Goal: Contribute content: Contribute content

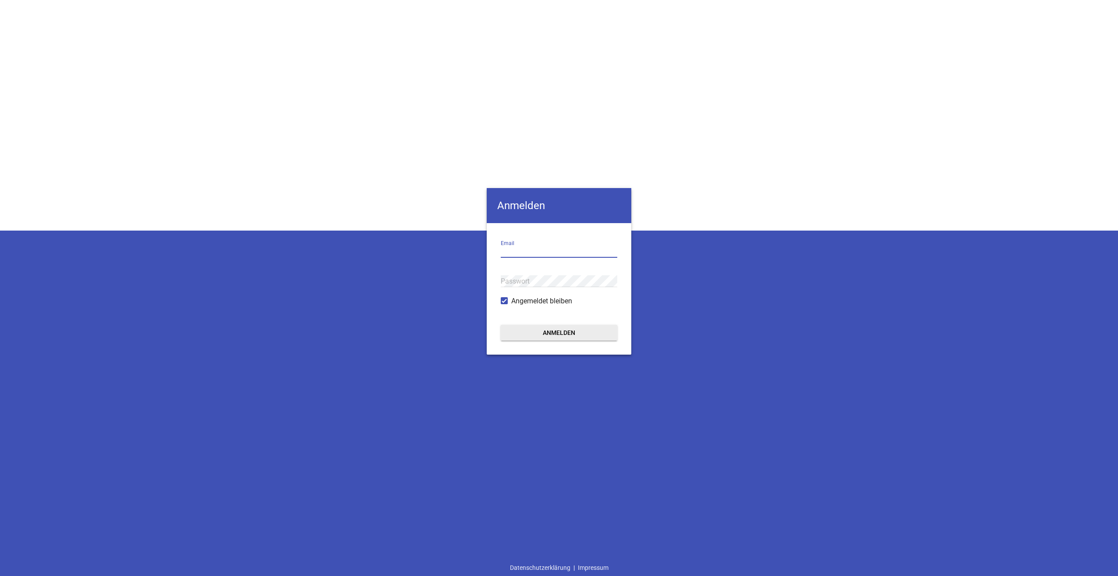
click at [532, 253] on input "email" at bounding box center [559, 252] width 117 height 12
type input "[PERSON_NAME][EMAIL_ADDRESS][DOMAIN_NAME]"
click at [501, 325] on button "Anmelden" at bounding box center [559, 333] width 117 height 16
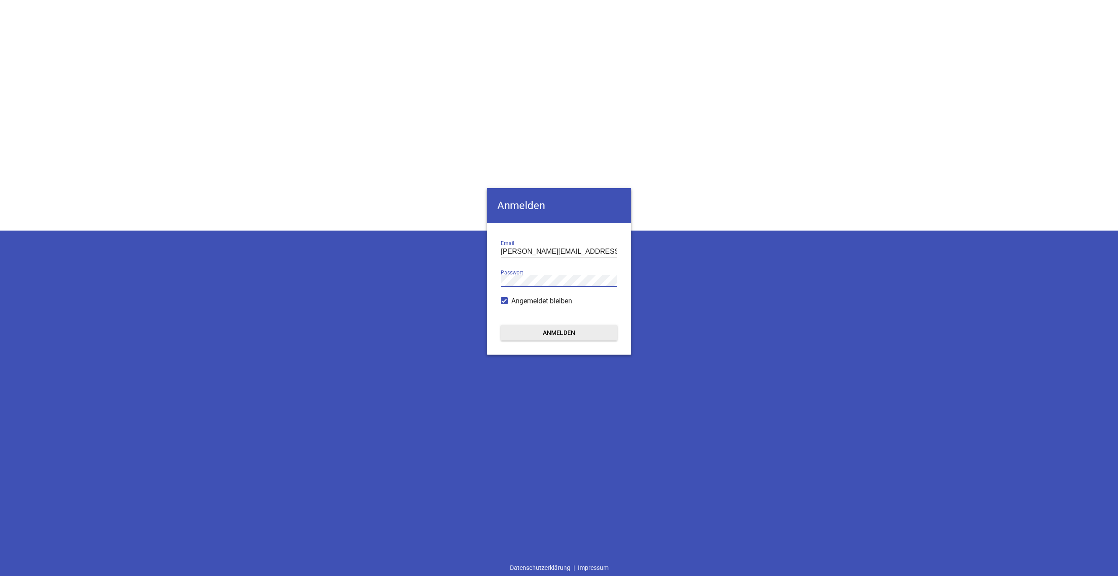
click at [501, 325] on button "Anmelden" at bounding box center [559, 333] width 117 height 16
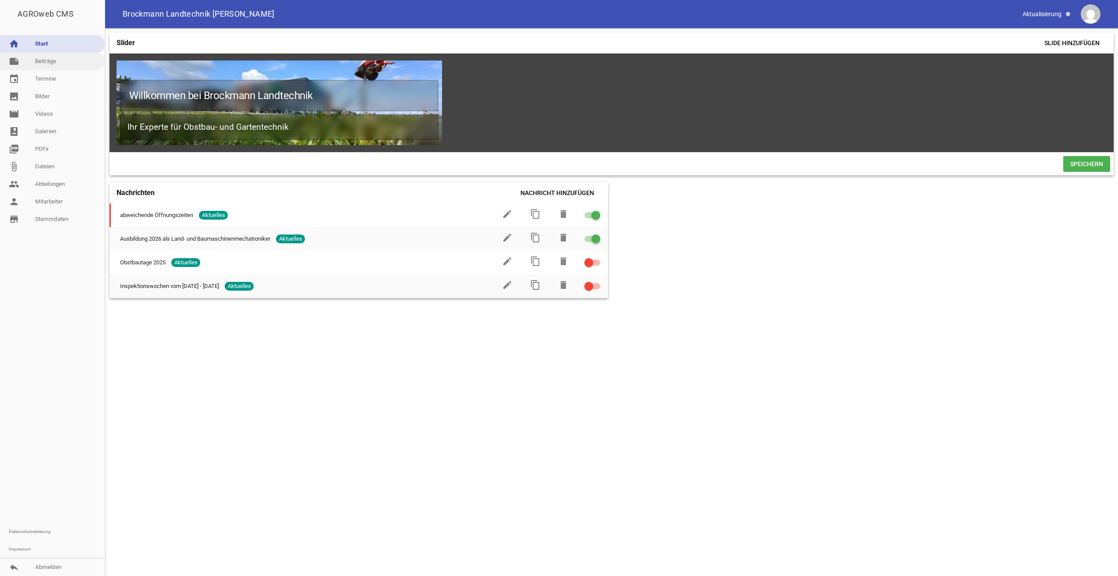
click at [51, 62] on link "note Beiträge" at bounding box center [52, 62] width 105 height 18
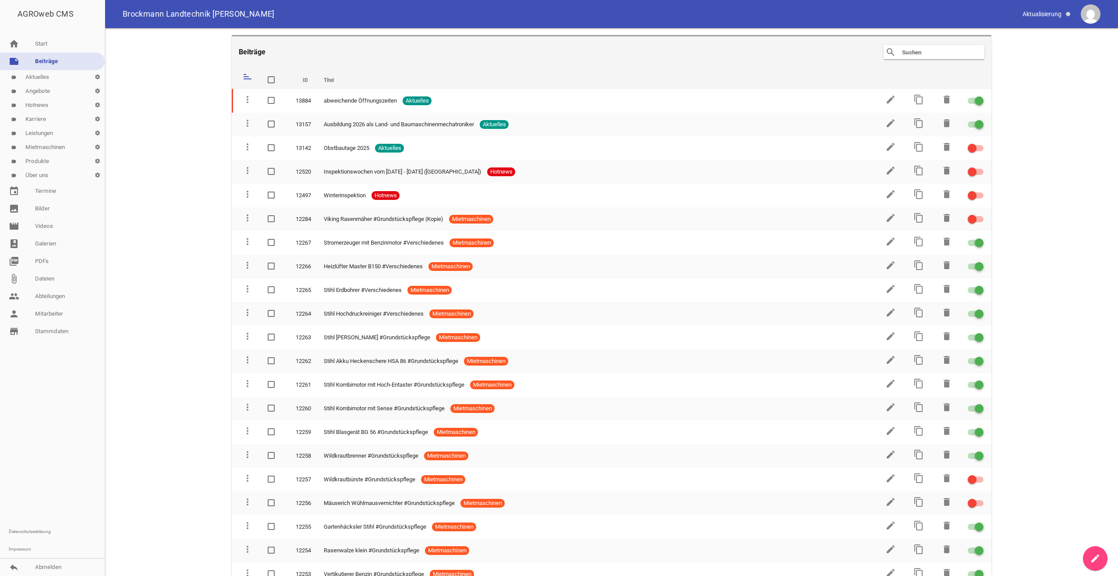
click at [58, 147] on link "label Mietmaschinen settings" at bounding box center [52, 147] width 105 height 14
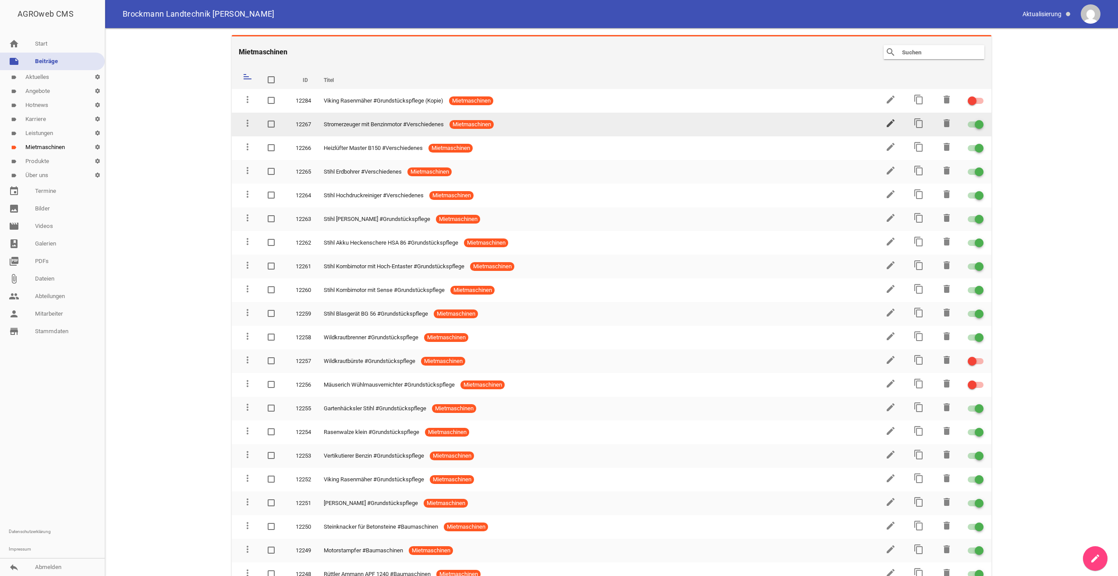
click at [885, 125] on icon "edit" at bounding box center [890, 123] width 11 height 11
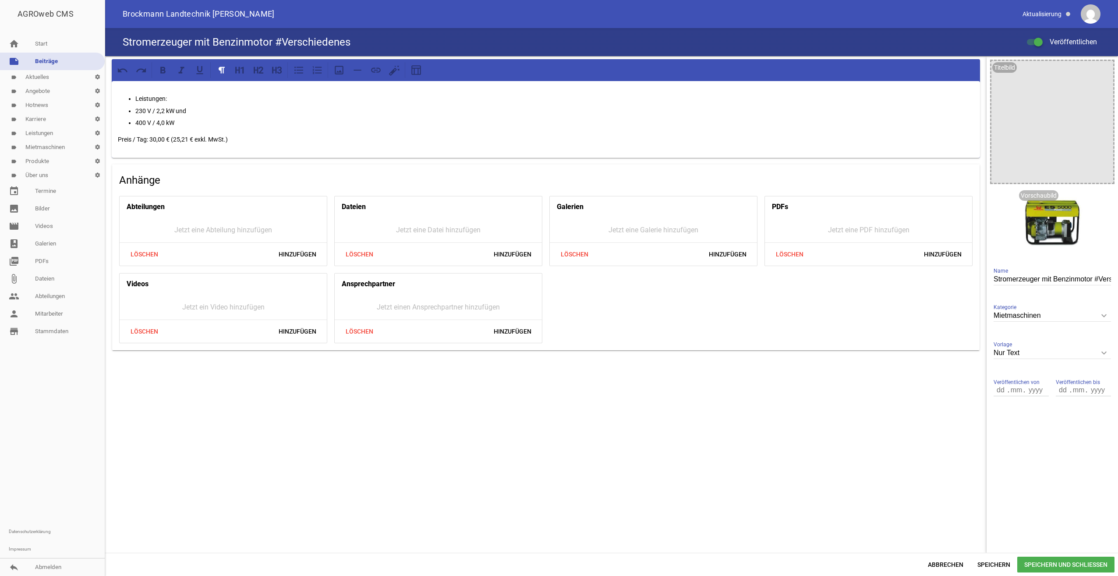
click at [63, 150] on link "label Mietmaschinen settings" at bounding box center [52, 147] width 105 height 14
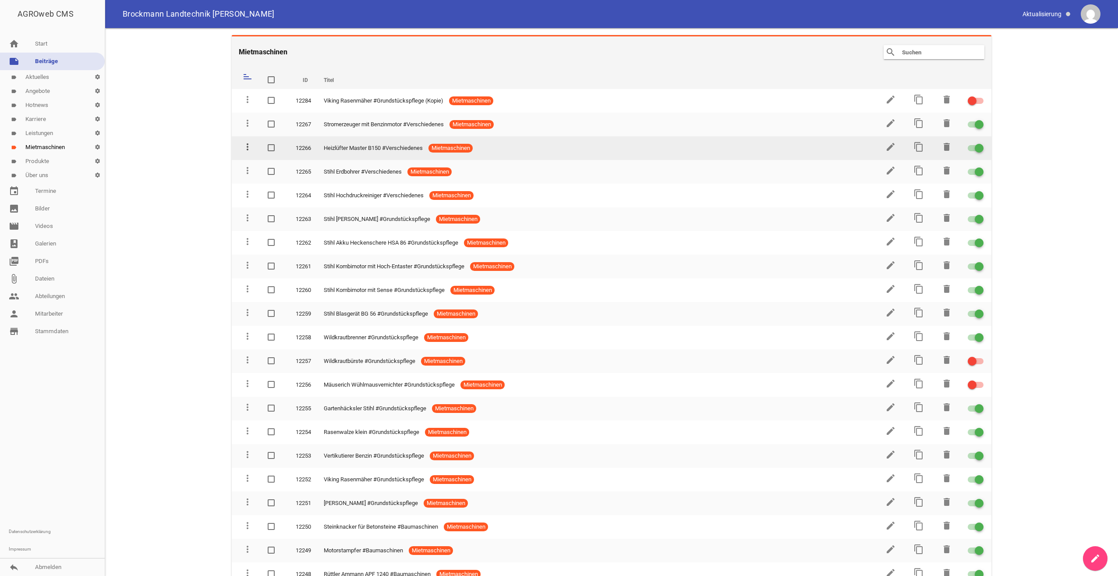
drag, startPoint x: 251, startPoint y: 155, endPoint x: 250, endPoint y: 149, distance: 6.2
click at [250, 149] on td "more_vert" at bounding box center [246, 148] width 28 height 24
click at [248, 149] on icon "more_vert" at bounding box center [247, 147] width 11 height 11
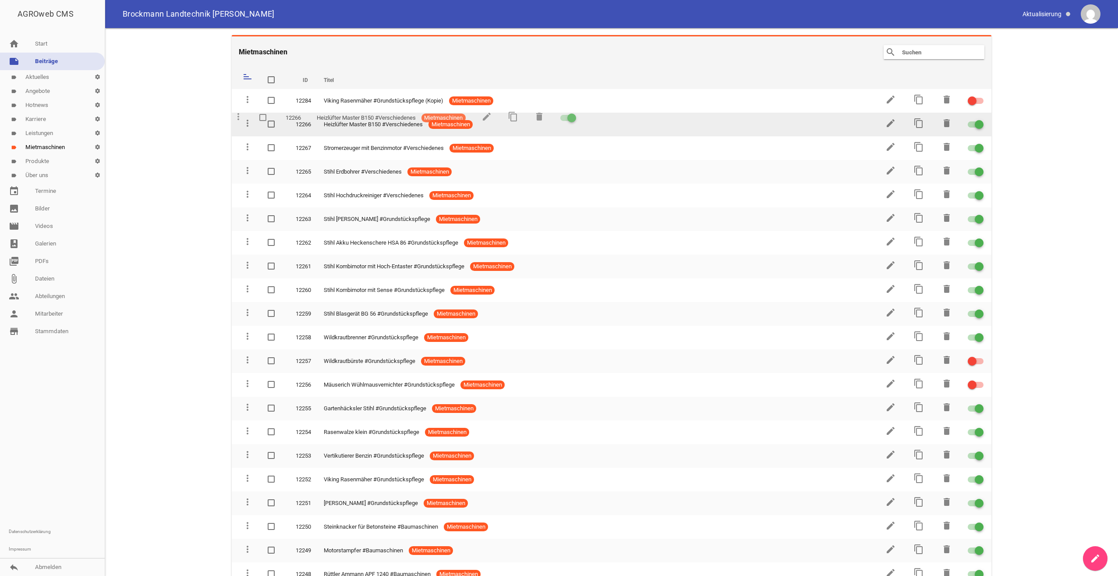
drag, startPoint x: 248, startPoint y: 151, endPoint x: 239, endPoint y: 120, distance: 31.5
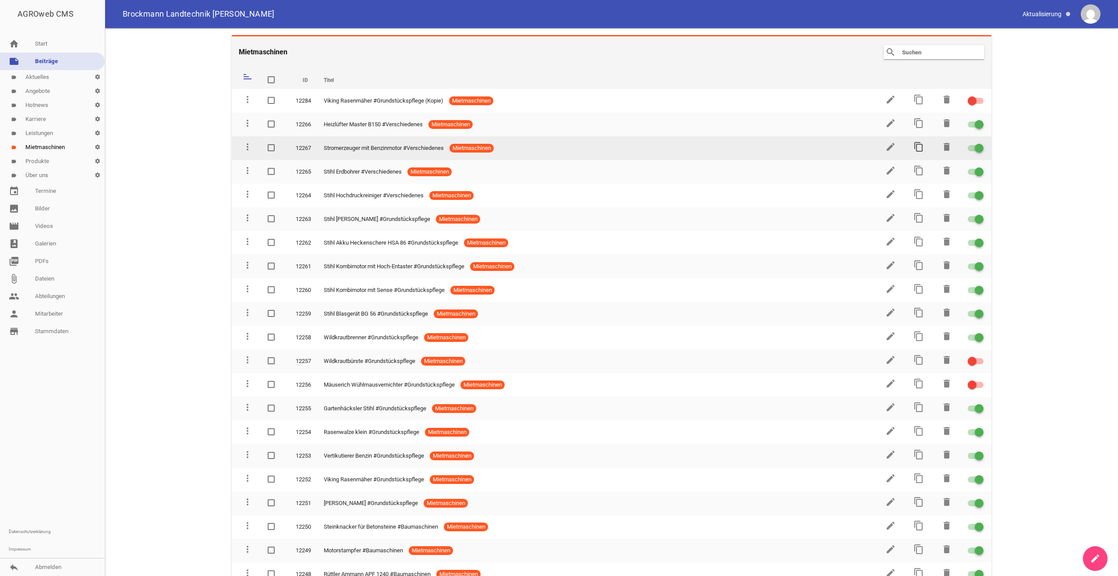
click at [917, 149] on icon "content_copy" at bounding box center [919, 147] width 11 height 11
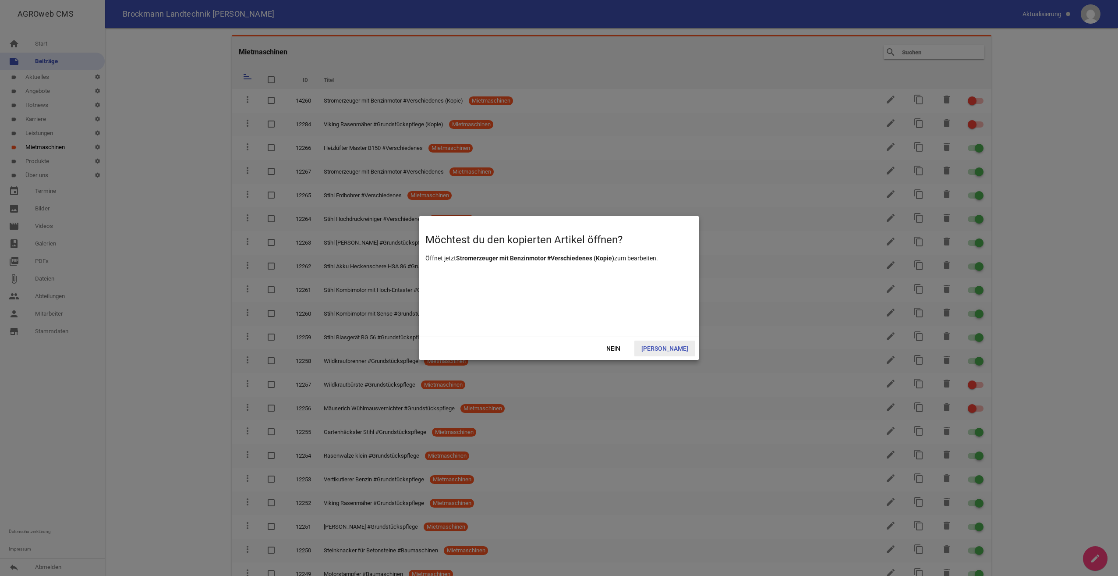
click at [680, 349] on span "[PERSON_NAME]" at bounding box center [664, 348] width 61 height 16
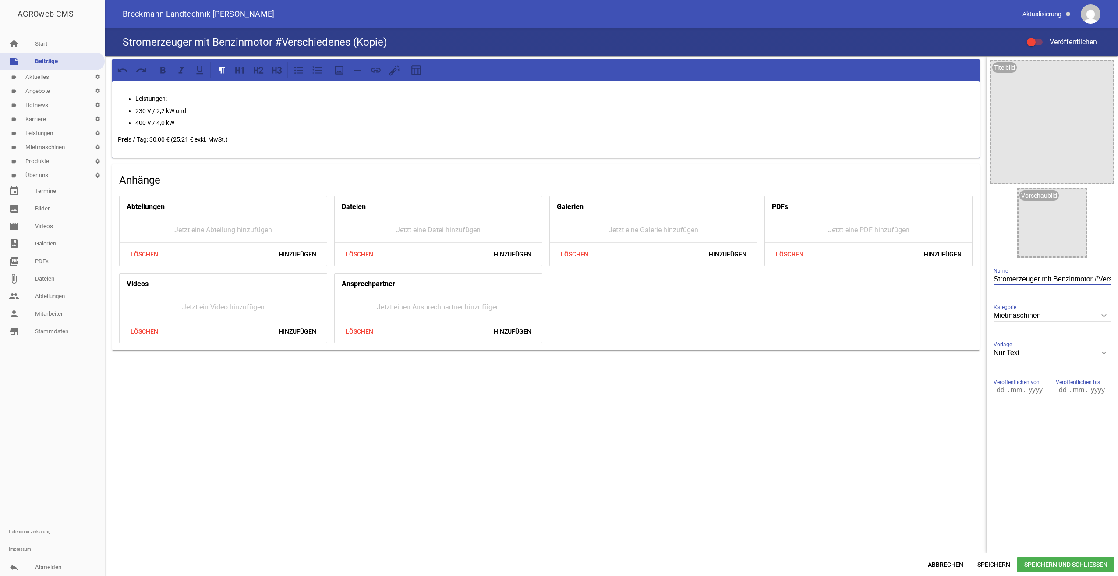
scroll to position [0, 58]
drag, startPoint x: 1086, startPoint y: 283, endPoint x: 1117, endPoint y: 285, distance: 31.2
click at [1118, 284] on html "AGROweb CMS home Start note Beiträge label Aktuelles settings label Angebote se…" at bounding box center [559, 288] width 1118 height 576
click at [1054, 280] on input "Stromerzeuger mit Benzinmotor #Verschiedenes (Kopie)" at bounding box center [1052, 279] width 117 height 12
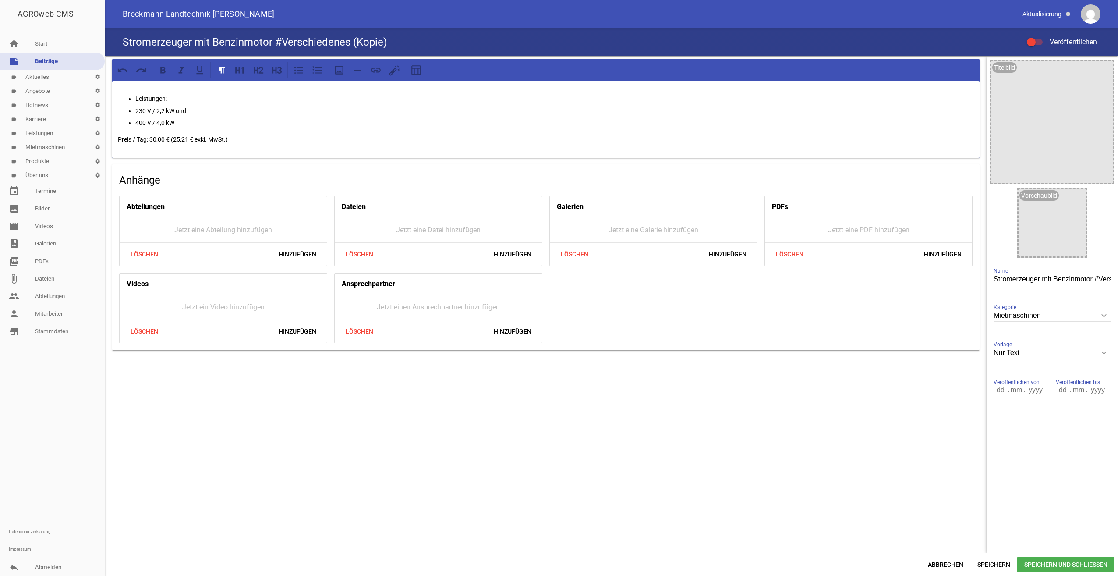
click at [55, 144] on link "label Mietmaschinen settings" at bounding box center [52, 147] width 105 height 14
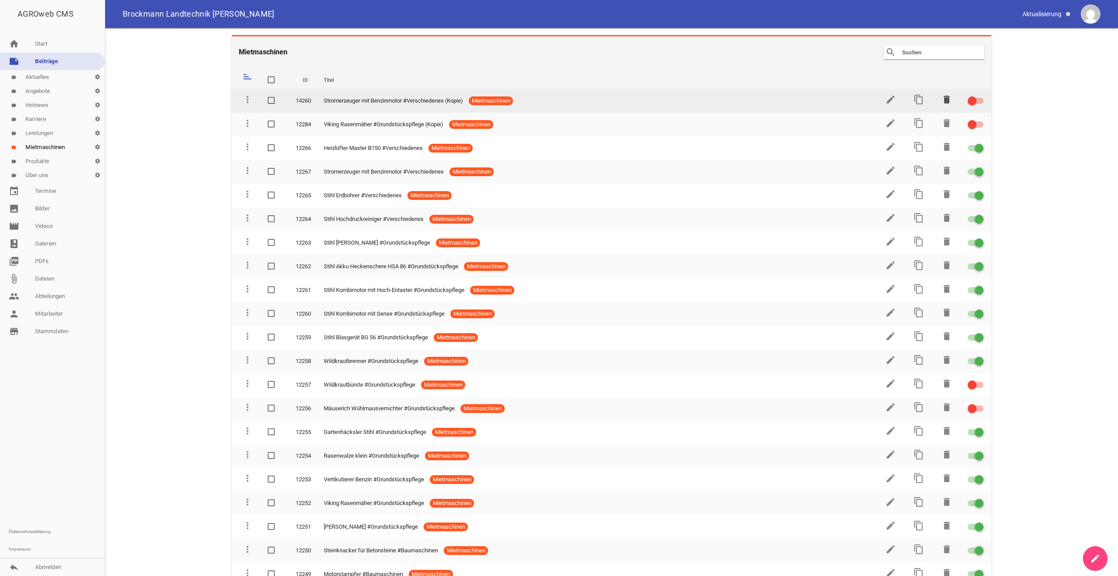
click at [942, 101] on icon "delete" at bounding box center [947, 99] width 11 height 11
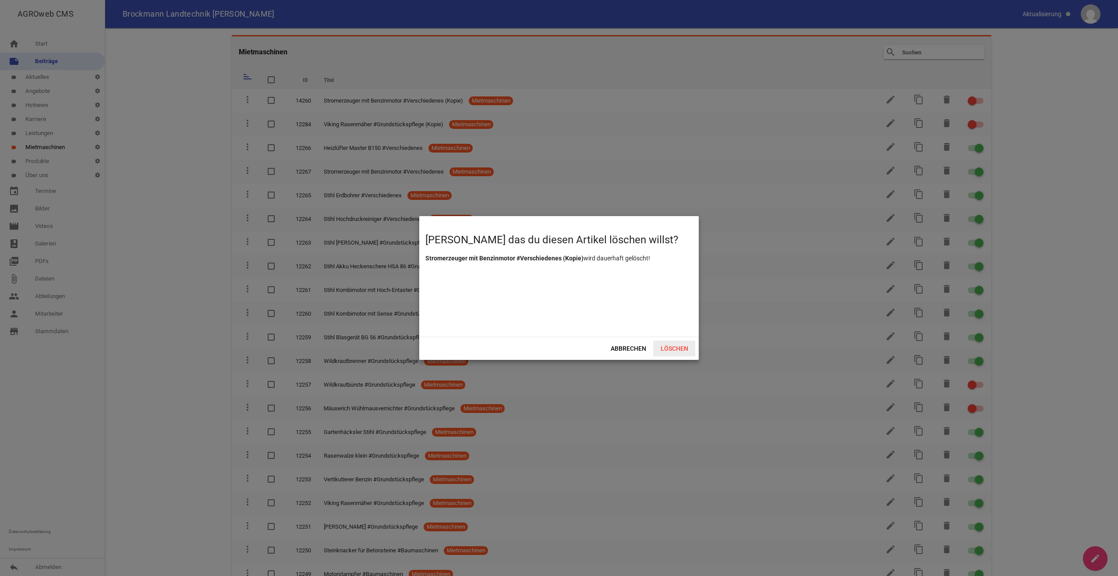
click at [669, 351] on span "Löschen" at bounding box center [674, 348] width 42 height 16
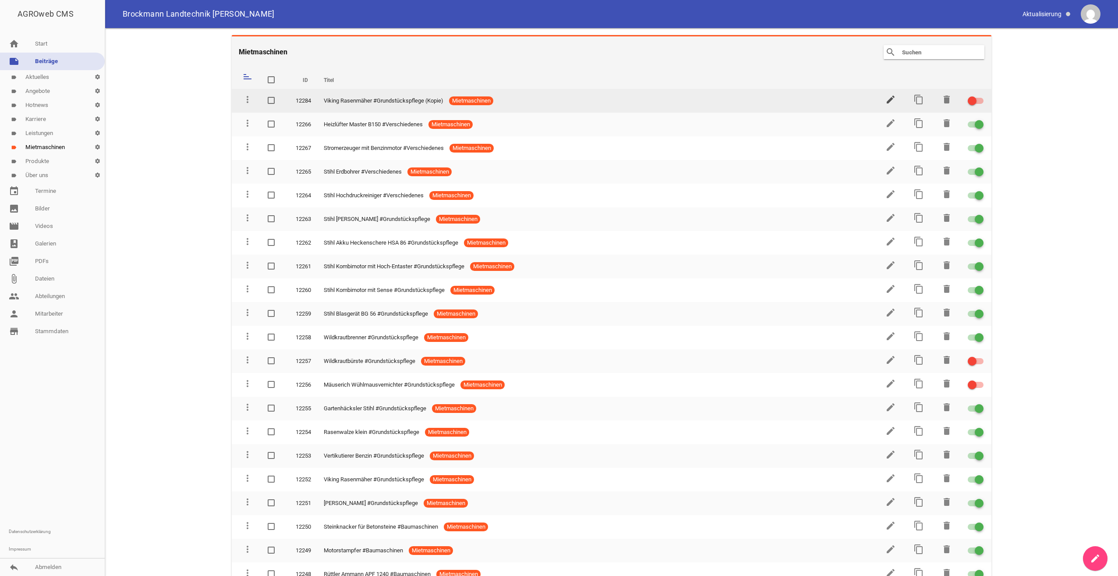
click at [885, 99] on icon "edit" at bounding box center [890, 99] width 11 height 11
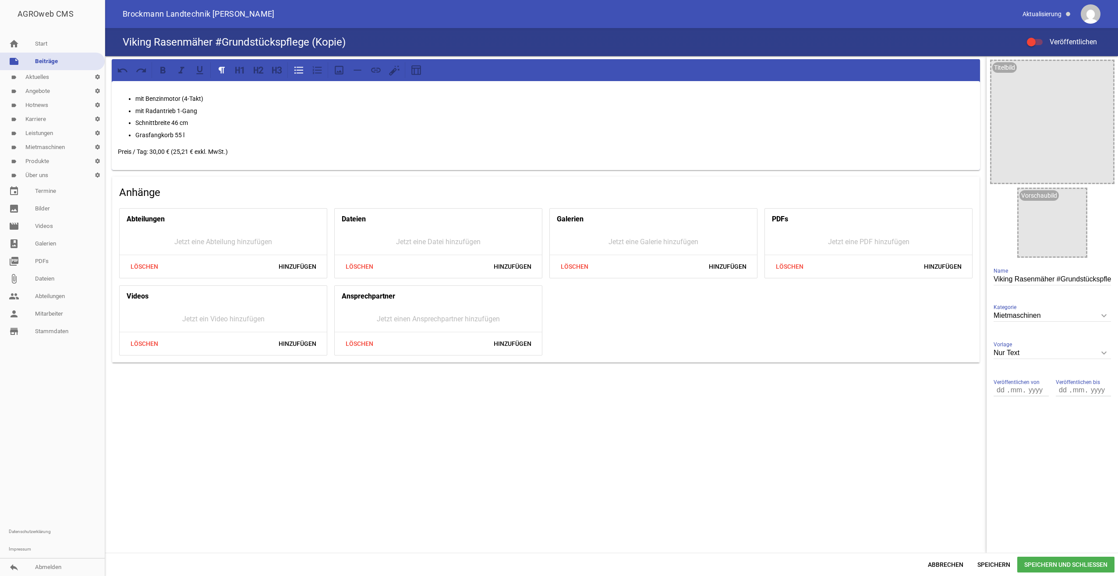
click at [200, 110] on p "mit Radantrieb 1-Gang" at bounding box center [554, 111] width 839 height 11
click at [257, 153] on p "Preis / Tag: 30,00 € (25,21 € exkl. MwSt.)" at bounding box center [546, 151] width 856 height 11
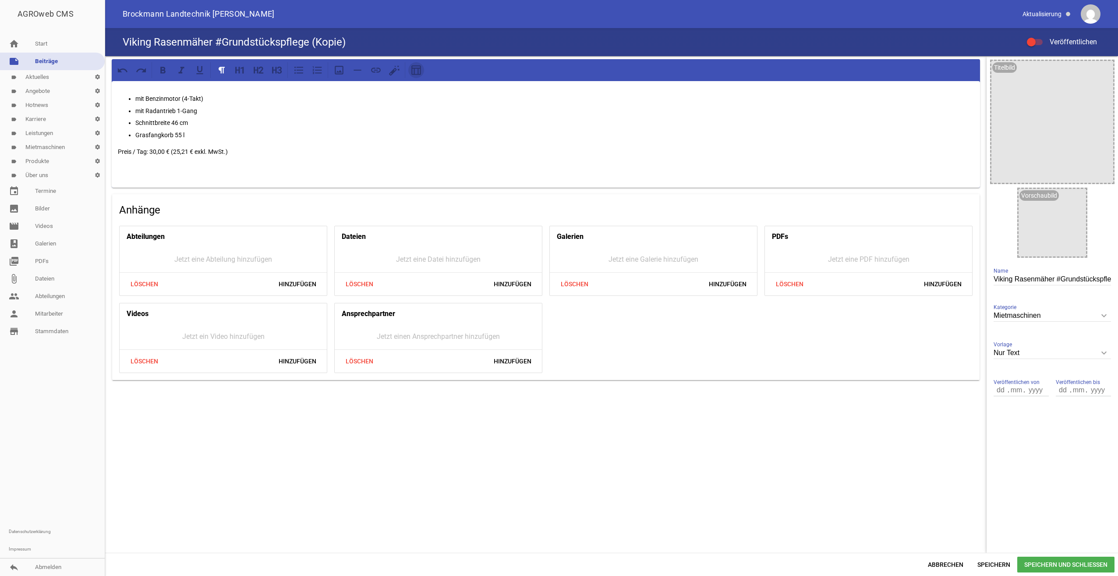
click at [416, 76] on button at bounding box center [416, 70] width 16 height 16
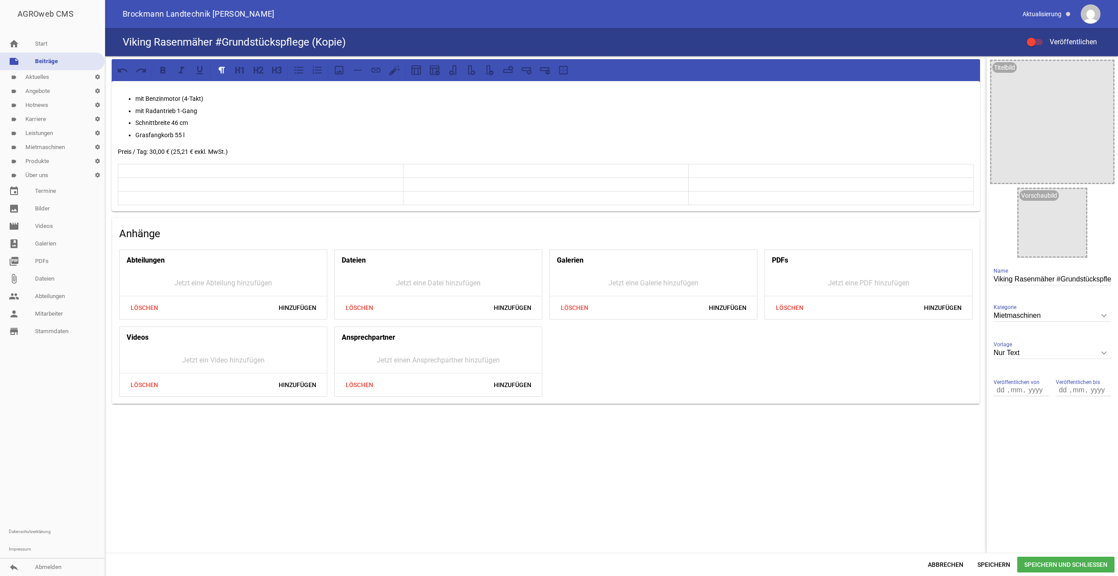
click at [541, 166] on p at bounding box center [546, 171] width 280 height 11
click at [492, 71] on icon at bounding box center [491, 73] width 5 height 5
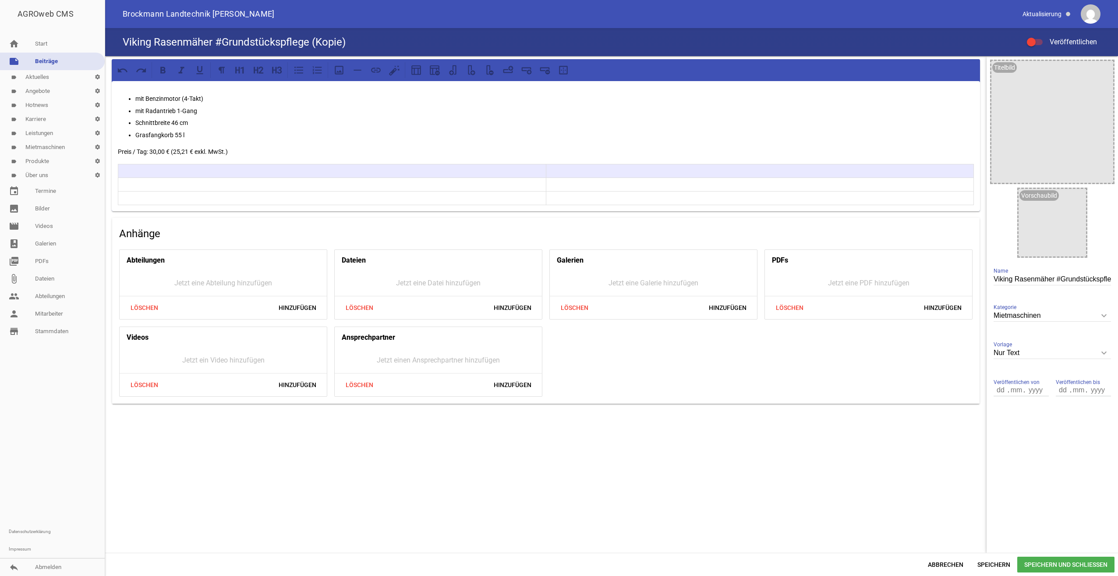
drag, startPoint x: 683, startPoint y: 170, endPoint x: 402, endPoint y: 163, distance: 281.8
click at [402, 163] on div "mit Benzinmotor (4-Takt) mit Radantrieb 1-Gang Schnittbreite 46 cm Grasfangkorb…" at bounding box center [546, 146] width 868 height 130
click at [563, 71] on icon at bounding box center [563, 69] width 11 height 11
click at [542, 170] on p at bounding box center [545, 171] width 851 height 11
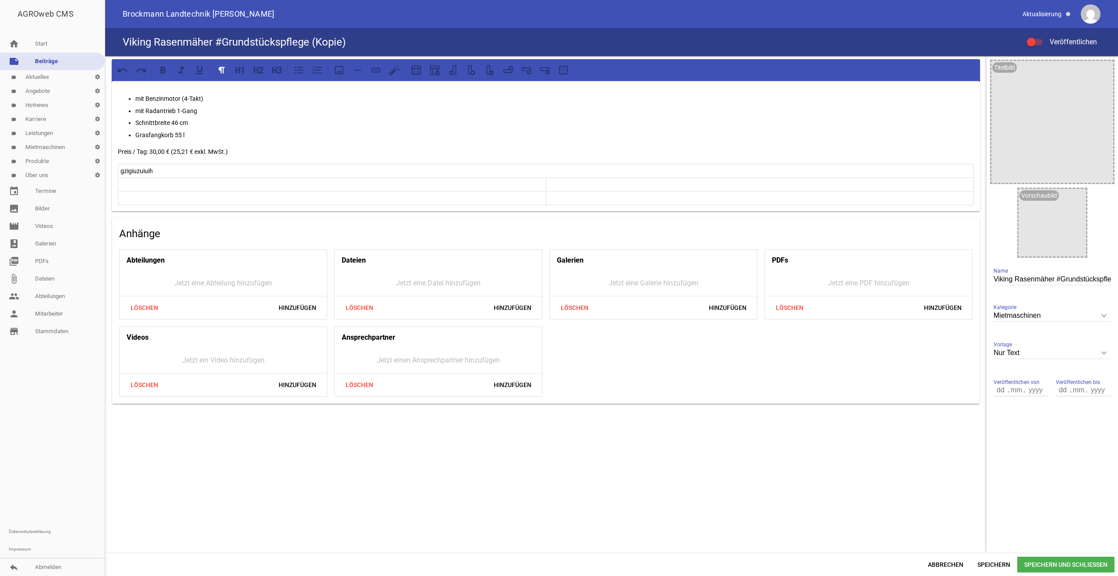
click at [509, 182] on p at bounding box center [331, 184] width 423 height 11
click at [502, 197] on p at bounding box center [331, 198] width 423 height 11
click at [563, 189] on p at bounding box center [760, 184] width 423 height 11
click at [340, 71] on icon at bounding box center [339, 70] width 9 height 9
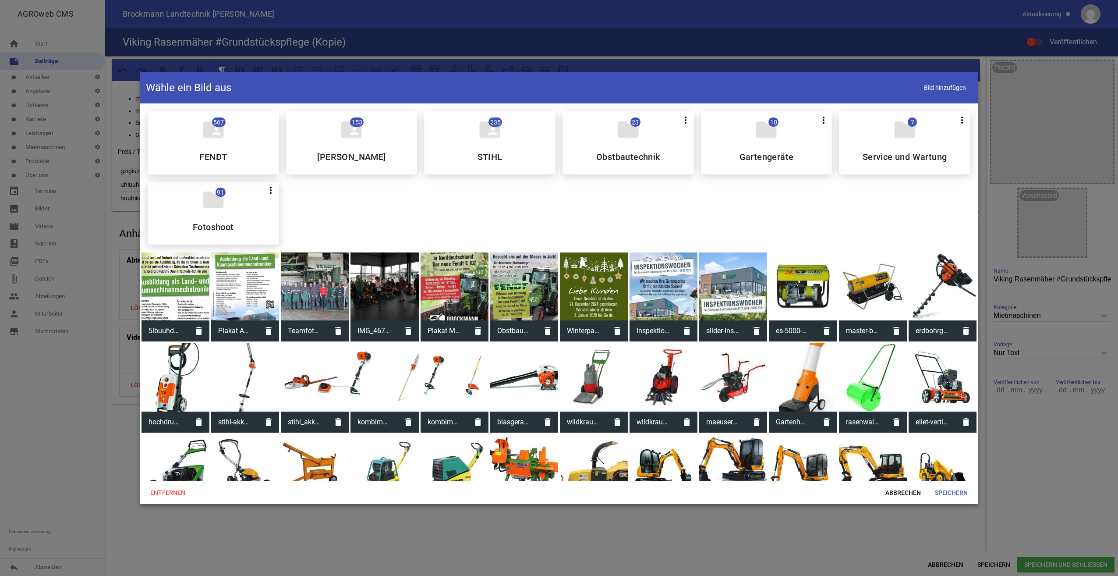
click at [370, 388] on div at bounding box center [385, 377] width 68 height 68
click at [950, 491] on span "Speichern" at bounding box center [951, 493] width 47 height 16
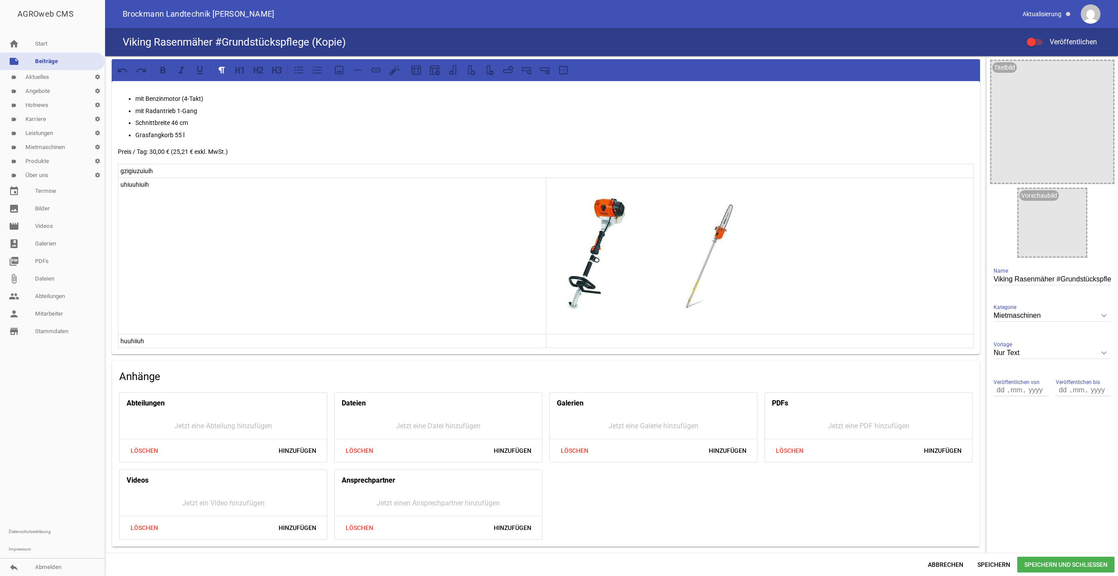
click at [629, 261] on img at bounding box center [656, 255] width 214 height 153
click at [612, 220] on img at bounding box center [656, 255] width 214 height 153
click at [846, 226] on p at bounding box center [760, 255] width 423 height 153
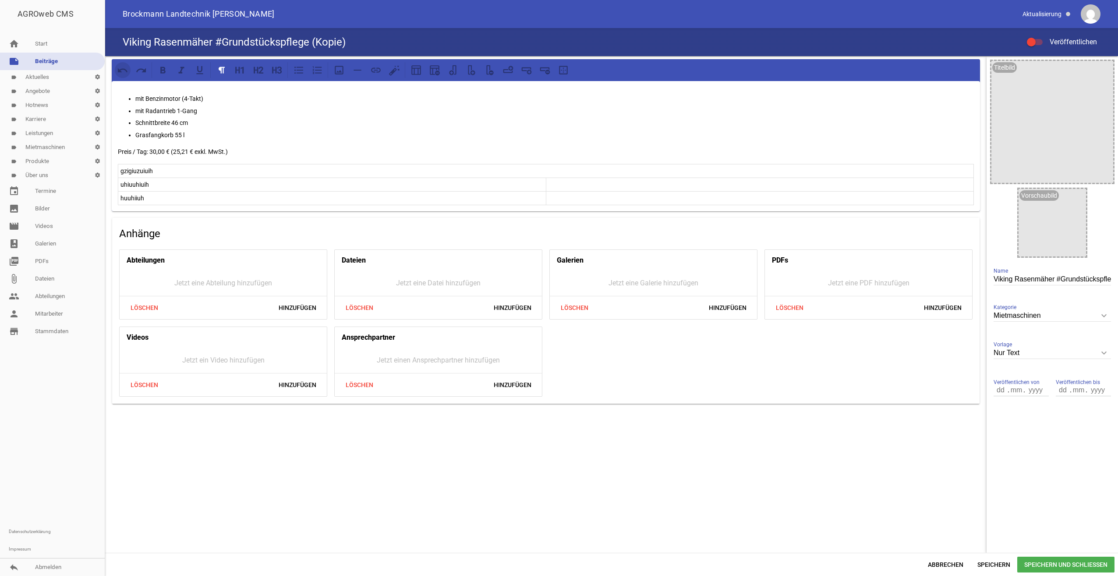
click at [117, 71] on icon at bounding box center [122, 69] width 11 height 11
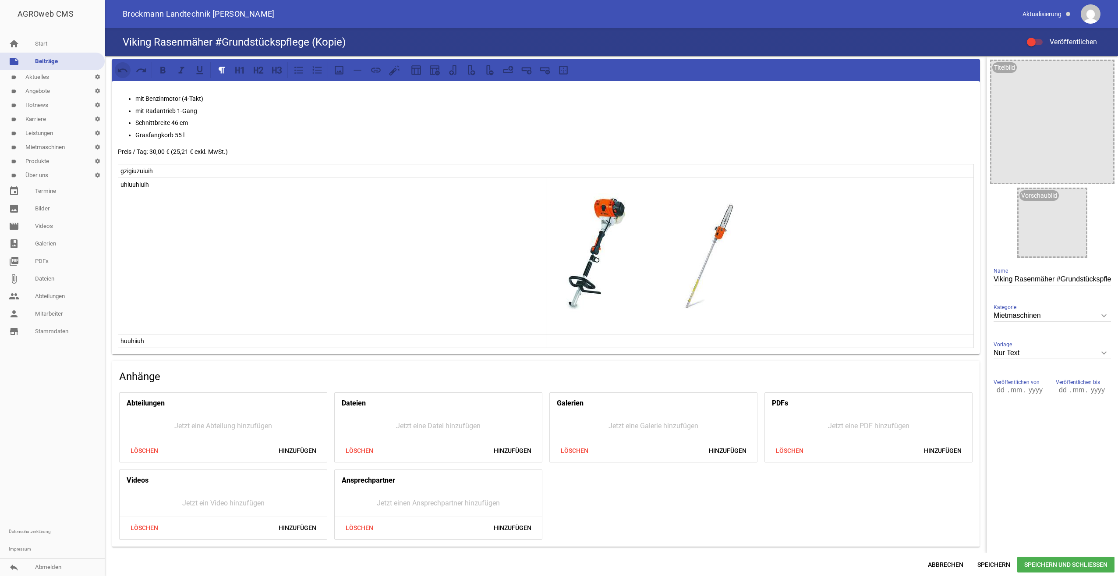
click at [117, 71] on icon at bounding box center [122, 69] width 11 height 11
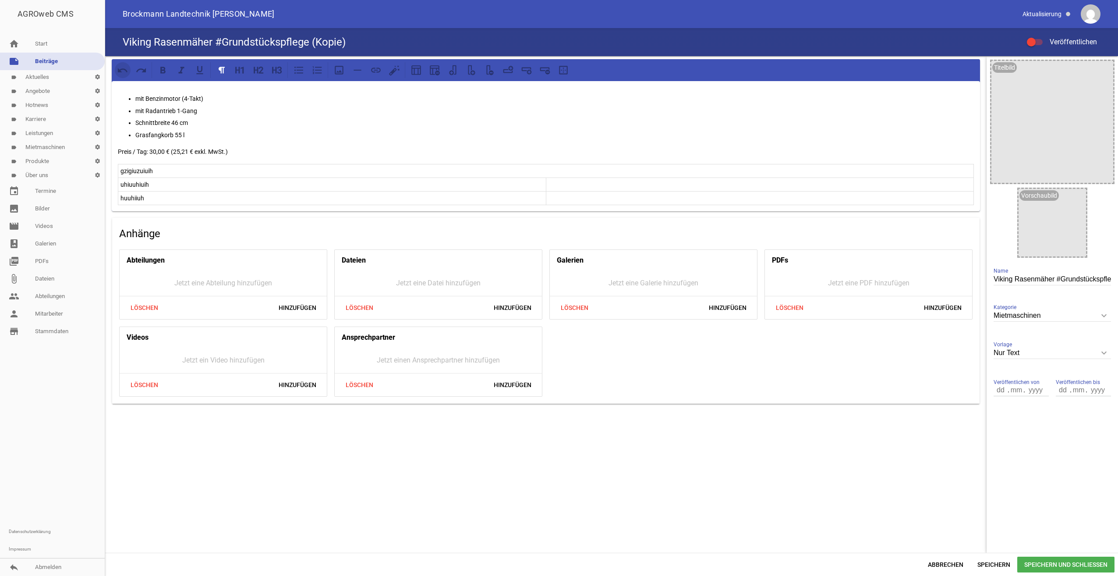
click at [117, 71] on icon at bounding box center [122, 69] width 11 height 11
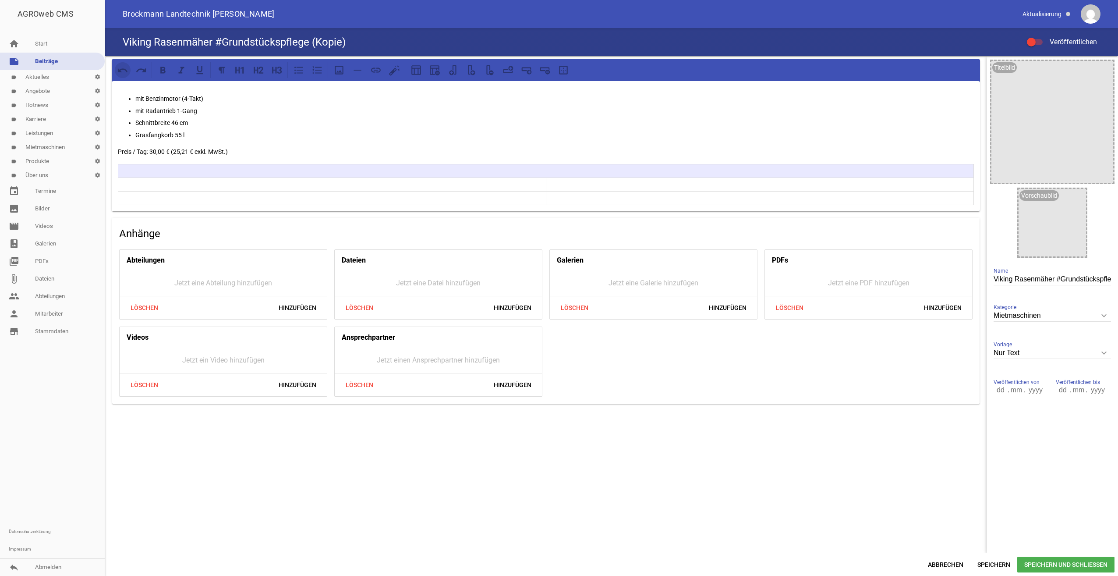
click at [117, 71] on icon at bounding box center [122, 69] width 11 height 11
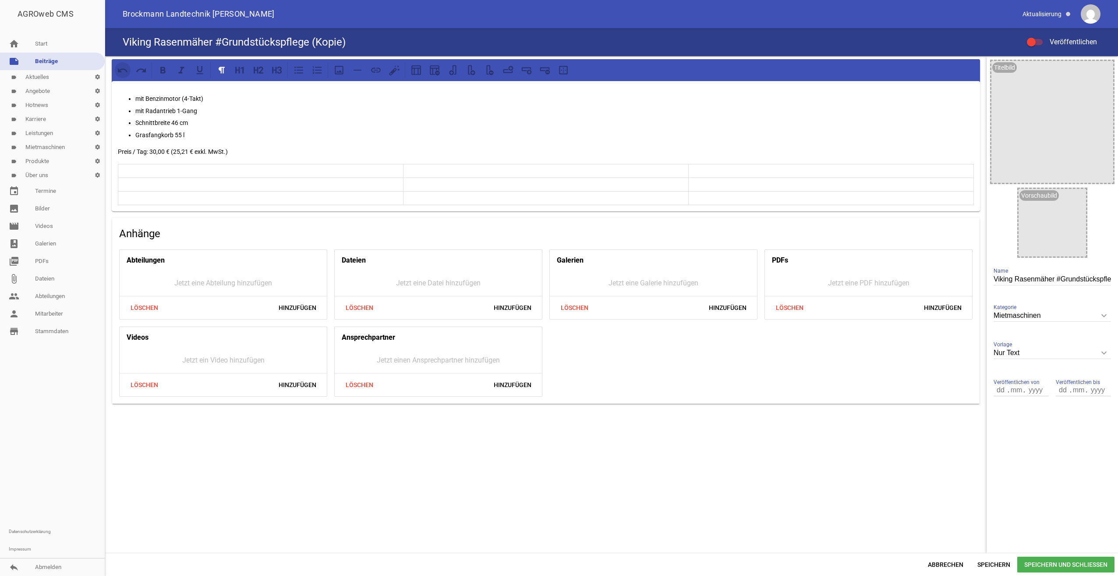
click at [117, 71] on icon at bounding box center [122, 69] width 11 height 11
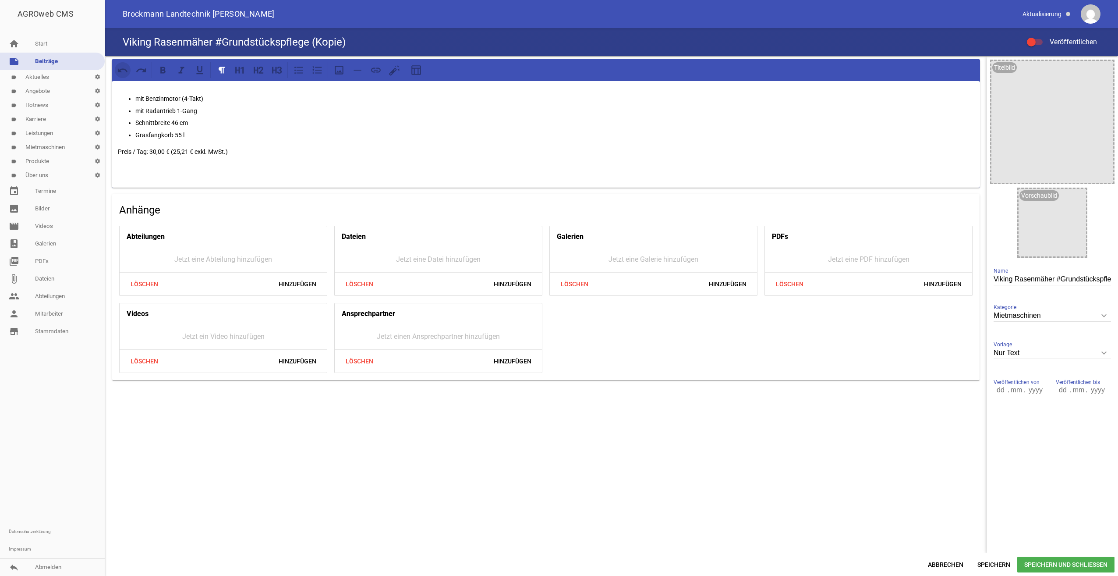
click at [117, 71] on icon at bounding box center [122, 69] width 11 height 11
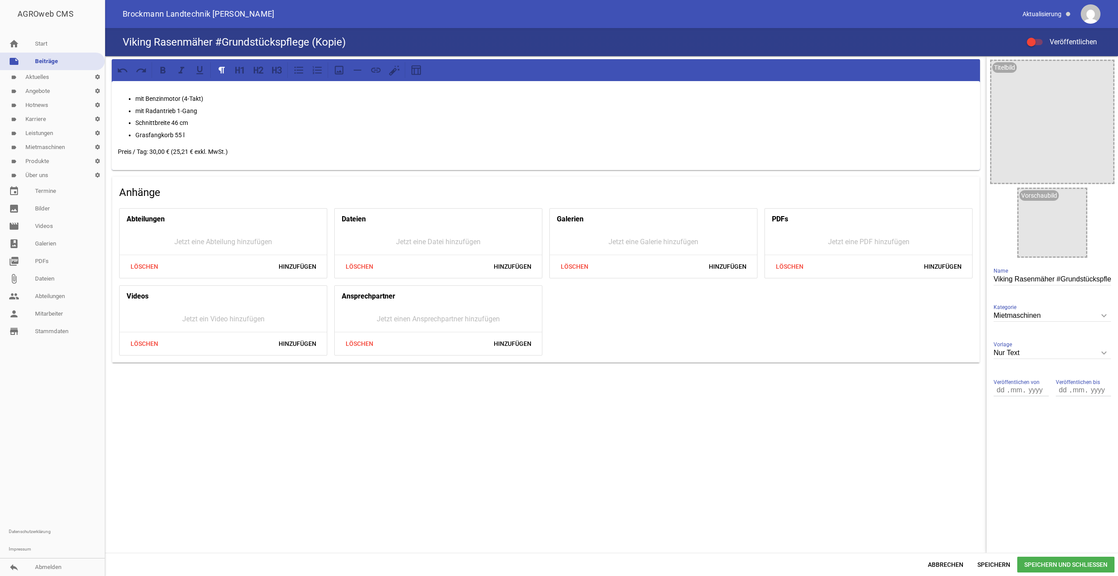
click at [154, 150] on p "Preis / Tag: 30,00 € (25,21 € exkl. MwSt.)" at bounding box center [546, 151] width 856 height 11
click at [378, 72] on icon at bounding box center [376, 69] width 10 height 5
click at [289, 110] on p "mit Radantrieb 1-Gang" at bounding box center [554, 111] width 839 height 11
click at [51, 206] on link "image Bilder" at bounding box center [52, 209] width 105 height 18
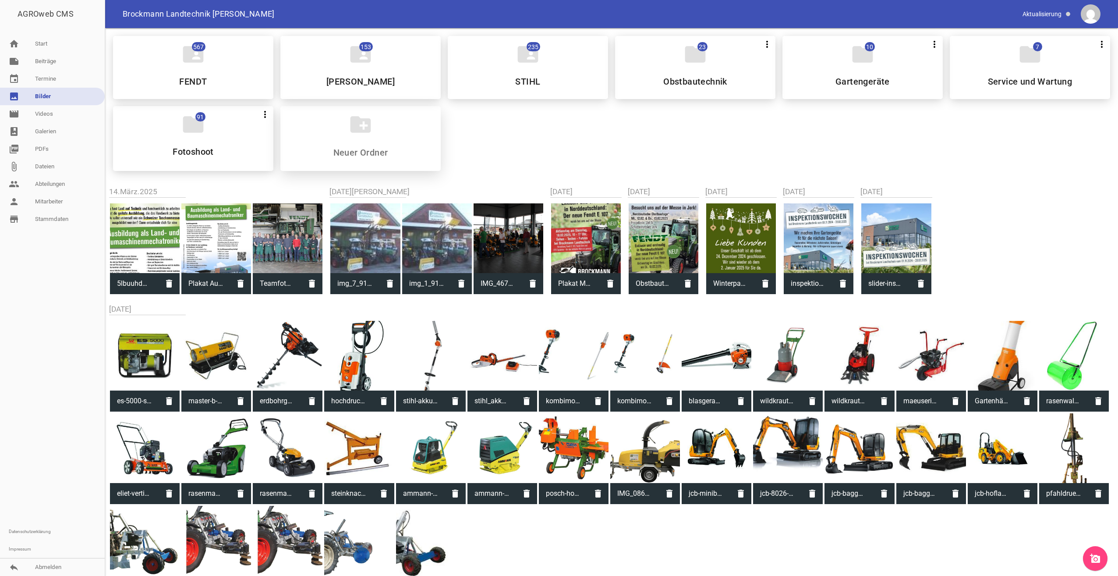
click at [355, 159] on div "create_new_folder" at bounding box center [360, 138] width 160 height 65
click at [355, 153] on input at bounding box center [360, 152] width 104 height 11
click at [357, 154] on input "mietmachinen" at bounding box center [360, 152] width 104 height 11
click at [361, 151] on input "mietmachinen" at bounding box center [360, 152] width 104 height 11
type input "mietmaschinen"
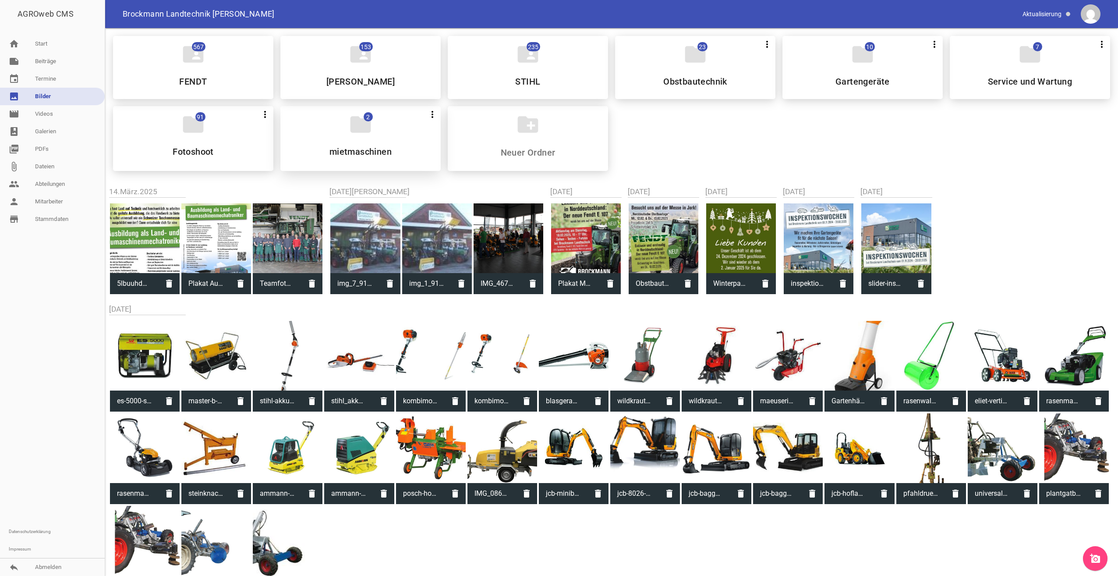
click at [363, 142] on div "folder 2 more_vert Teilen Bearbeiten Löschen mietmaschinen" at bounding box center [360, 138] width 160 height 65
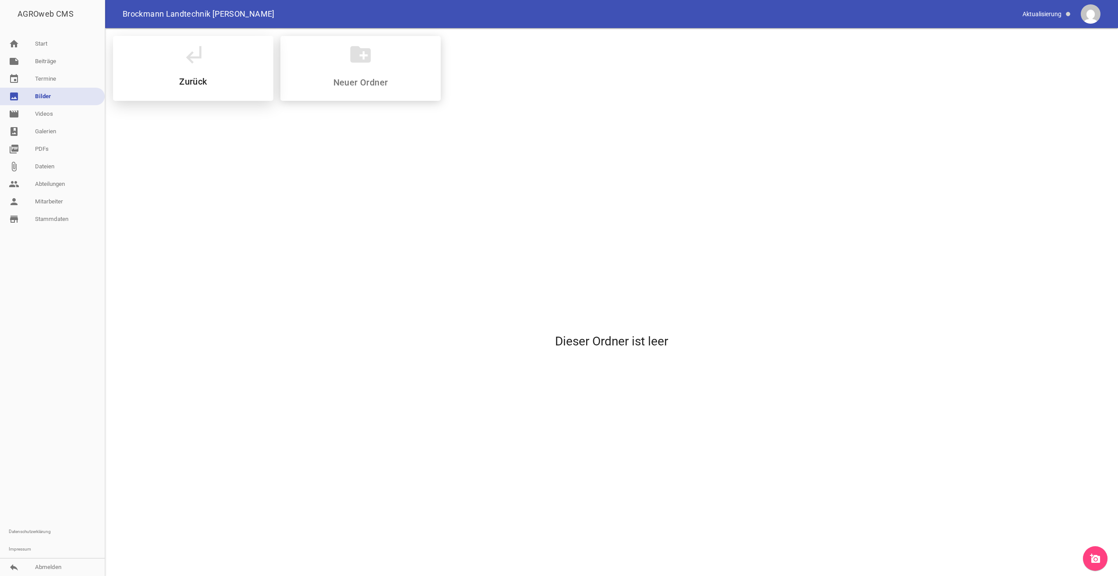
click at [207, 70] on div "subdirectory_arrow_left Zurück" at bounding box center [193, 68] width 160 height 65
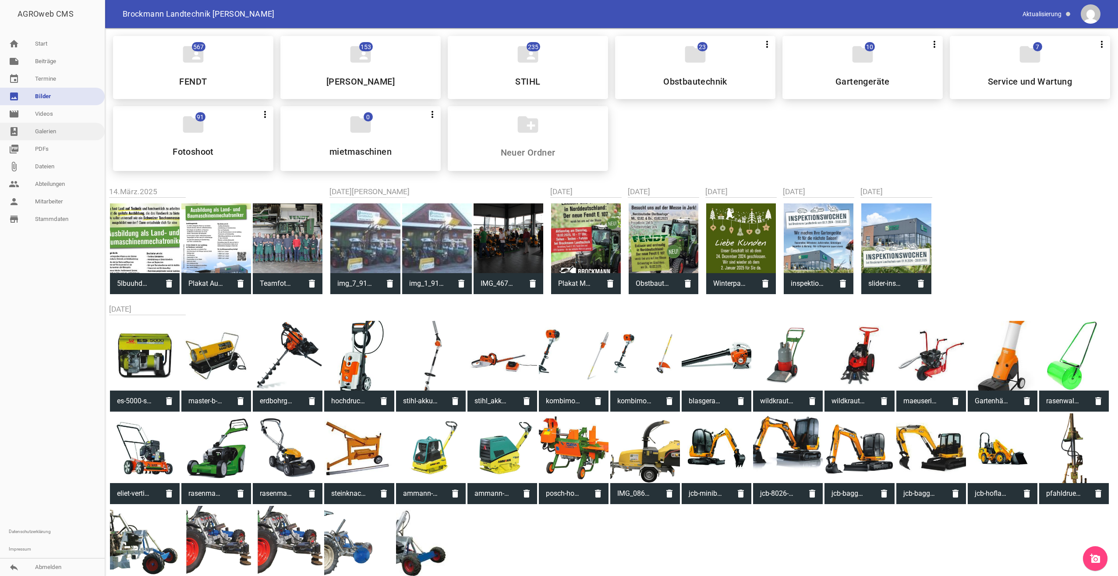
click at [67, 134] on link "photo_album Galerien" at bounding box center [52, 132] width 105 height 18
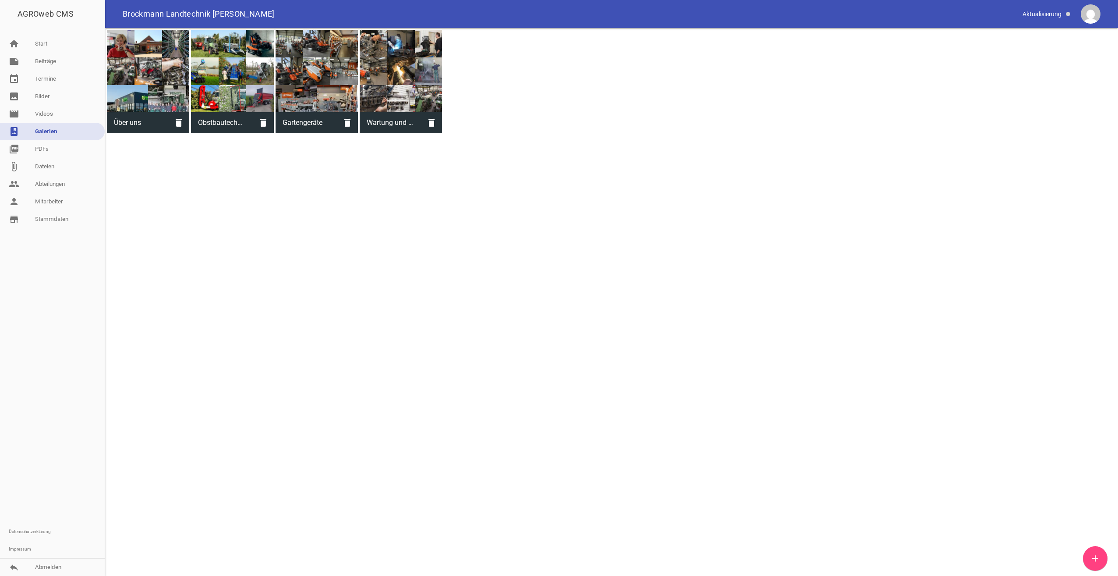
click at [1090, 556] on link "add" at bounding box center [1095, 558] width 25 height 25
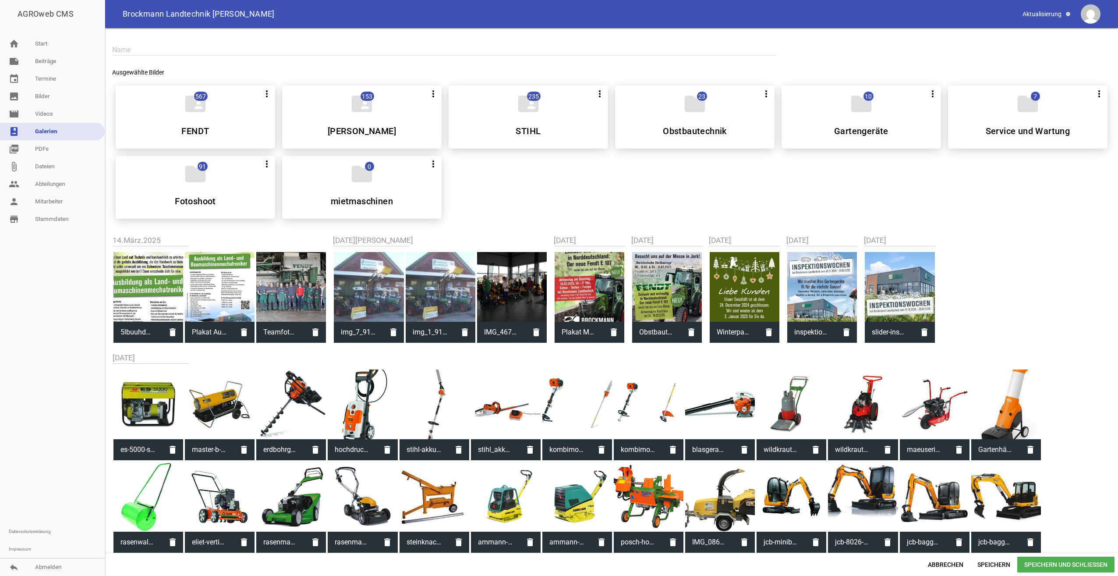
click at [166, 40] on div "Name" at bounding box center [444, 49] width 664 height 29
drag, startPoint x: 165, startPoint y: 43, endPoint x: 156, endPoint y: 53, distance: 13.0
click at [165, 43] on div "Name" at bounding box center [444, 49] width 664 height 29
click at [158, 48] on input "text" at bounding box center [444, 50] width 664 height 12
type input "galerie xy"
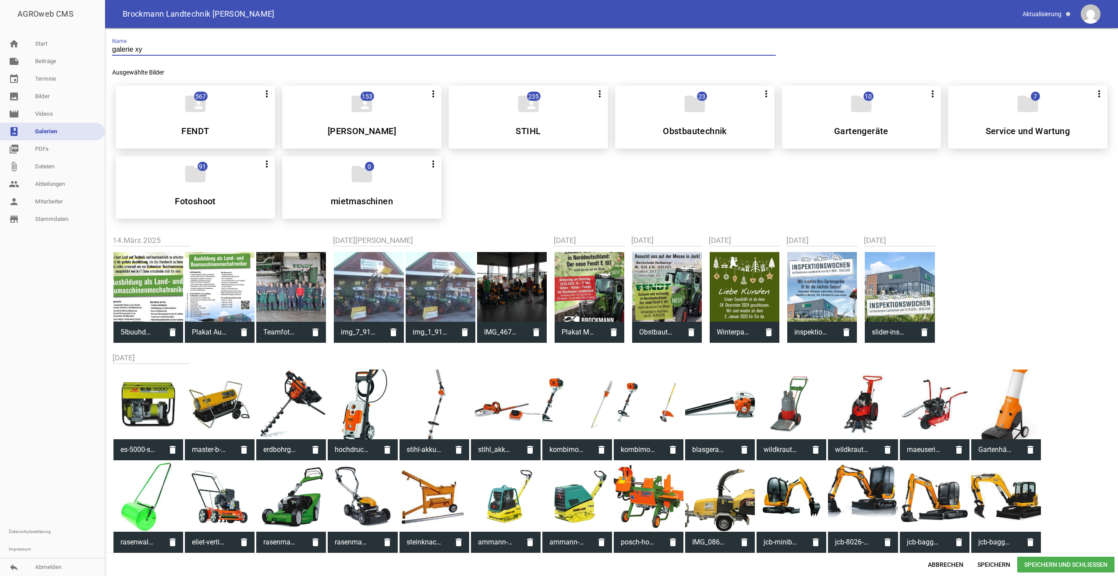
click at [283, 400] on div at bounding box center [291, 404] width 70 height 70
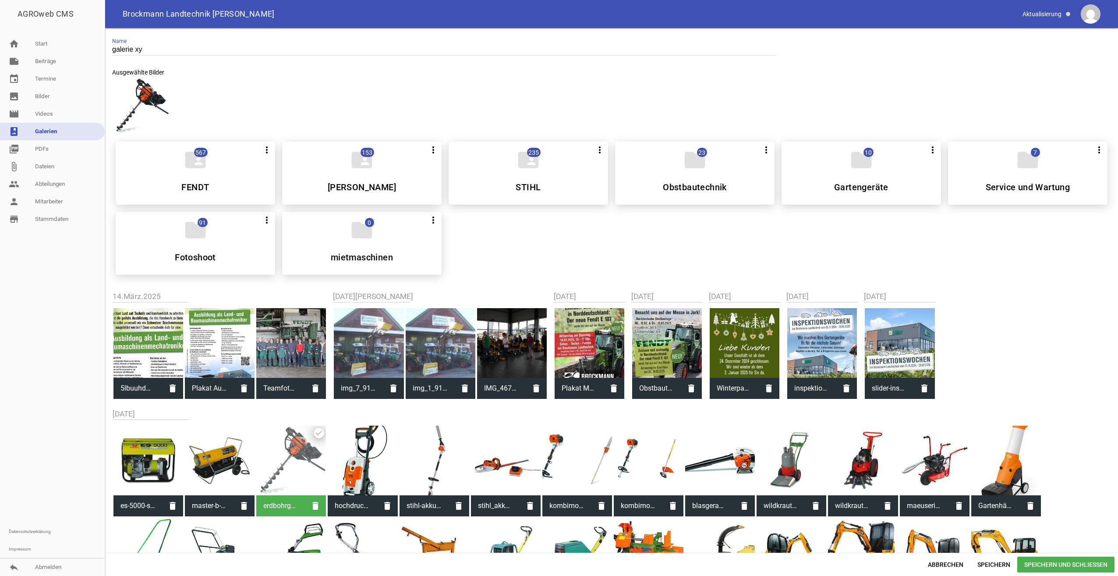
click at [513, 461] on div at bounding box center [506, 460] width 70 height 70
click at [626, 457] on div at bounding box center [649, 460] width 70 height 70
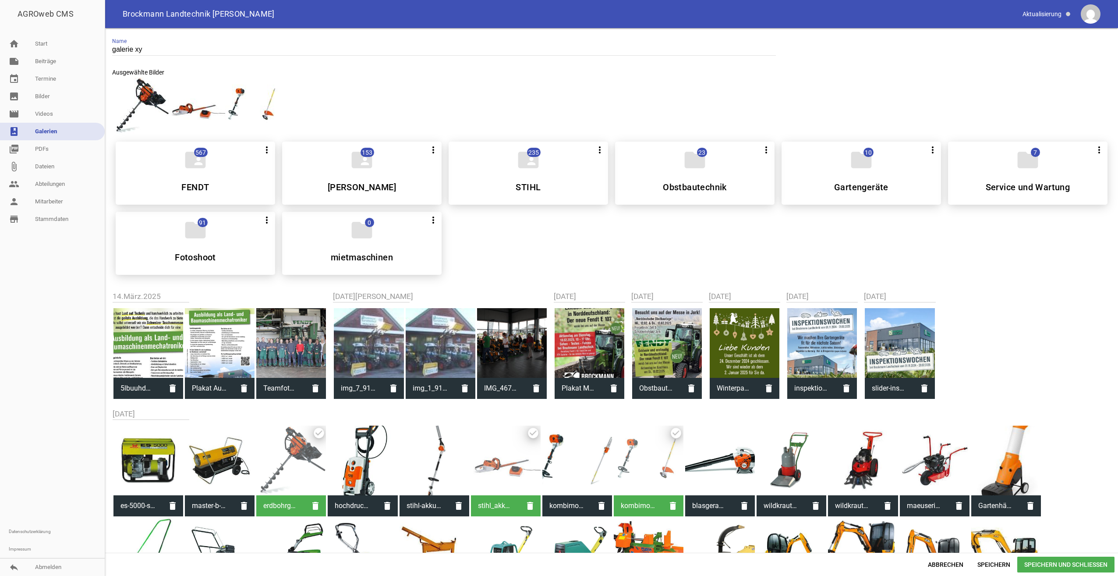
click at [732, 455] on div at bounding box center [720, 460] width 70 height 70
click at [830, 434] on div at bounding box center [863, 460] width 70 height 70
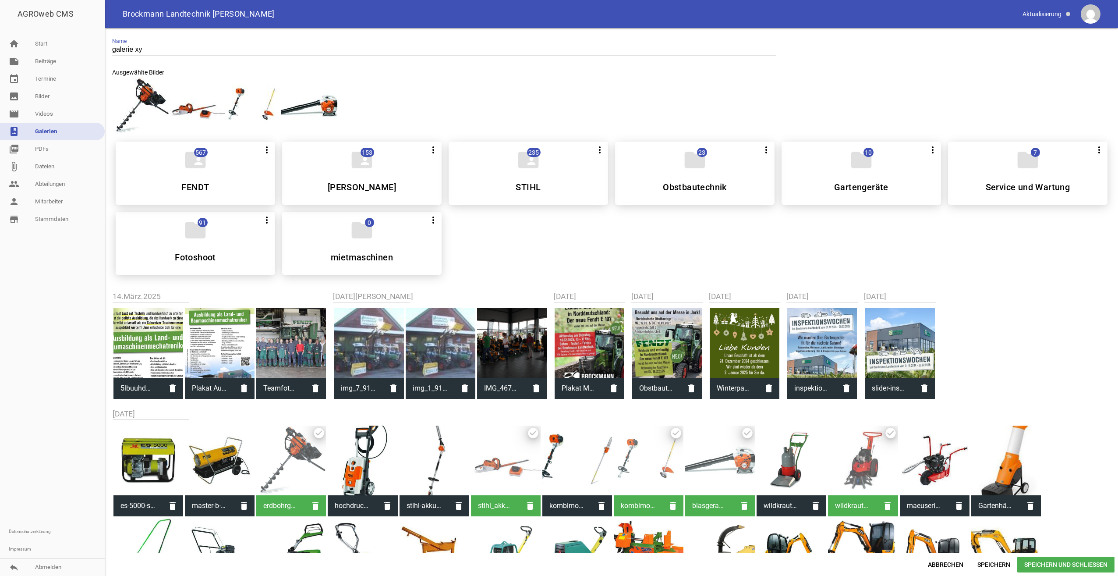
click at [864, 435] on div at bounding box center [863, 460] width 70 height 70
click at [1052, 473] on div "es-5000-stromerzeuger-zoom.jpg delete master-b-150-zoom.jpg delete erdbohrgerae…" at bounding box center [612, 563] width 998 height 279
click at [1010, 472] on div at bounding box center [1006, 460] width 70 height 70
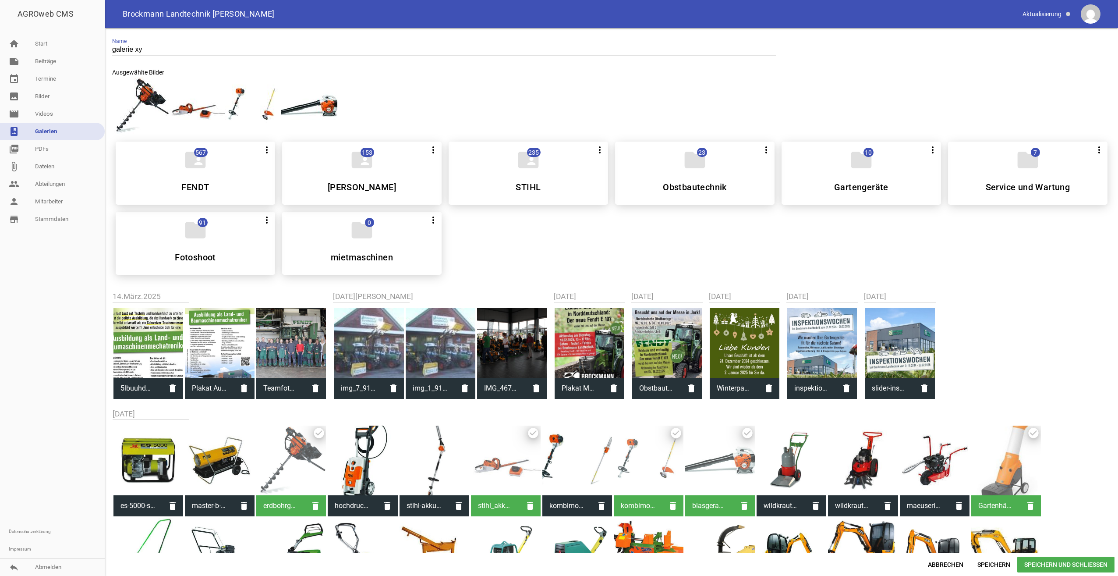
click at [934, 466] on div at bounding box center [935, 460] width 70 height 70
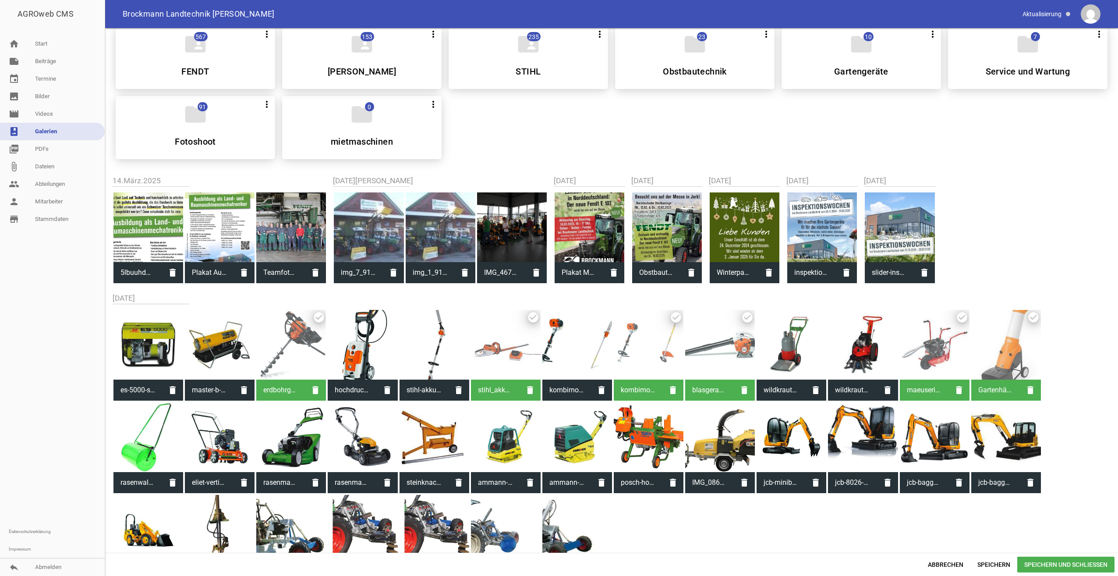
scroll to position [131, 0]
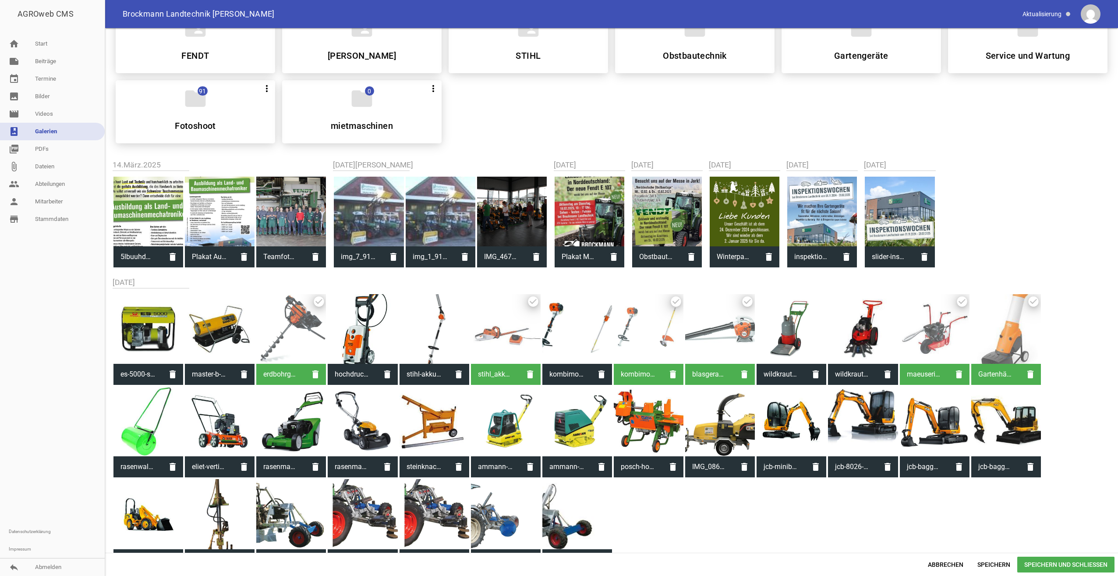
click at [835, 438] on div at bounding box center [863, 421] width 70 height 70
click at [819, 431] on div at bounding box center [792, 421] width 70 height 70
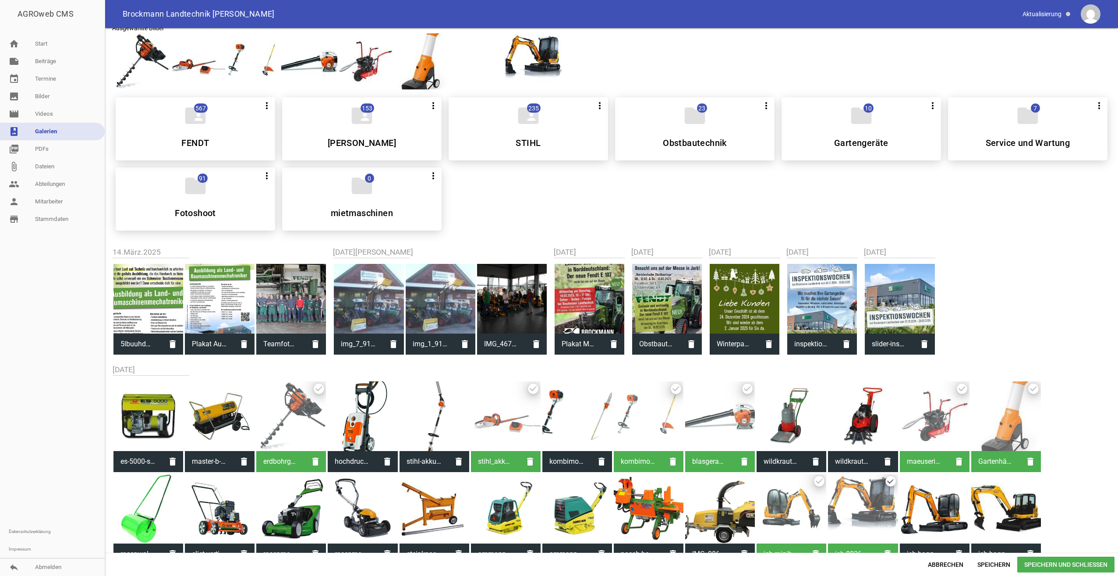
scroll to position [0, 0]
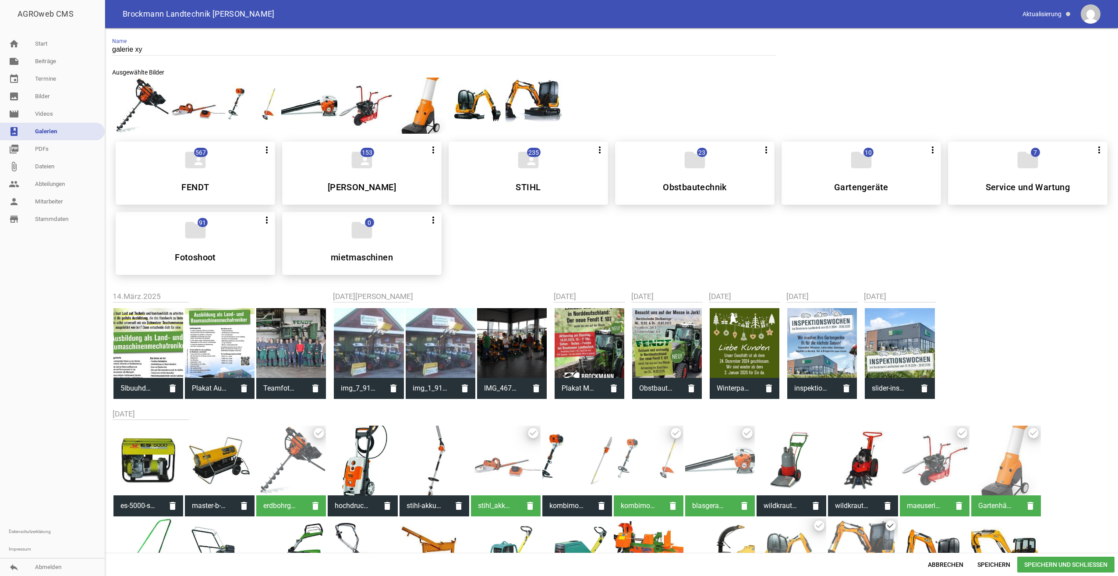
click at [1053, 560] on span "Speichern und Schließen" at bounding box center [1065, 564] width 97 height 16
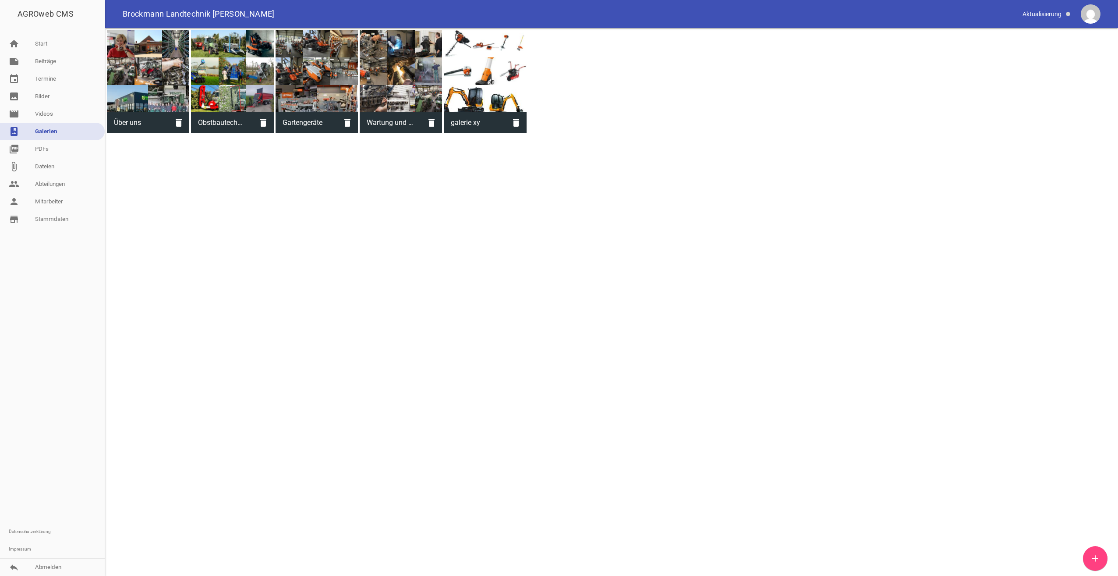
click at [489, 72] on div at bounding box center [485, 71] width 82 height 82
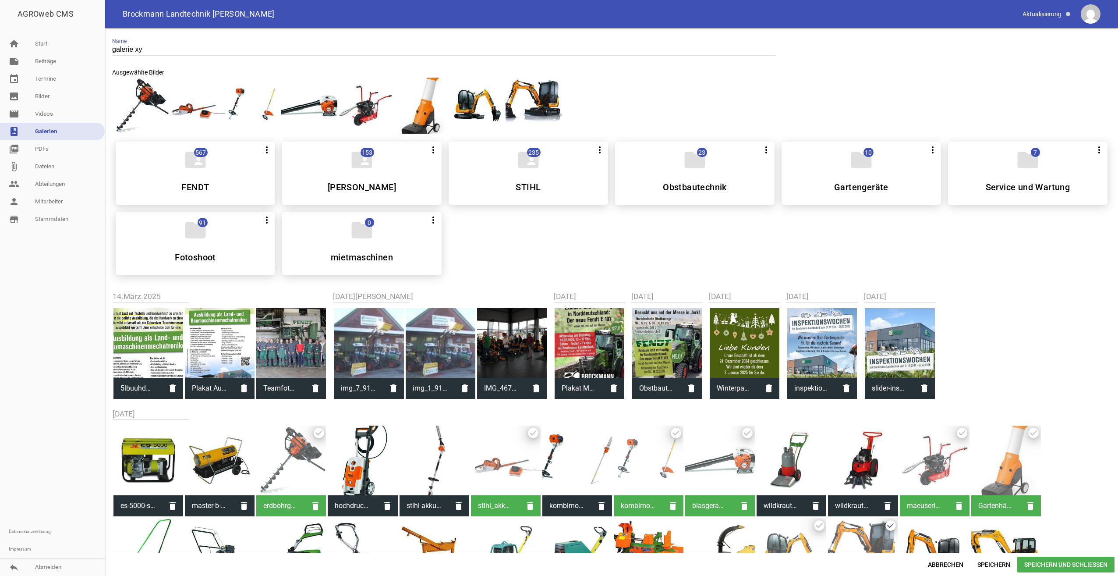
click at [302, 446] on div at bounding box center [291, 460] width 70 height 70
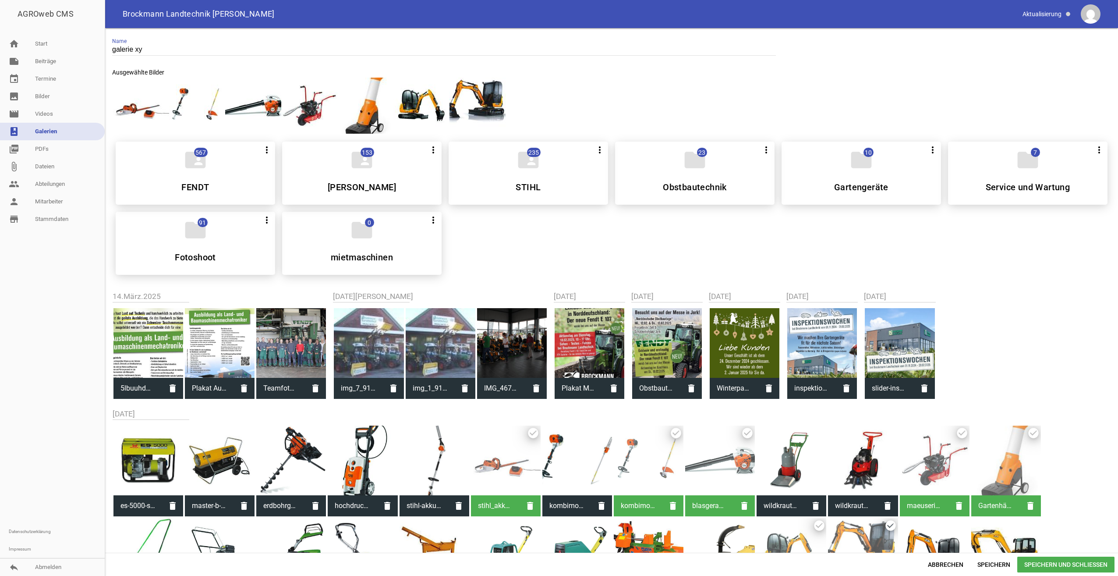
click at [1064, 558] on span "Speichern und Schließen" at bounding box center [1065, 564] width 97 height 16
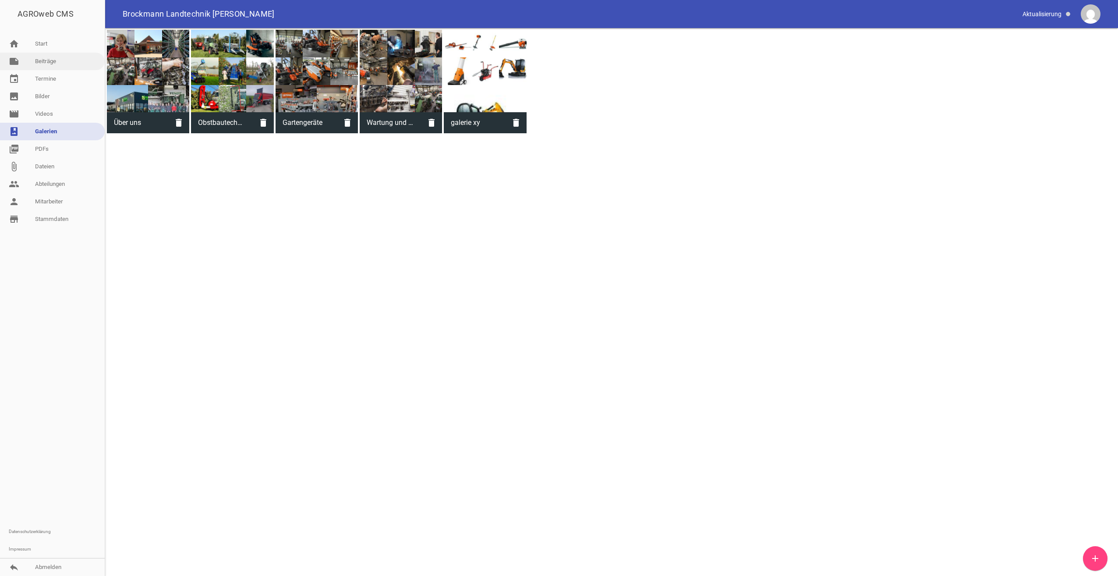
click at [55, 67] on link "note Beiträge" at bounding box center [52, 62] width 105 height 18
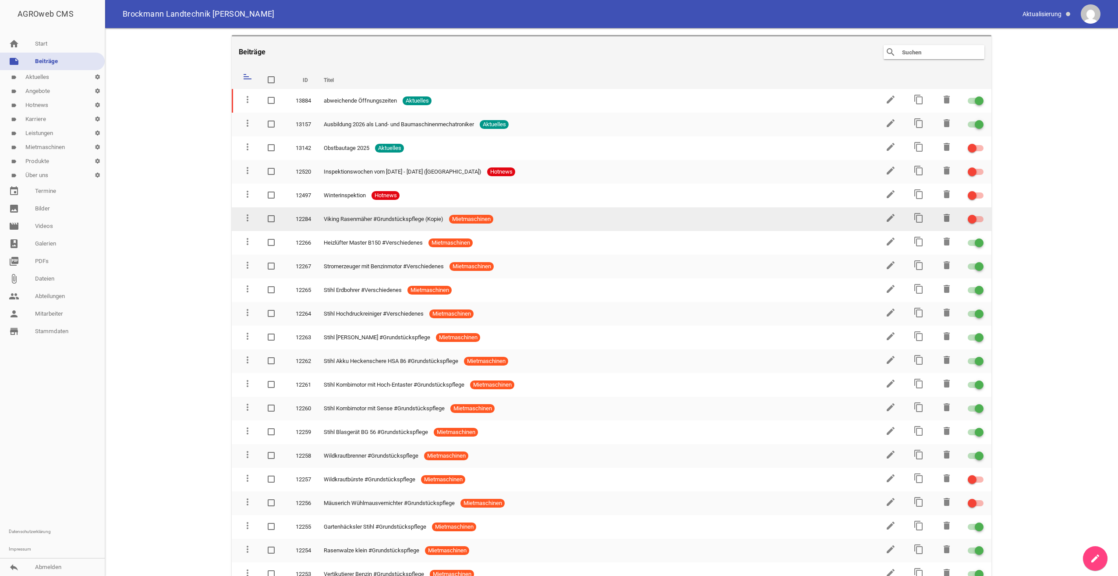
click at [423, 222] on span "Viking Rasenmäher #Grundstückspflege (Kopie)" at bounding box center [384, 219] width 120 height 9
click at [893, 219] on td "edit" at bounding box center [890, 219] width 28 height 24
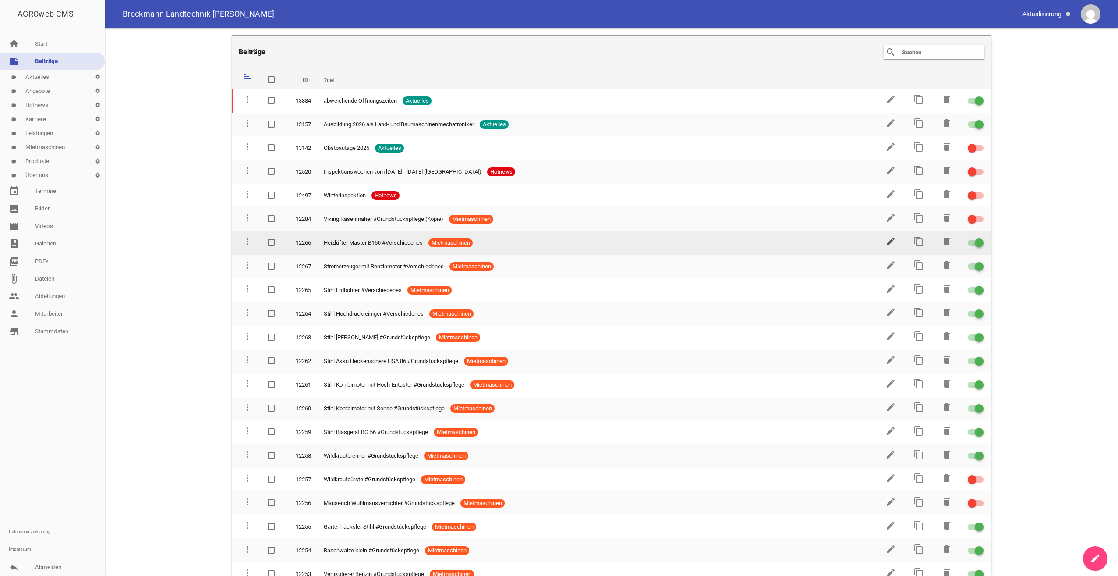
click at [886, 241] on icon "edit" at bounding box center [890, 241] width 11 height 11
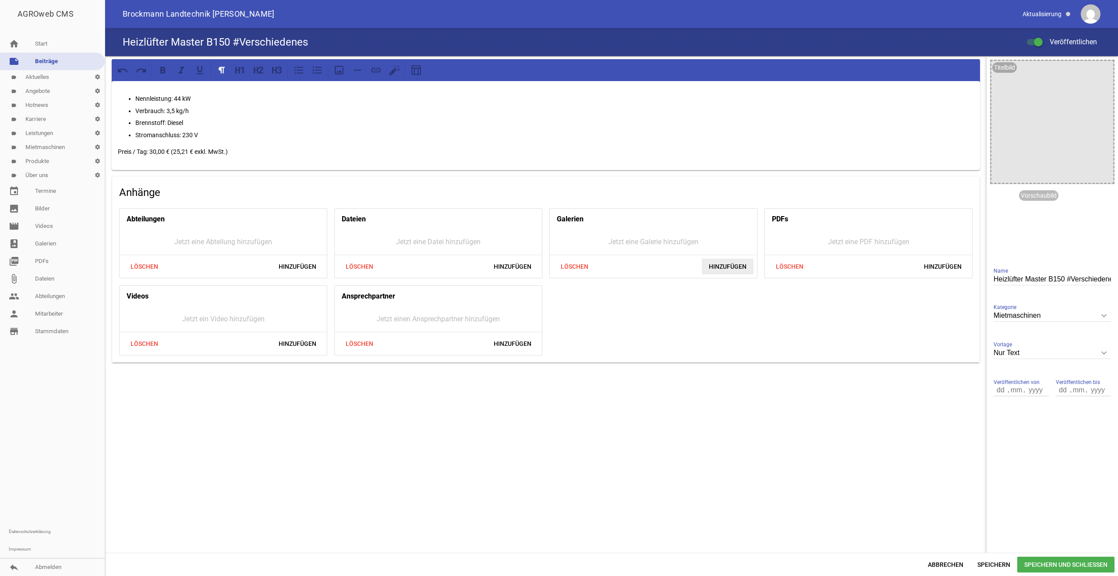
click at [720, 273] on span "Hinzufügen" at bounding box center [728, 266] width 52 height 16
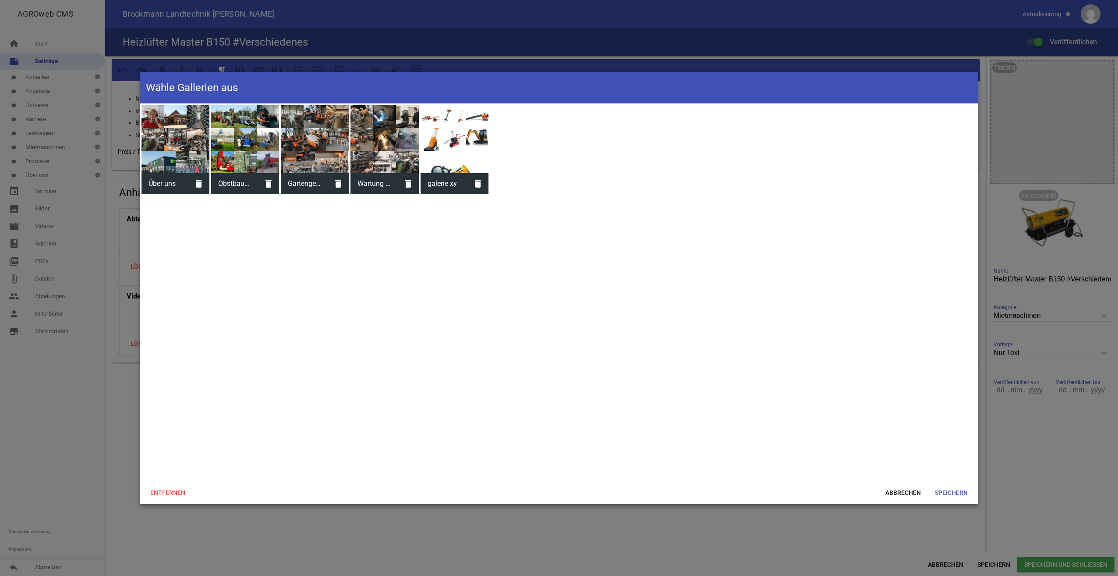
click at [453, 139] on div at bounding box center [455, 139] width 68 height 68
drag, startPoint x: 376, startPoint y: 138, endPoint x: 316, endPoint y: 143, distance: 60.3
click at [375, 138] on div at bounding box center [385, 139] width 68 height 68
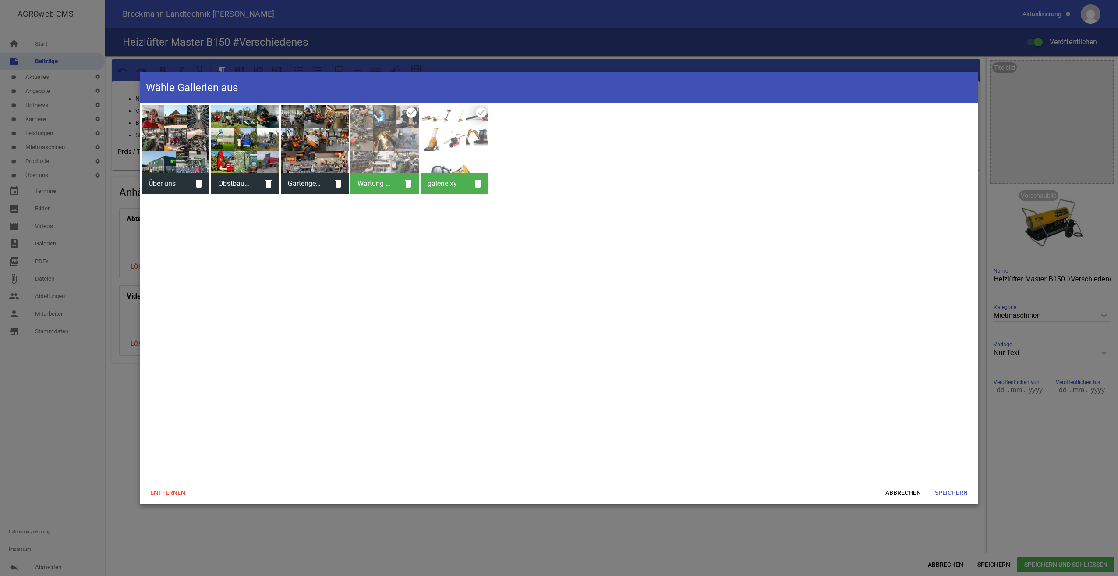
click at [310, 145] on div at bounding box center [315, 139] width 68 height 68
click at [335, 144] on div at bounding box center [315, 139] width 68 height 68
click at [367, 149] on div at bounding box center [385, 139] width 68 height 68
click at [940, 491] on span "Speichern" at bounding box center [951, 493] width 47 height 16
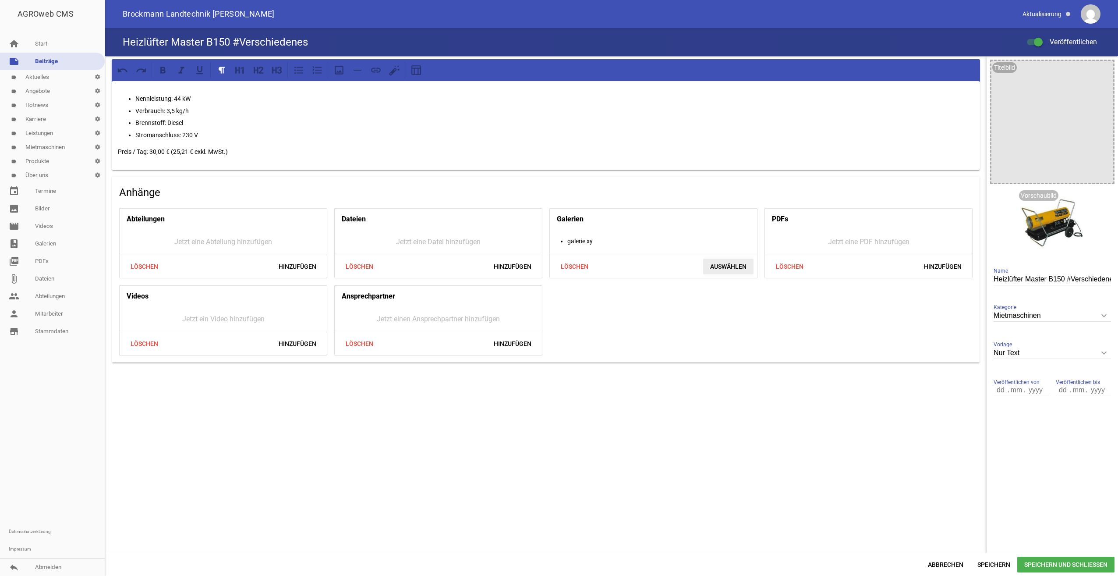
click at [735, 268] on span "Auswählen" at bounding box center [728, 266] width 50 height 16
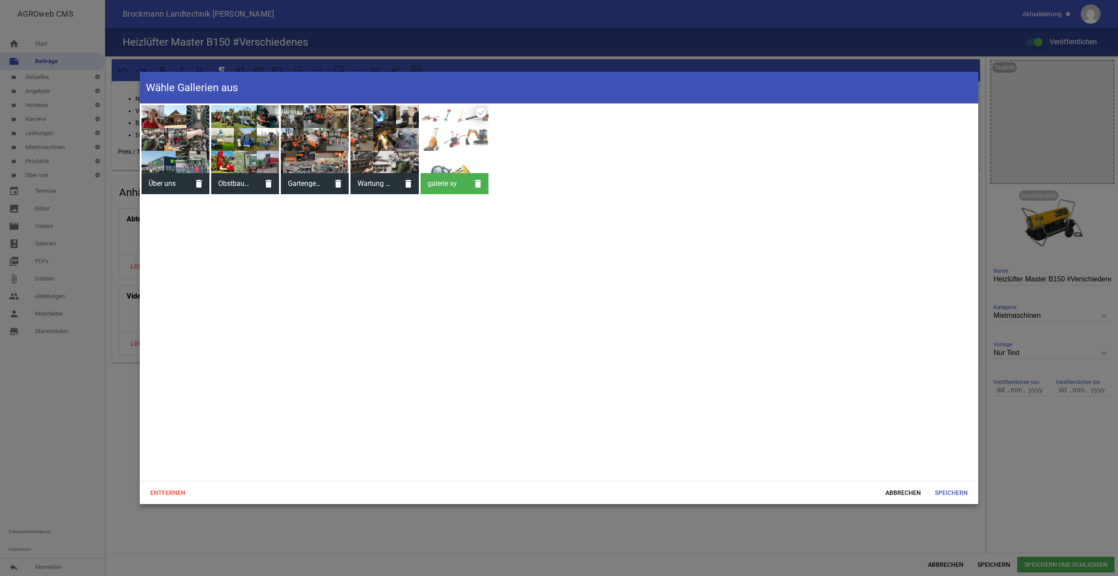
click at [403, 143] on div at bounding box center [385, 139] width 68 height 68
click at [945, 491] on span "Speichern" at bounding box center [951, 493] width 47 height 16
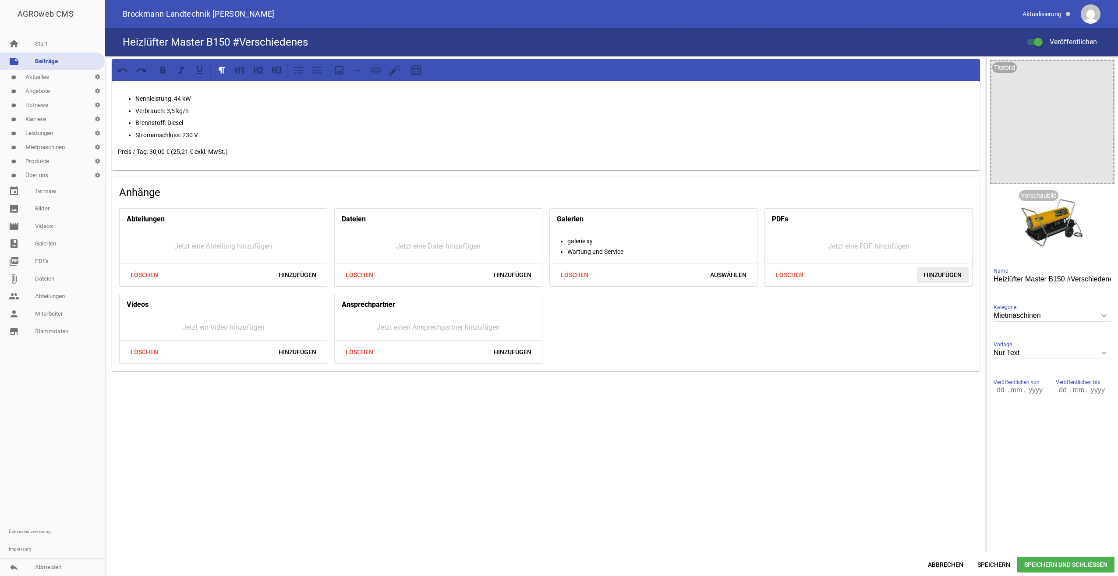
click at [938, 271] on span "Hinzufügen" at bounding box center [943, 275] width 52 height 16
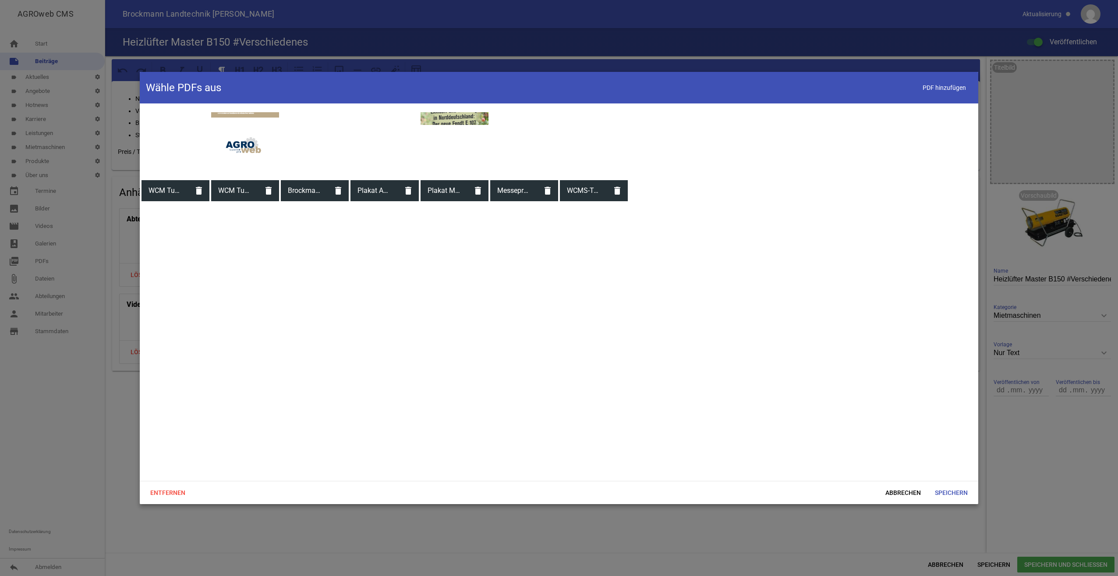
click at [366, 151] on div at bounding box center [385, 146] width 68 height 68
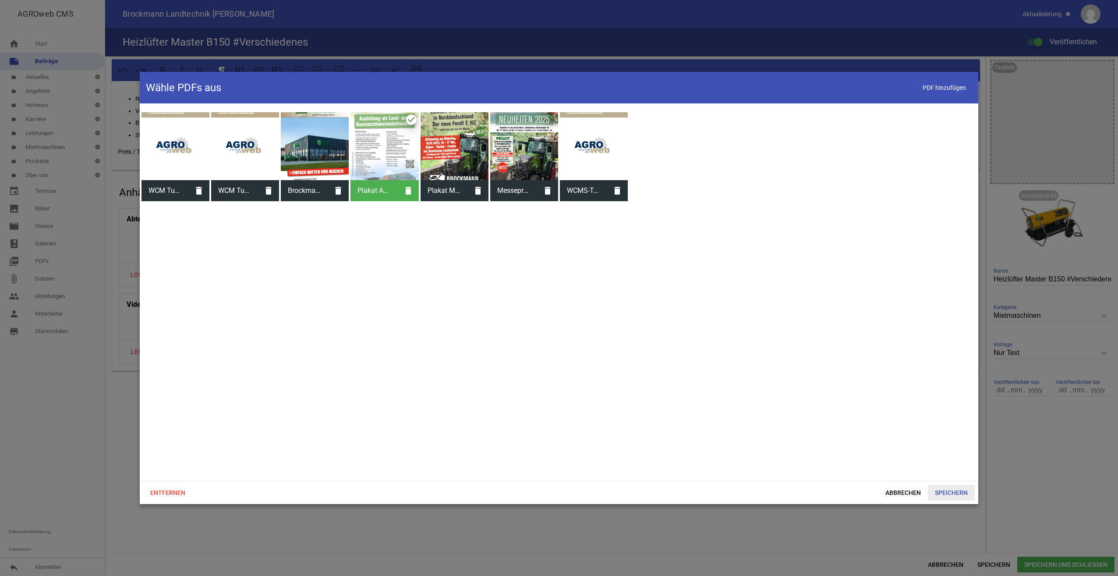
click at [959, 485] on span "Speichern" at bounding box center [951, 493] width 47 height 16
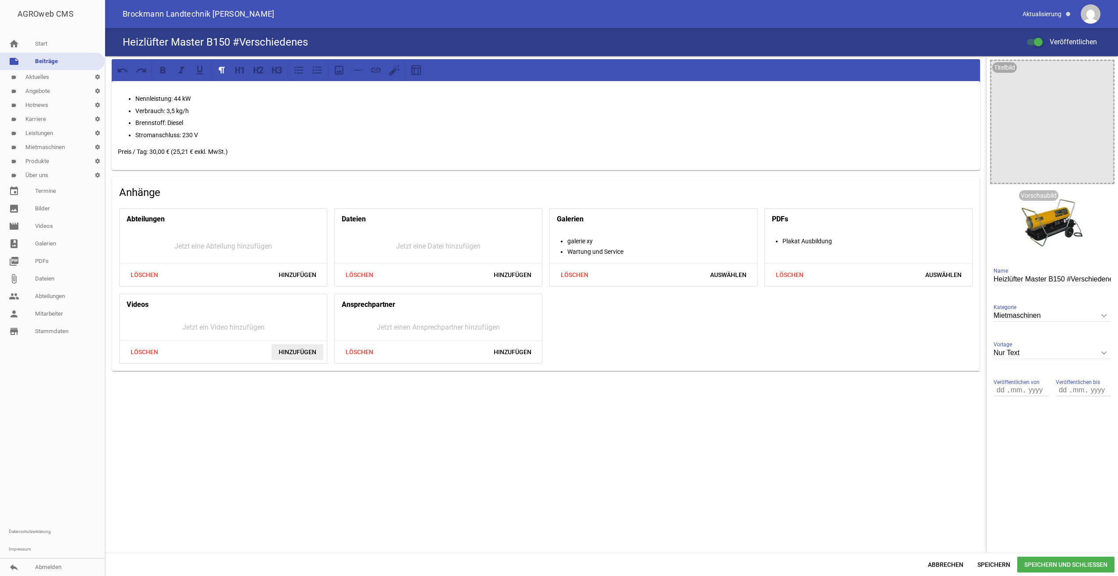
click at [294, 354] on span "Hinzufügen" at bounding box center [298, 352] width 52 height 16
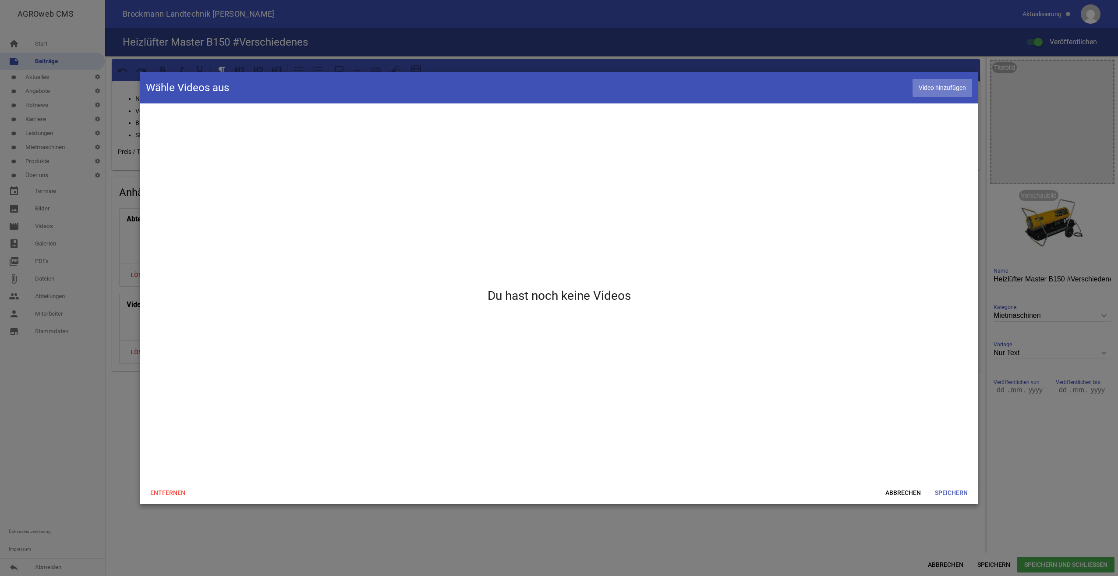
click at [948, 87] on span "Video hinzufügen" at bounding box center [943, 88] width 60 height 18
click at [895, 492] on span "Abbrechen" at bounding box center [903, 493] width 50 height 16
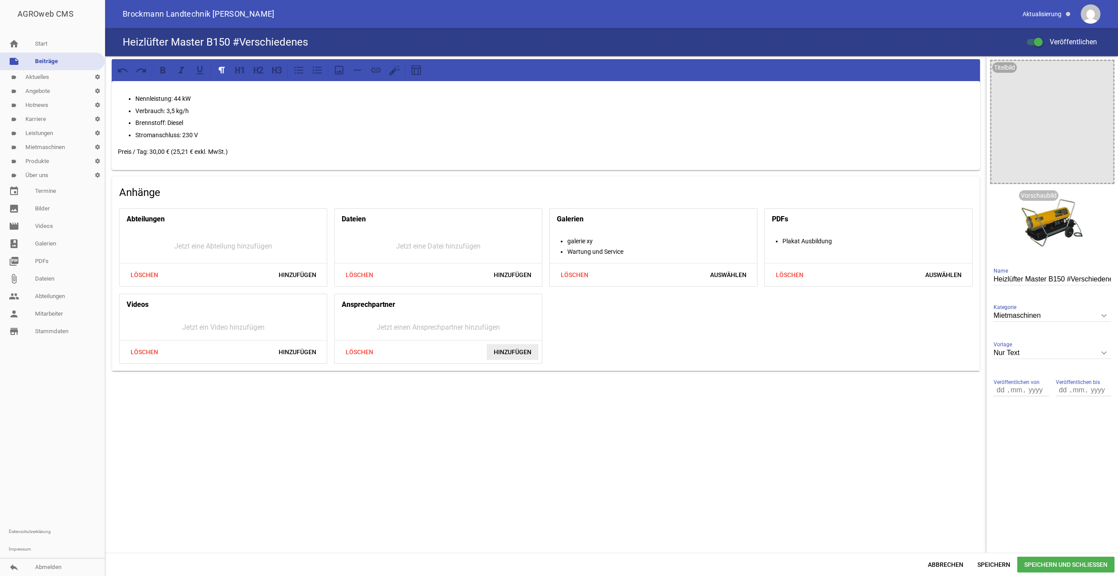
click at [520, 349] on span "Hinzufügen" at bounding box center [513, 352] width 52 height 16
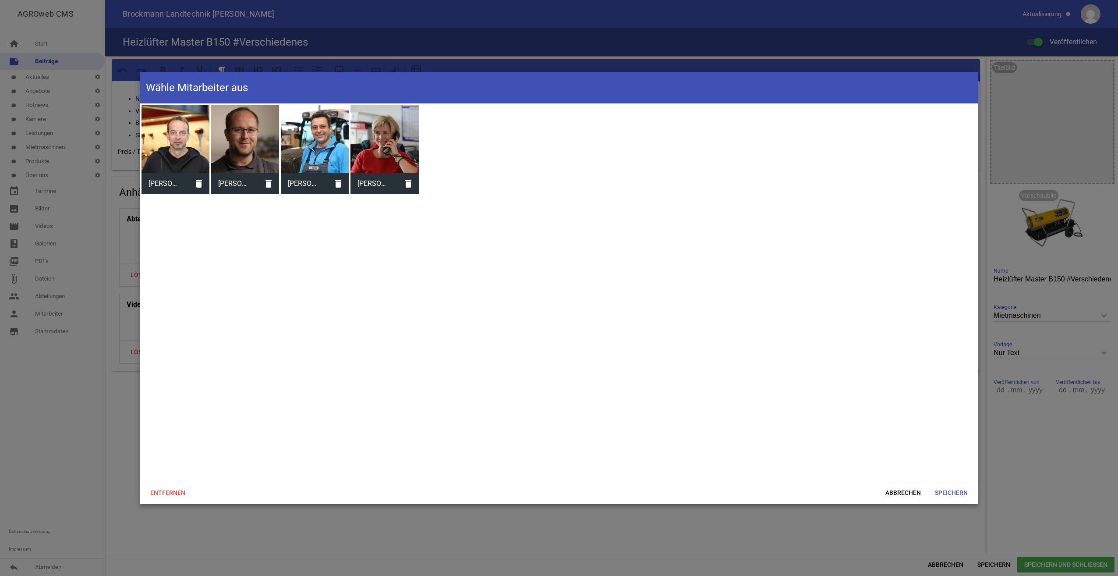
click at [406, 151] on div at bounding box center [385, 139] width 68 height 68
click at [964, 494] on span "Speichern" at bounding box center [951, 493] width 47 height 16
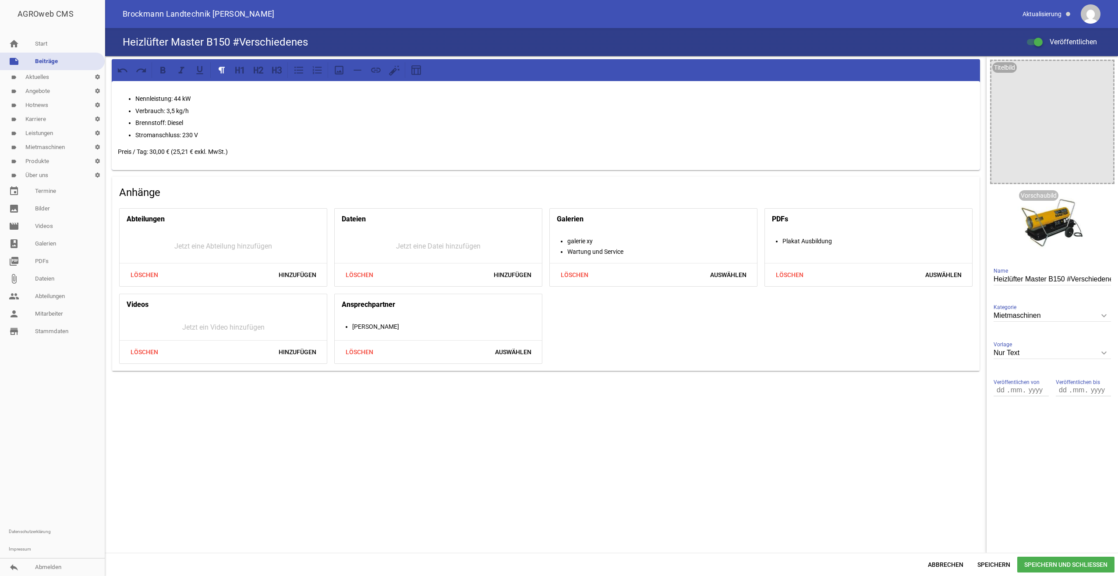
click at [1068, 560] on span "Speichern und Schließen" at bounding box center [1065, 564] width 97 height 16
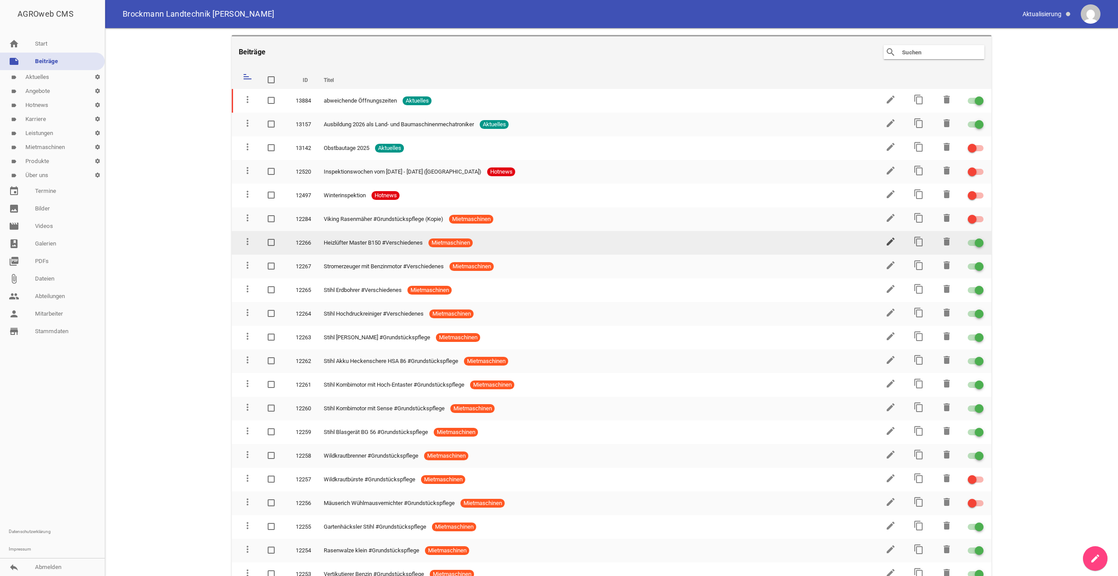
click at [885, 241] on icon "edit" at bounding box center [890, 241] width 11 height 11
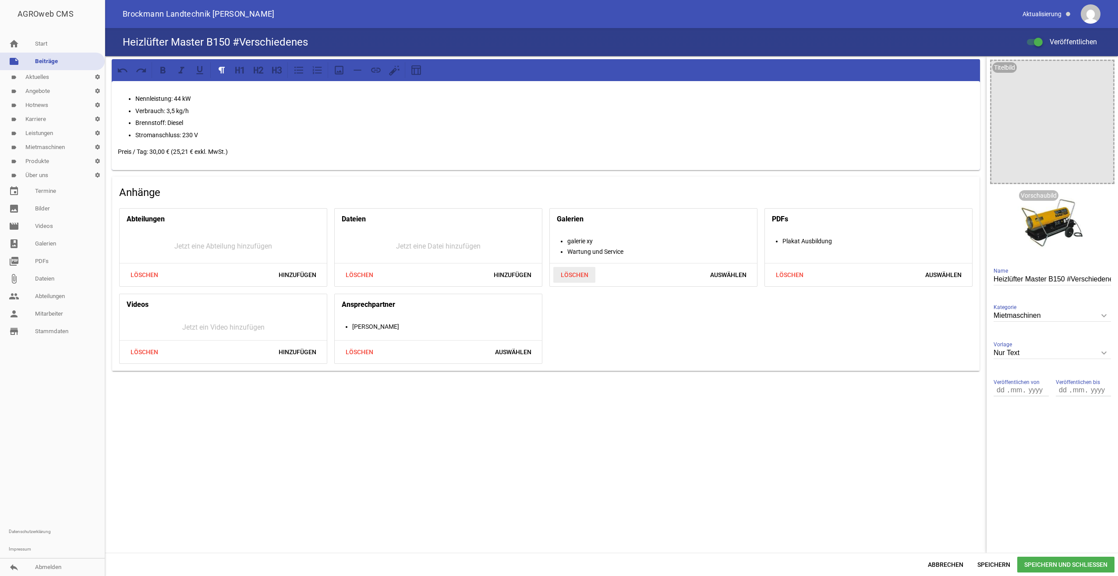
click at [575, 273] on span "Löschen" at bounding box center [574, 275] width 42 height 16
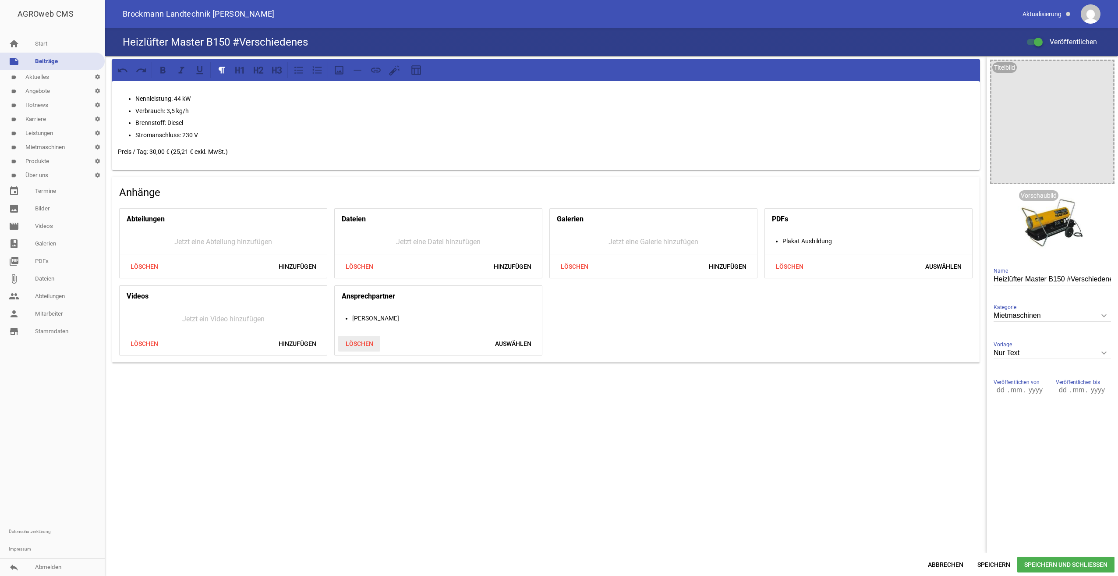
click at [365, 343] on span "Löschen" at bounding box center [359, 344] width 42 height 16
click at [796, 263] on span "Löschen" at bounding box center [789, 266] width 42 height 16
click at [1073, 563] on span "Speichern und Schließen" at bounding box center [1065, 564] width 97 height 16
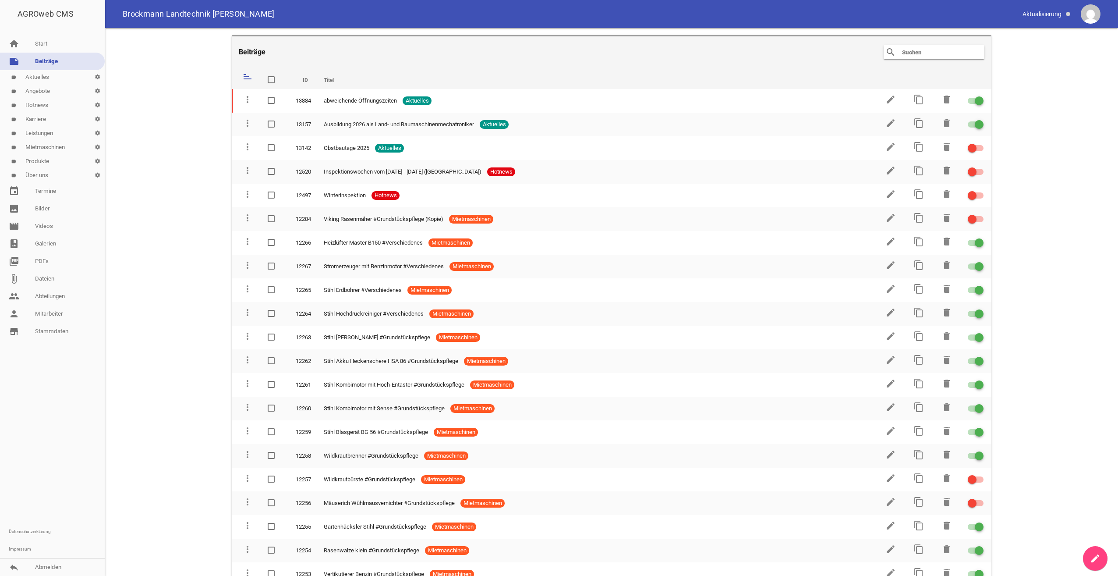
click at [55, 89] on link "label Angebote settings" at bounding box center [52, 91] width 105 height 14
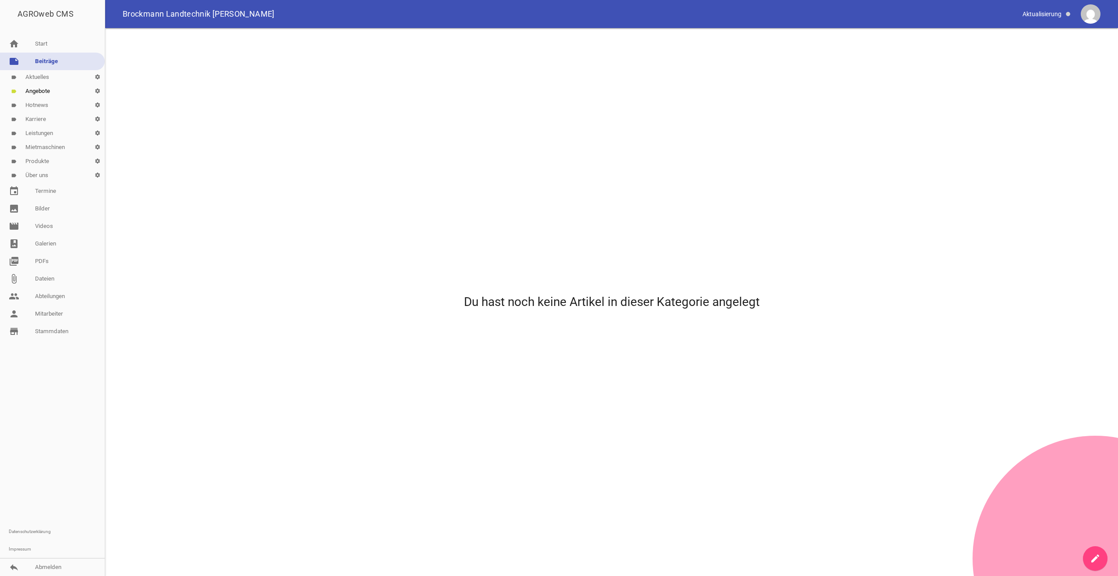
click at [1101, 560] on link "create" at bounding box center [1095, 558] width 25 height 25
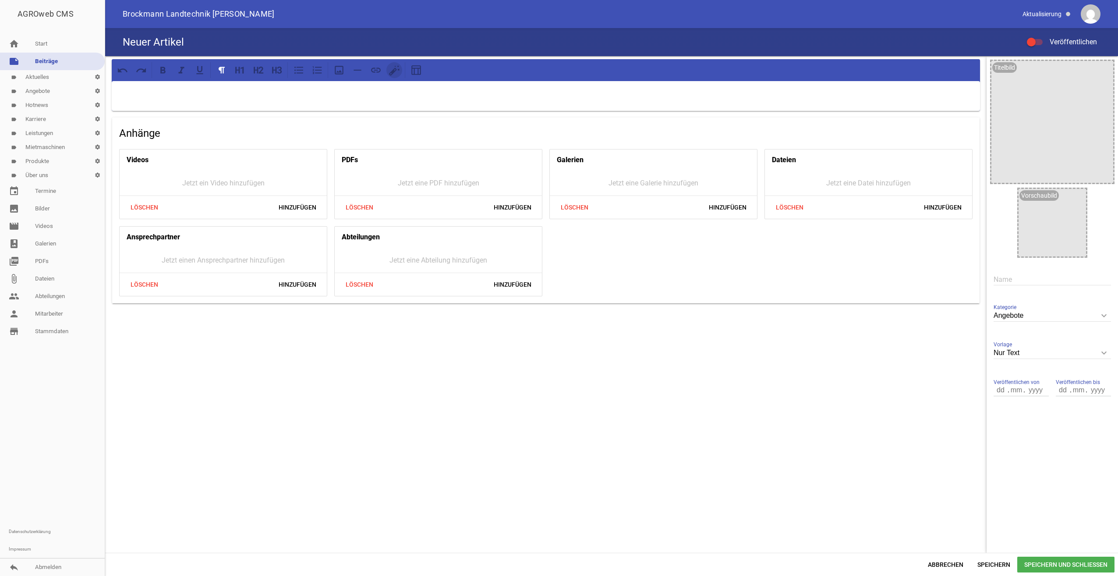
click at [398, 72] on icon at bounding box center [394, 69] width 11 height 11
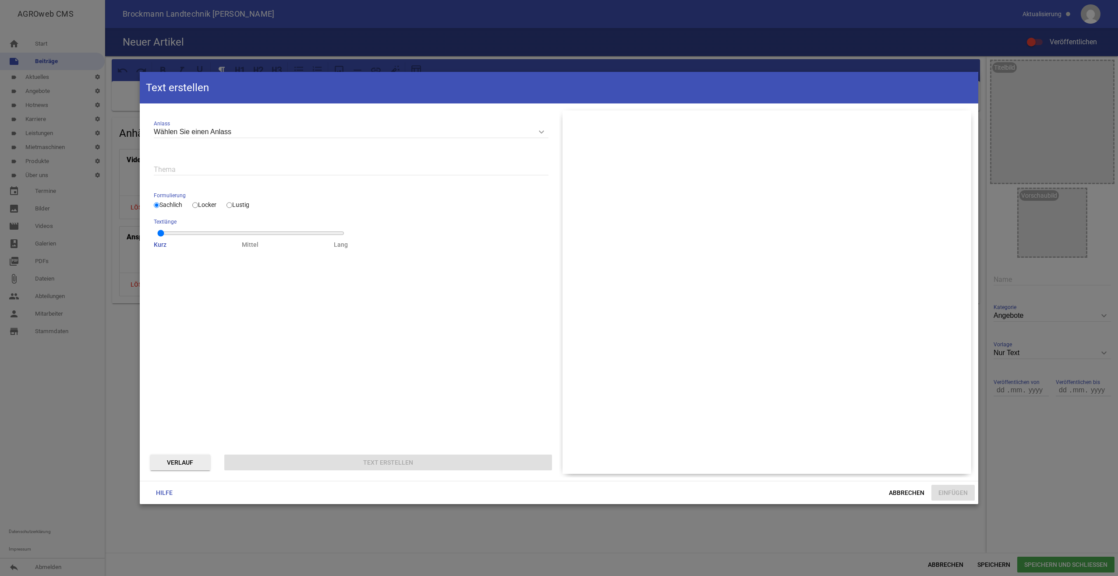
click at [209, 127] on input "Wählen Sie einen Anlass" at bounding box center [351, 132] width 395 height 12
click at [200, 195] on li "Information" at bounding box center [351, 194] width 395 height 21
type input "Information"
click at [202, 168] on input "text" at bounding box center [351, 169] width 395 height 12
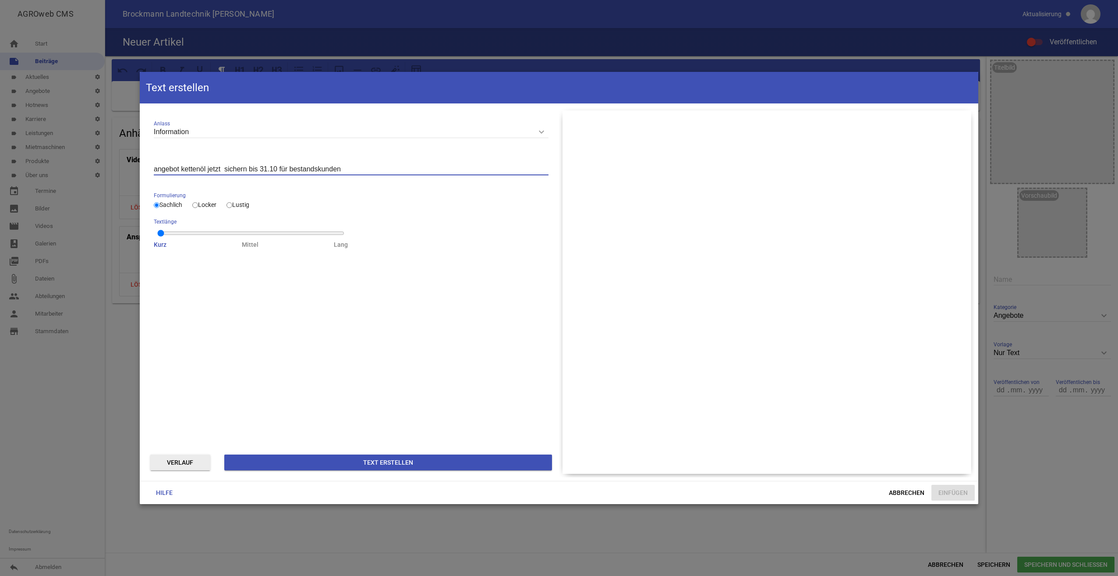
type input "angebot kettenöl jetzt sichern bis 31.10 für bestandskunden"
click at [173, 137] on input "Information" at bounding box center [351, 132] width 395 height 12
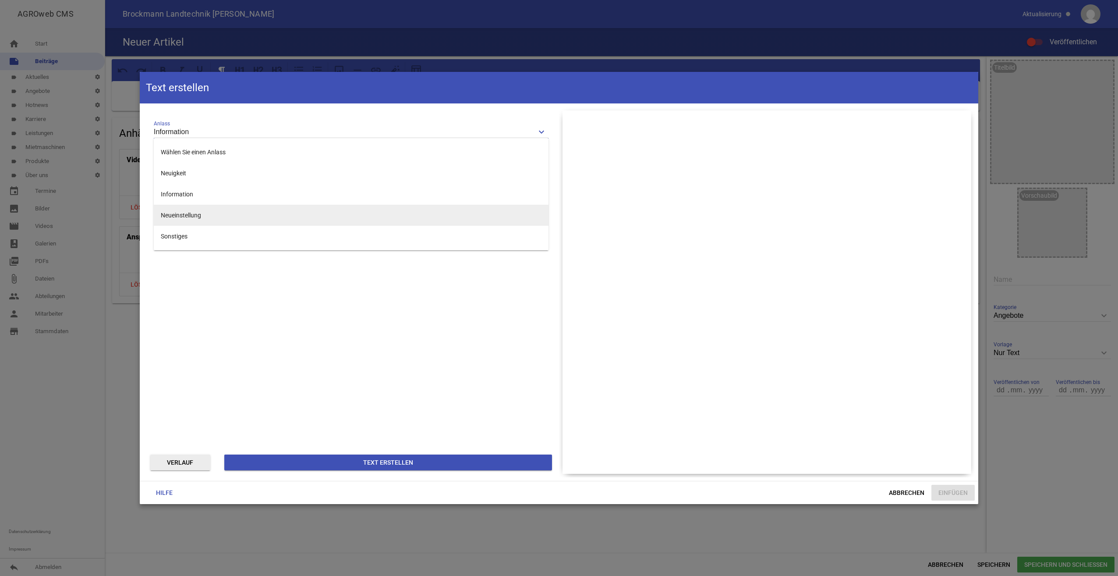
click at [260, 216] on li "Neueinstellung" at bounding box center [351, 215] width 395 height 21
type input "Neueinstellung"
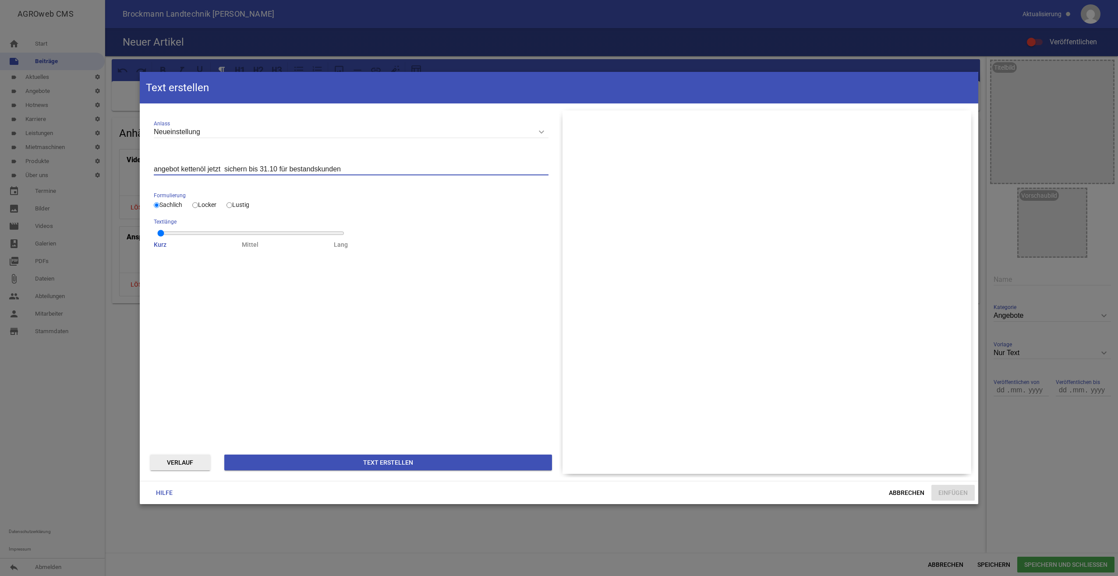
drag, startPoint x: 368, startPoint y: 169, endPoint x: -192, endPoint y: 156, distance: 560.5
click at [0, 156] on html "AGROweb CMS home Start note Beiträge label Aktuelles settings label Angebote se…" at bounding box center [559, 288] width 1118 height 576
type input "[PERSON_NAME], ab 1.10 im lager"
click at [196, 205] on input "Locker" at bounding box center [195, 205] width 6 height 11
radio input "true"
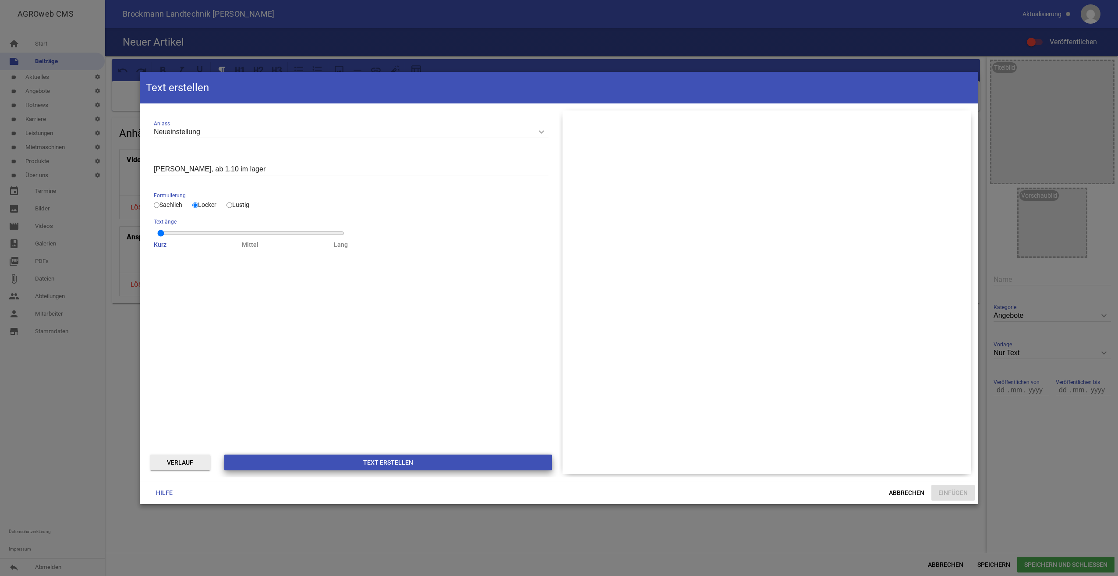
click at [346, 460] on button "Text erstellen" at bounding box center [388, 462] width 328 height 16
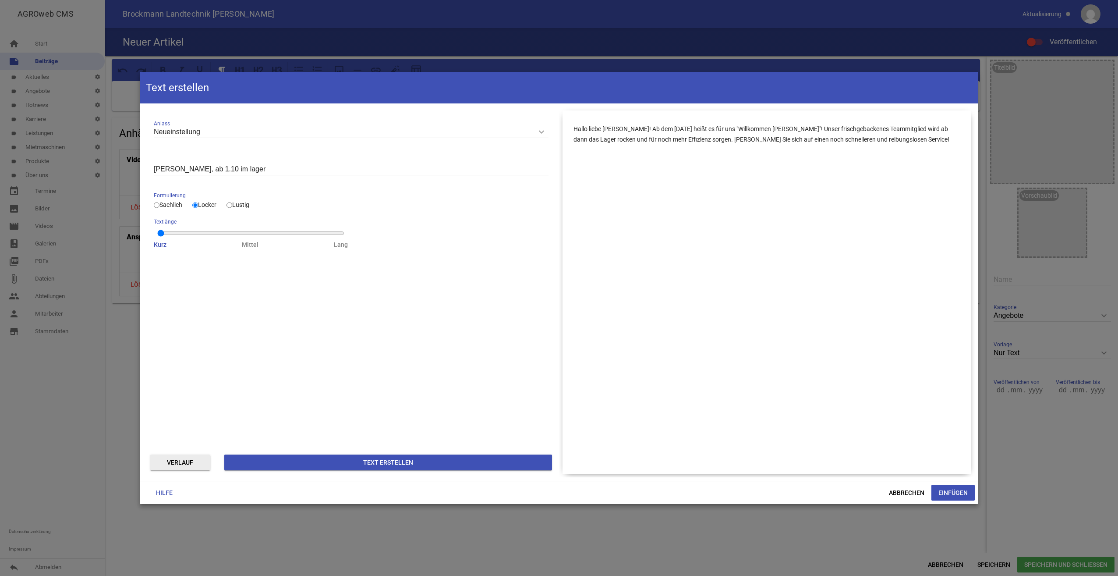
click at [957, 488] on button "Einfügen" at bounding box center [952, 493] width 43 height 16
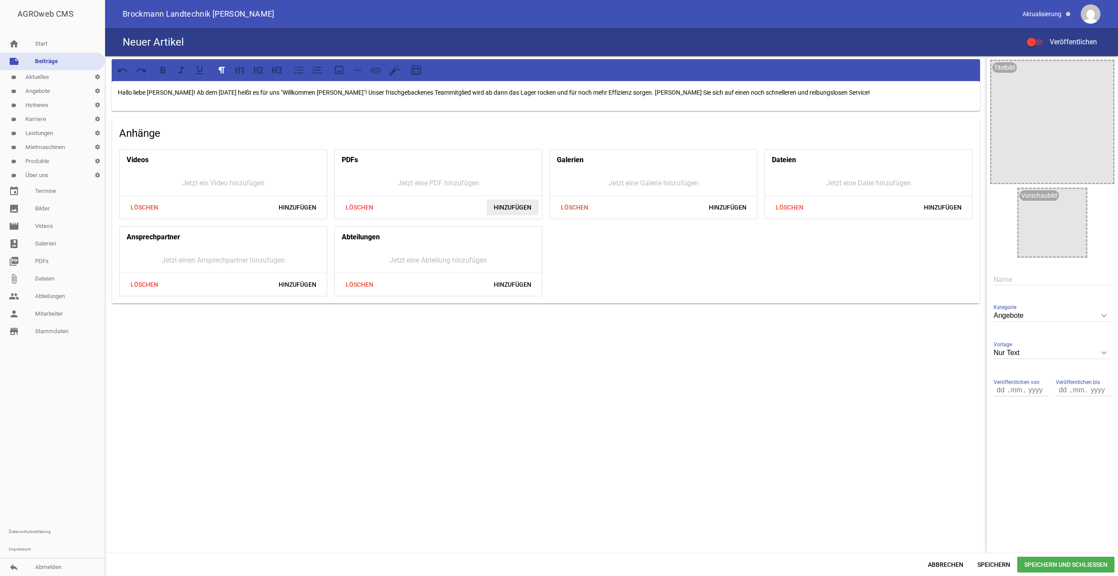
click at [530, 202] on span "Hinzufügen" at bounding box center [513, 207] width 52 height 16
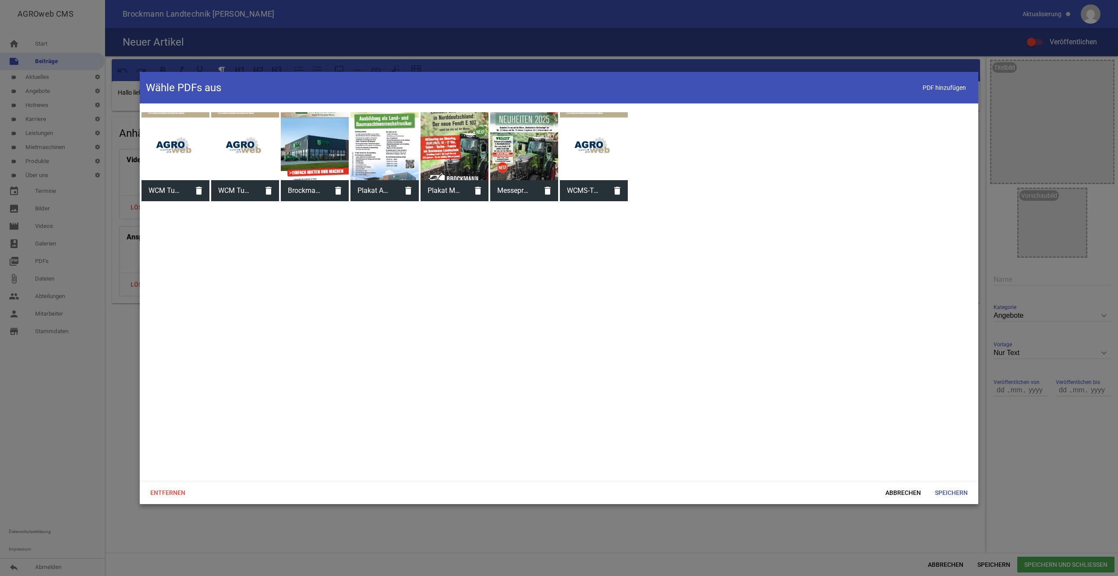
click at [300, 148] on div at bounding box center [315, 146] width 68 height 68
click at [970, 492] on span "Speichern" at bounding box center [951, 493] width 47 height 16
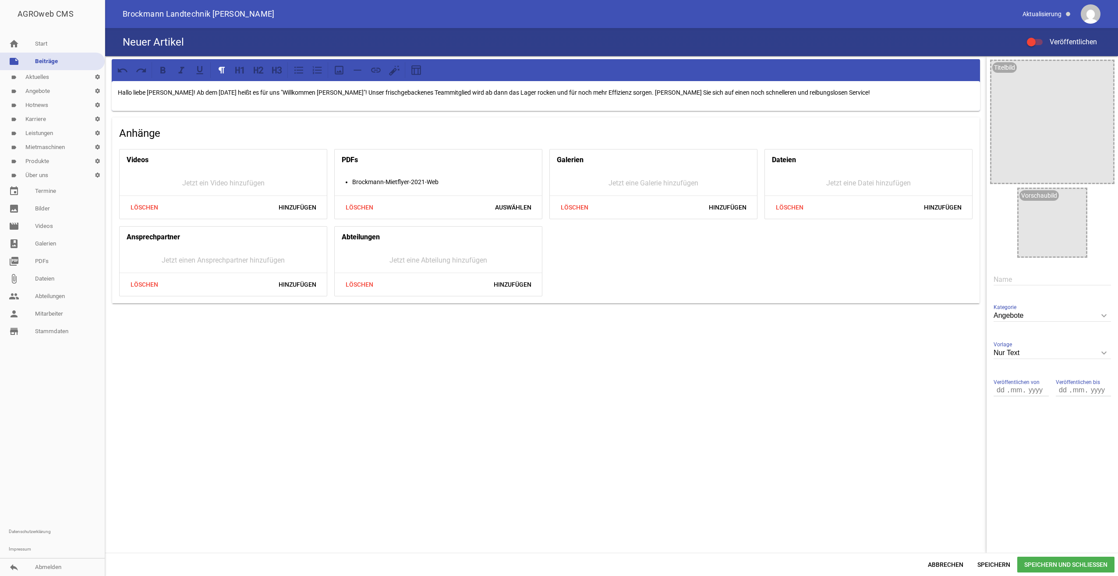
click at [725, 216] on div "Löschen Hinzufügen" at bounding box center [653, 206] width 207 height 23
click at [725, 212] on span "Hinzufügen" at bounding box center [728, 207] width 52 height 16
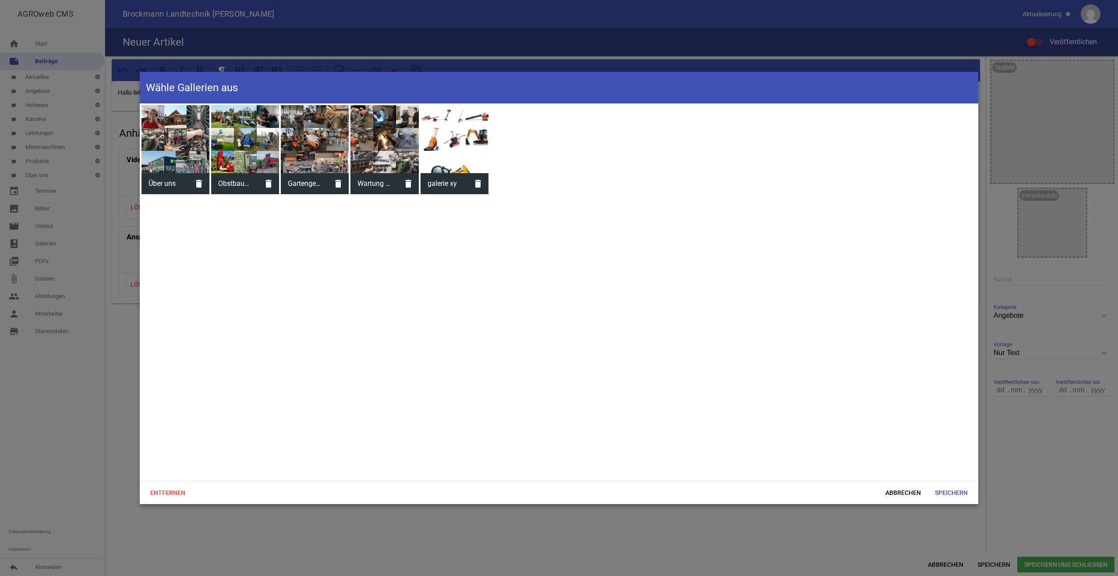
click at [443, 163] on div at bounding box center [455, 139] width 68 height 68
click at [969, 498] on span "Speichern" at bounding box center [951, 493] width 47 height 16
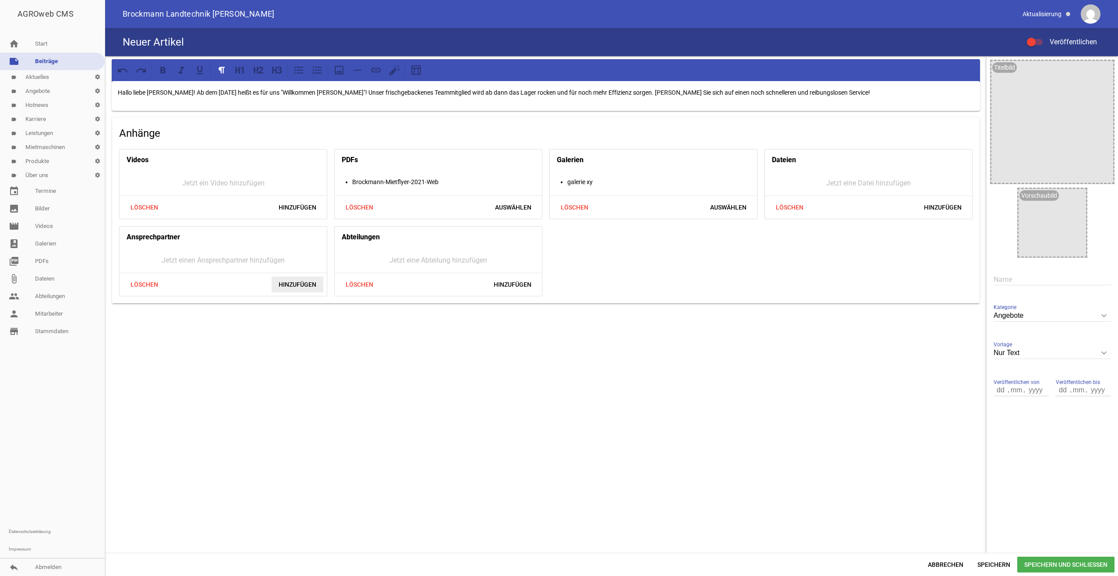
click at [283, 287] on span "Hinzufügen" at bounding box center [298, 284] width 52 height 16
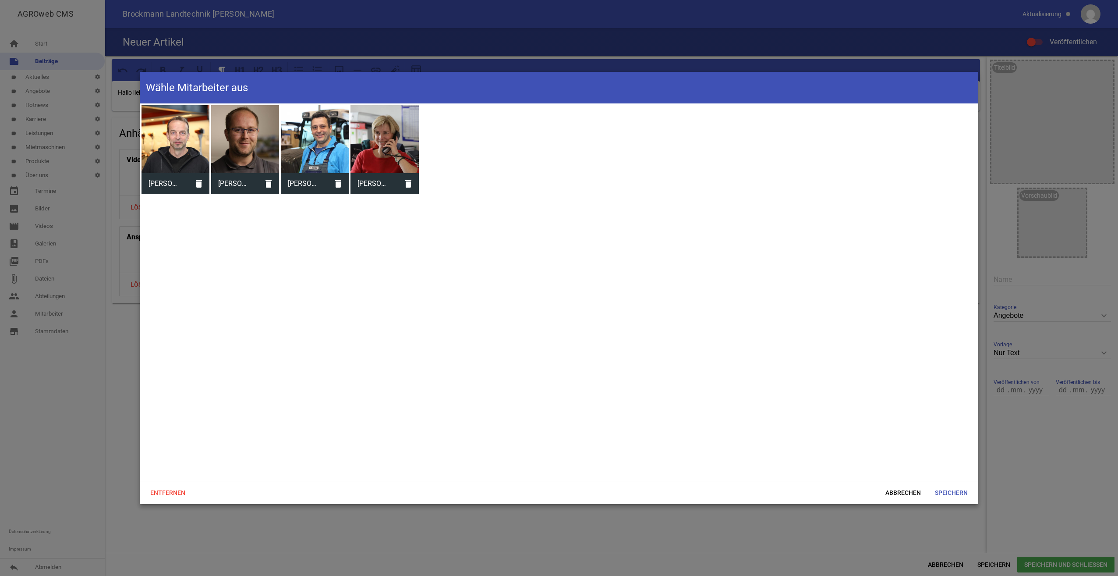
click at [374, 162] on div at bounding box center [385, 139] width 68 height 68
click at [955, 499] on span "Speichern" at bounding box center [951, 493] width 47 height 16
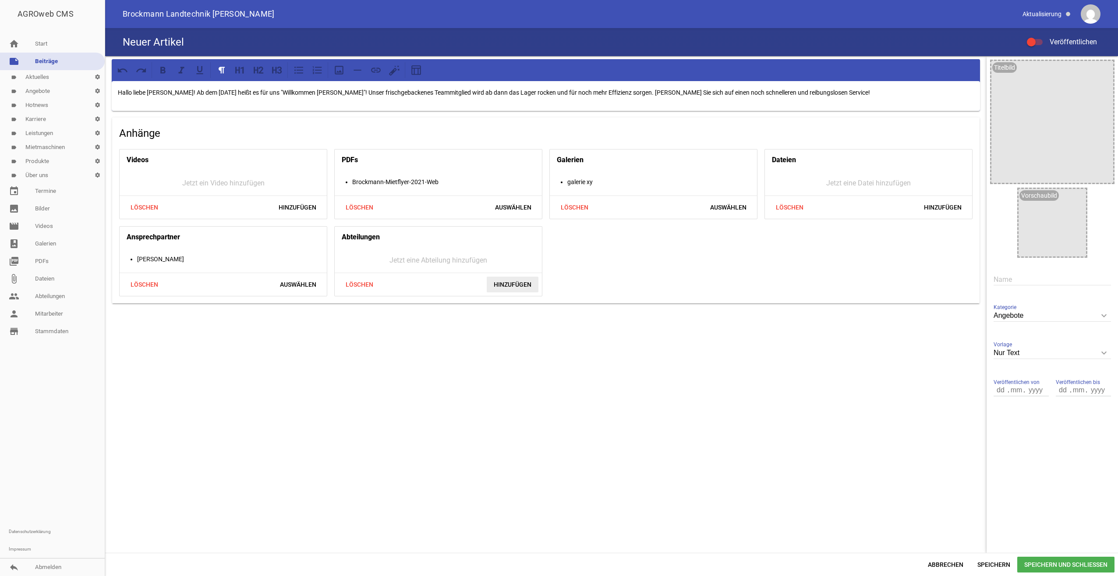
click at [503, 283] on span "Hinzufügen" at bounding box center [513, 284] width 52 height 16
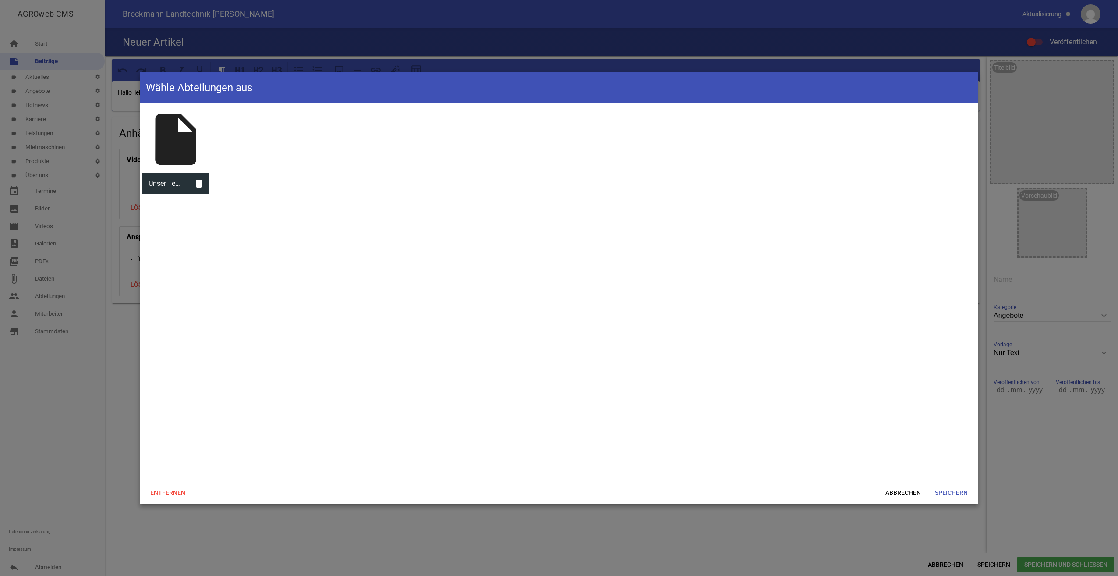
click at [149, 136] on div "insert_drive_file" at bounding box center [176, 139] width 68 height 68
click at [958, 496] on span "Speichern" at bounding box center [951, 493] width 47 height 16
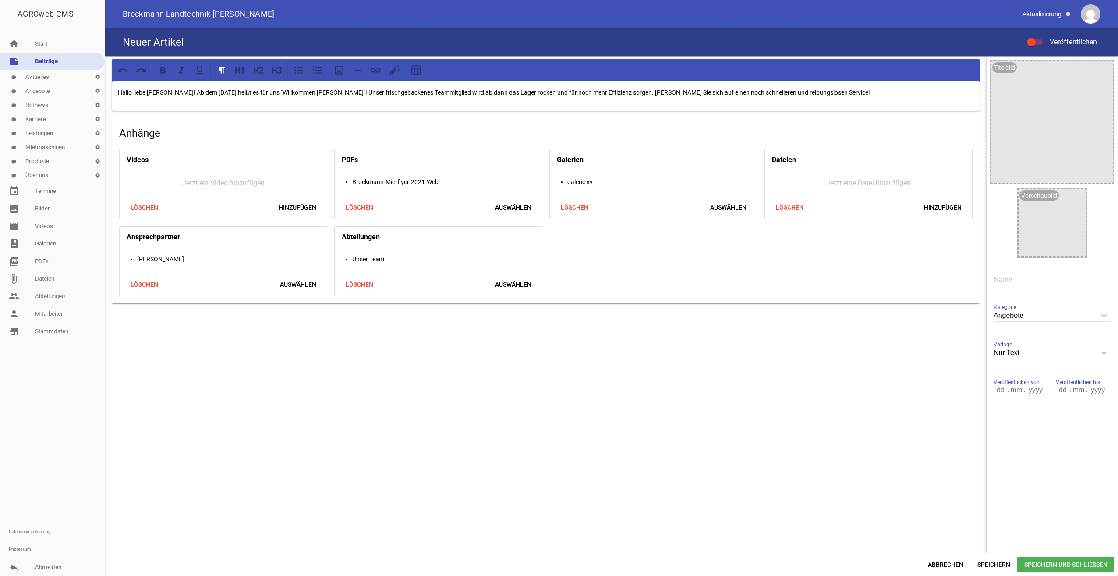
click at [1016, 282] on input "text" at bounding box center [1052, 279] width 117 height 12
type input "test"
click at [1105, 69] on icon "image" at bounding box center [1104, 70] width 14 height 14
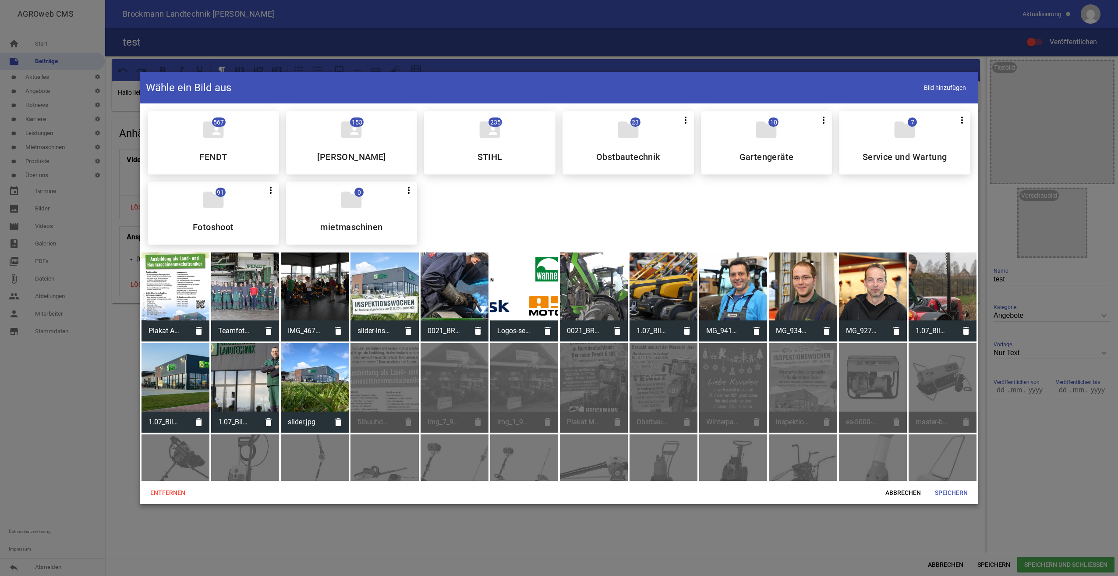
click at [389, 289] on div at bounding box center [385, 286] width 68 height 68
click at [199, 379] on div at bounding box center [176, 377] width 68 height 68
click at [968, 496] on span "Speichern" at bounding box center [951, 493] width 47 height 16
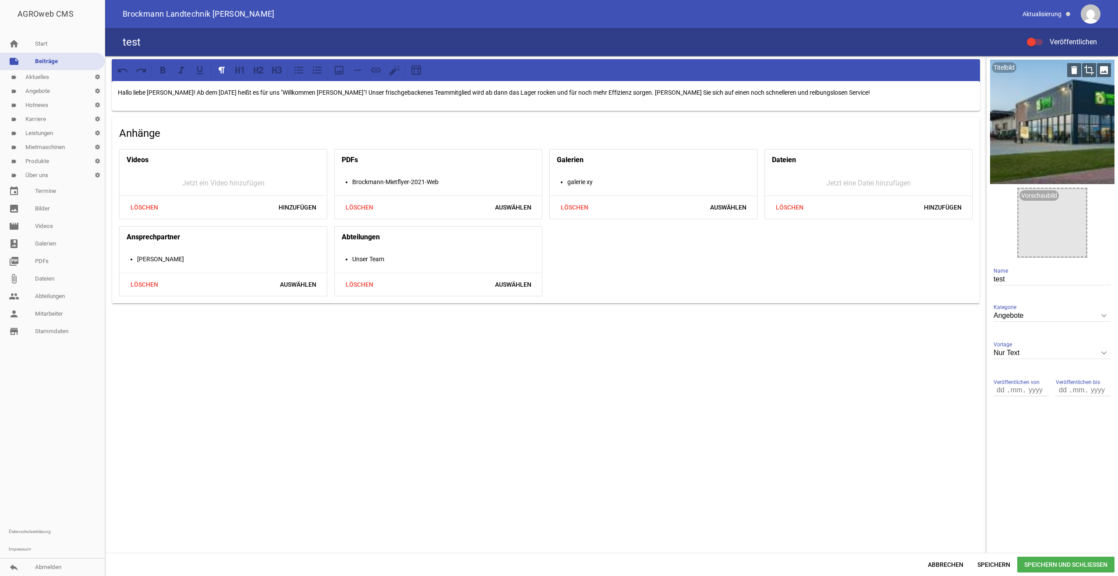
click at [1088, 65] on icon "crop" at bounding box center [1089, 70] width 14 height 14
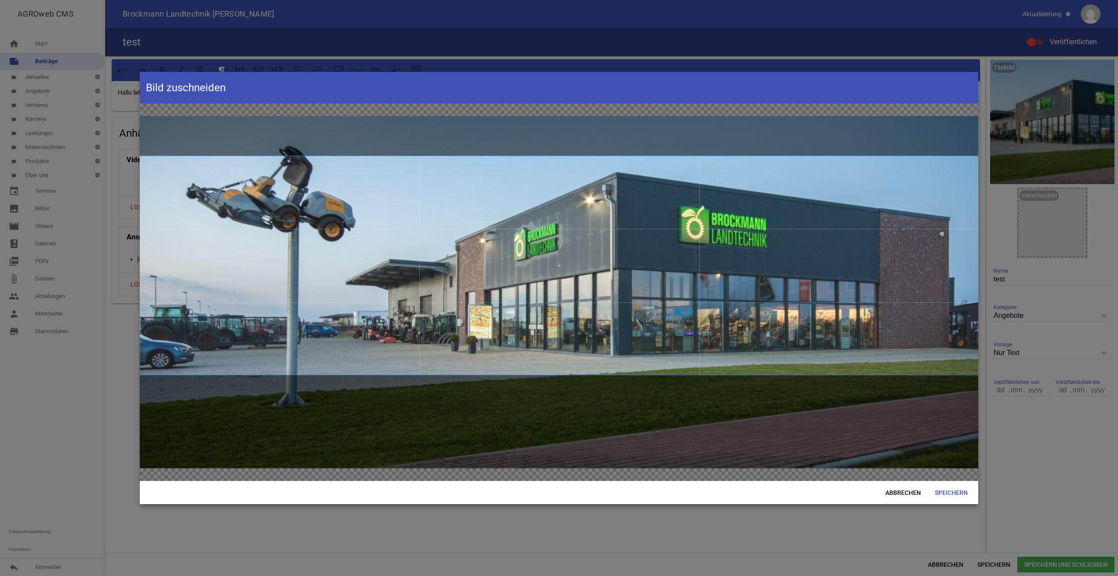
click at [487, 246] on span at bounding box center [559, 265] width 839 height 218
click at [949, 487] on span "Speichern" at bounding box center [951, 493] width 47 height 16
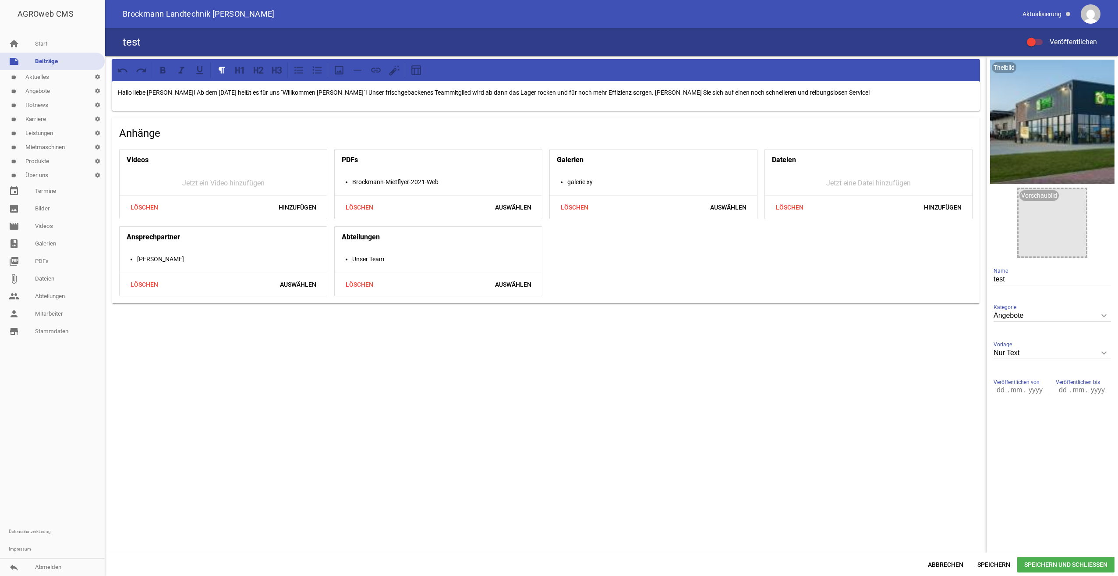
click at [1101, 351] on icon "keyboard_arrow_down" at bounding box center [1104, 353] width 14 height 14
click at [1101, 351] on input "Nur Text" at bounding box center [1052, 353] width 117 height 12
click at [1019, 416] on li "3 Bilder" at bounding box center [1052, 414] width 117 height 21
type input "3 Bilder"
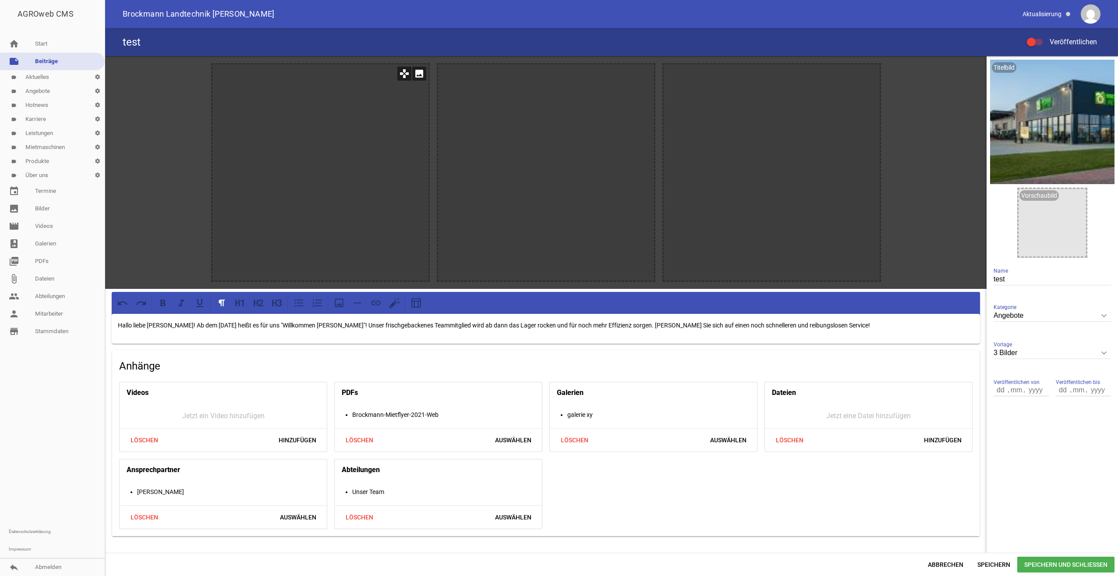
click at [417, 74] on icon "image" at bounding box center [419, 74] width 14 height 14
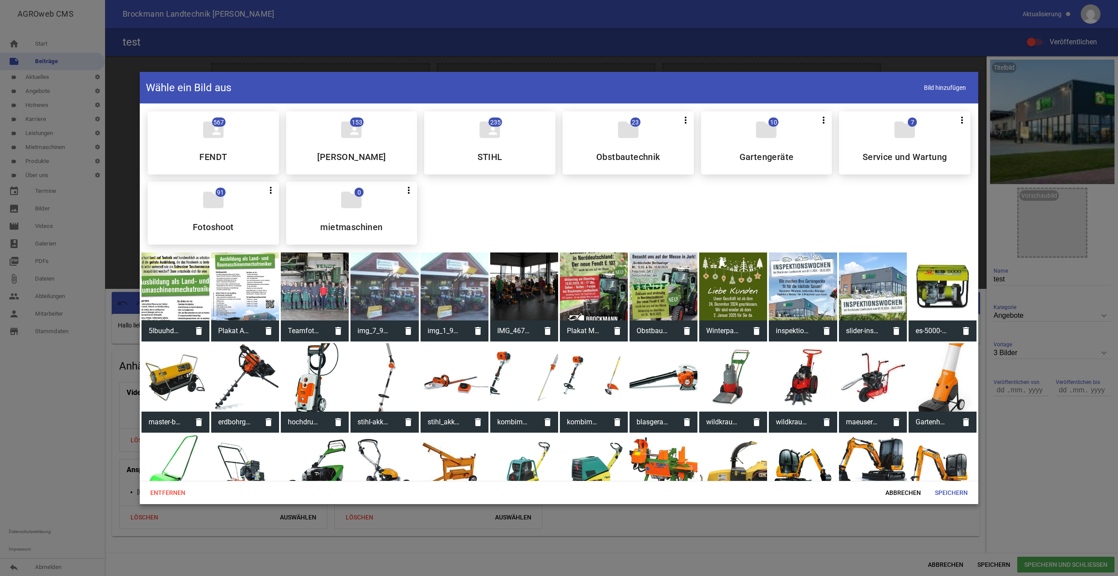
click at [532, 285] on div at bounding box center [524, 286] width 68 height 68
click at [956, 485] on span "Speichern" at bounding box center [951, 493] width 47 height 16
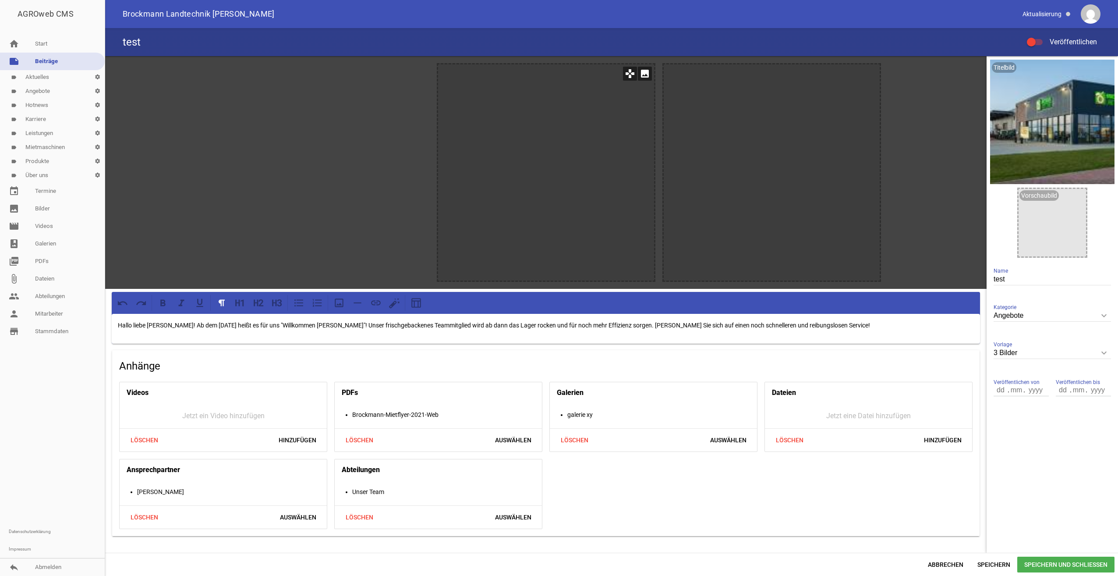
click at [645, 74] on icon "image" at bounding box center [645, 74] width 14 height 14
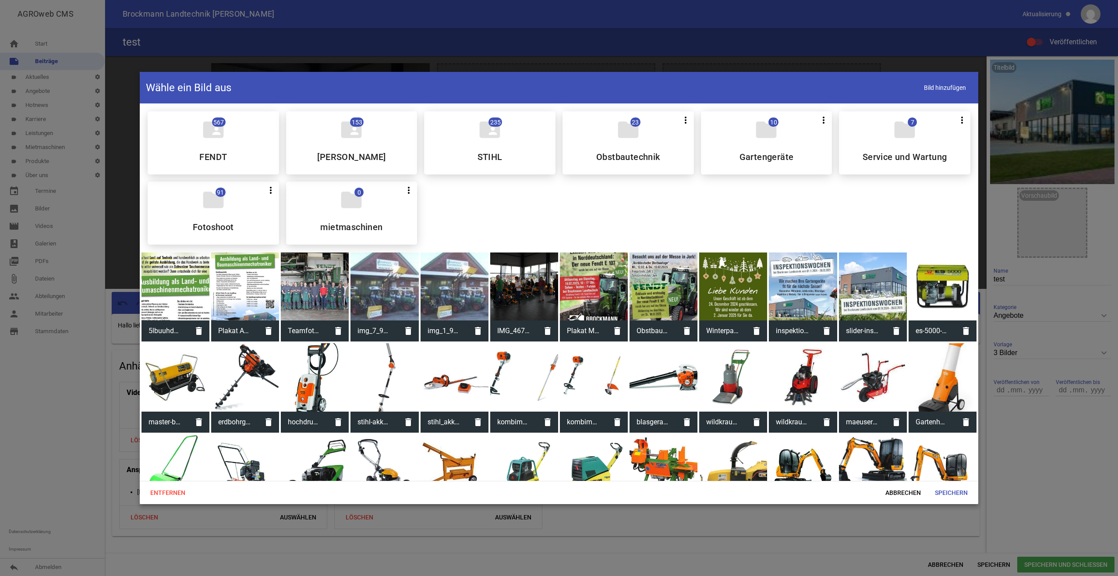
click at [390, 292] on div at bounding box center [385, 286] width 68 height 68
click at [967, 498] on span "Speichern" at bounding box center [951, 493] width 47 height 16
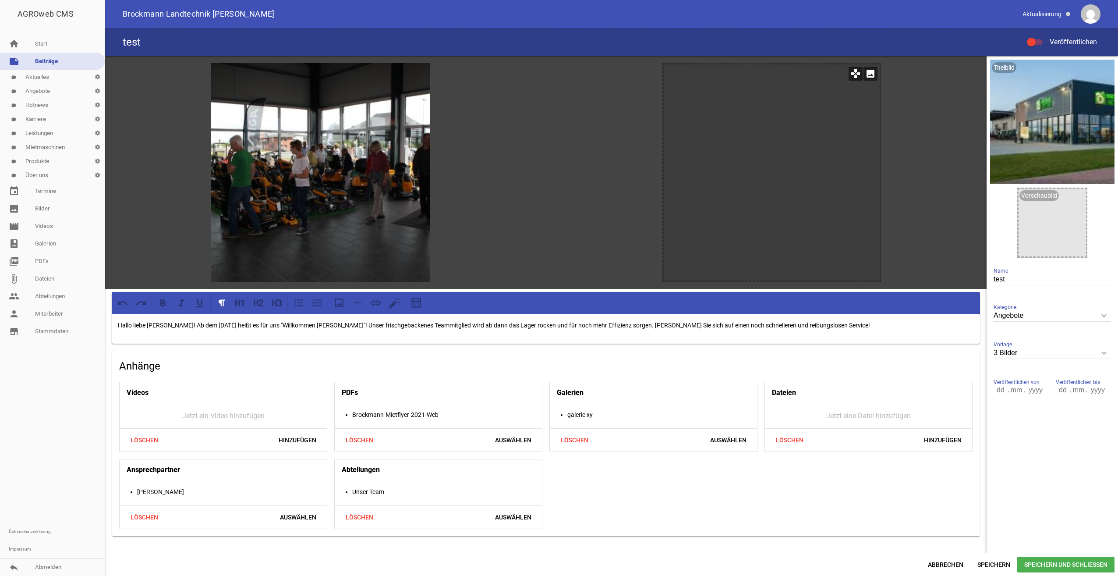
click at [867, 76] on icon "image" at bounding box center [871, 74] width 14 height 14
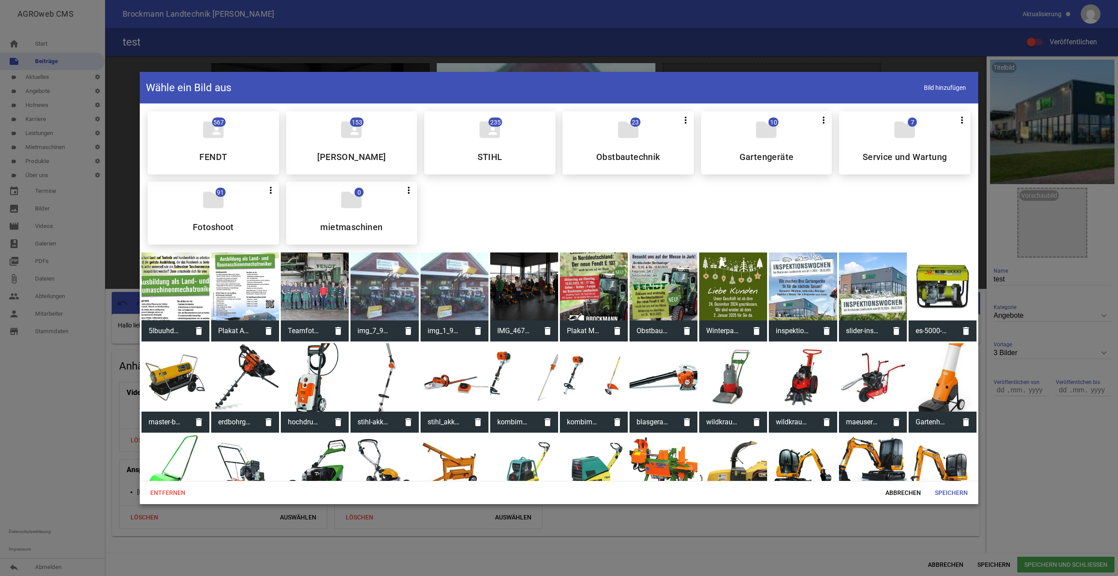
click at [875, 287] on div at bounding box center [873, 286] width 68 height 68
click at [965, 489] on span "Speichern" at bounding box center [951, 493] width 47 height 16
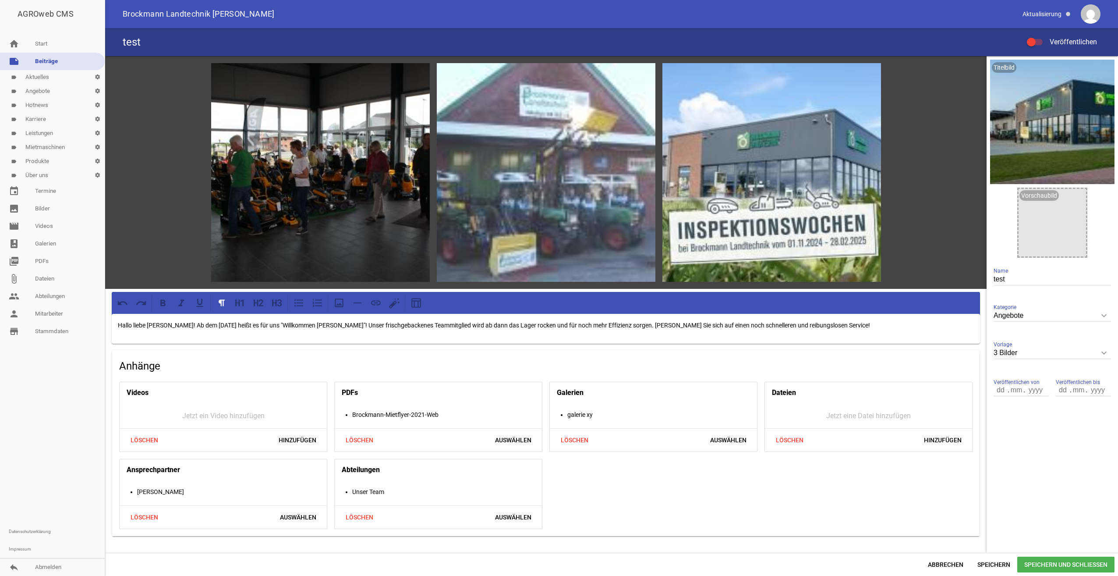
click at [1041, 560] on span "Speichern und Schließen" at bounding box center [1065, 564] width 97 height 16
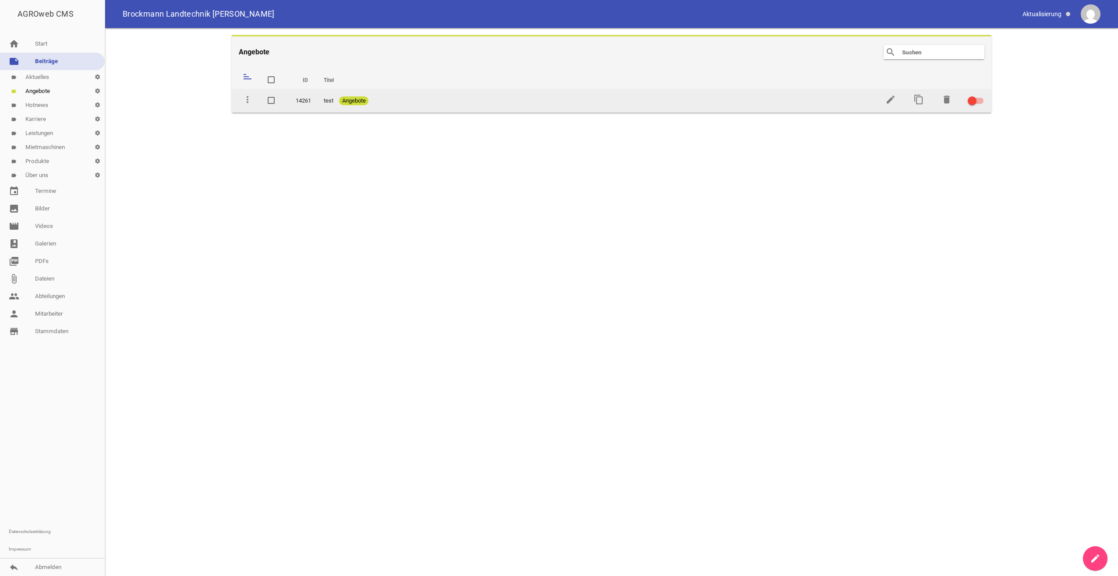
click at [979, 104] on label at bounding box center [974, 101] width 13 height 11
click at [981, 96] on input "checkbox" at bounding box center [981, 96] width 0 height 0
click at [889, 100] on icon "edit" at bounding box center [890, 99] width 11 height 11
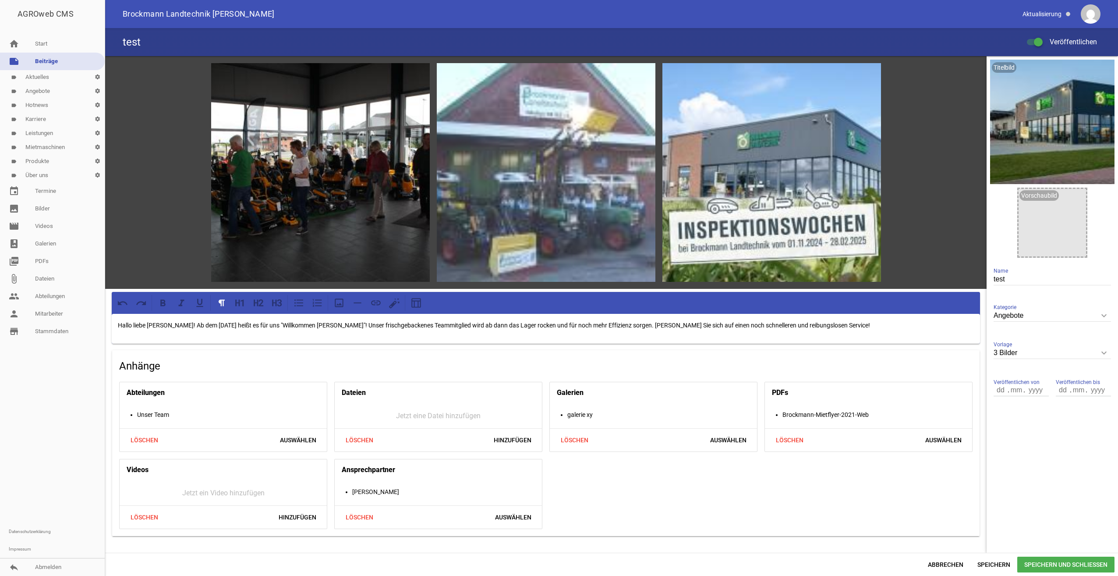
click at [195, 323] on p "Hallo liebe [PERSON_NAME]! Ab dem [DATE] heißt es für uns "Willkommen [PERSON_N…" at bounding box center [546, 325] width 856 height 11
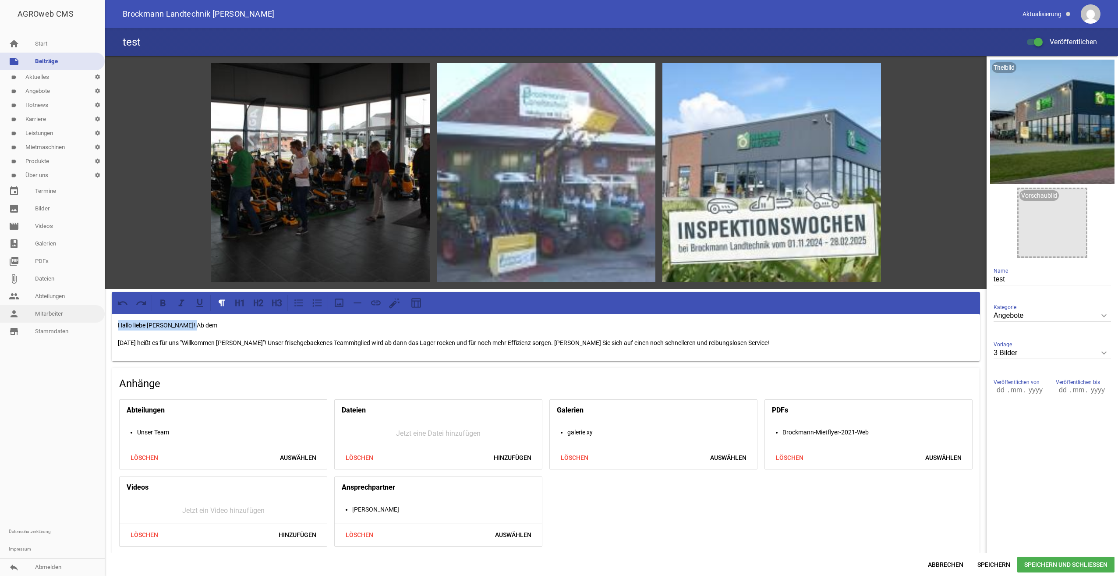
drag, startPoint x: 195, startPoint y: 323, endPoint x: 91, endPoint y: 318, distance: 104.0
click at [91, 318] on div "AGROweb CMS home Start note Beiträge label Aktuelles settings label Angebote se…" at bounding box center [559, 288] width 1118 height 576
drag, startPoint x: 244, startPoint y: 305, endPoint x: 253, endPoint y: 314, distance: 13.3
click at [243, 305] on icon at bounding box center [242, 302] width 3 height 7
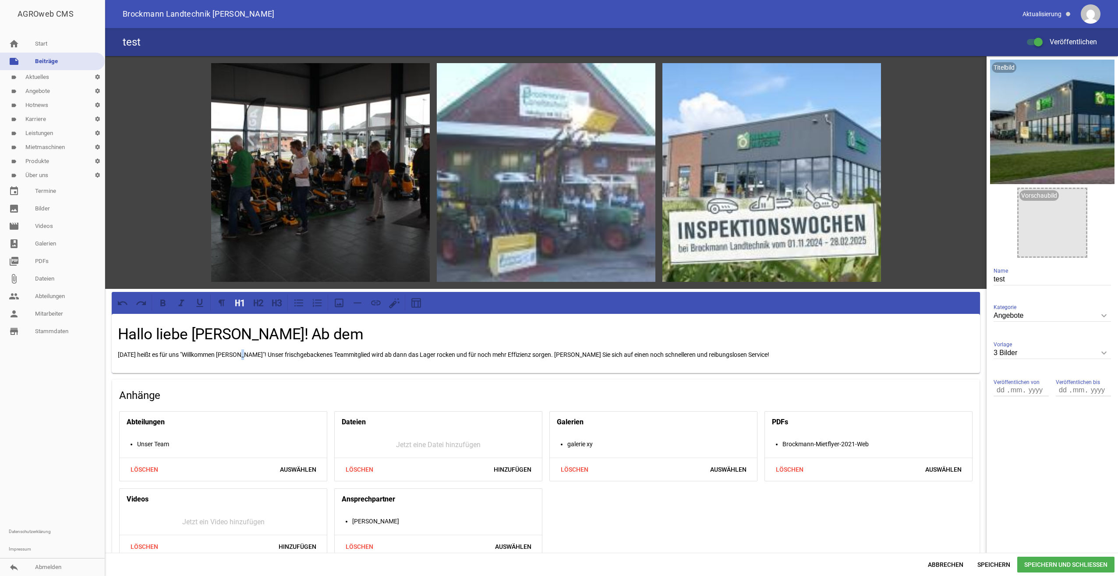
click at [242, 353] on p "[DATE] heißt es für uns "Willkommen [PERSON_NAME]"! Unser frischgebackenes Team…" at bounding box center [546, 354] width 856 height 11
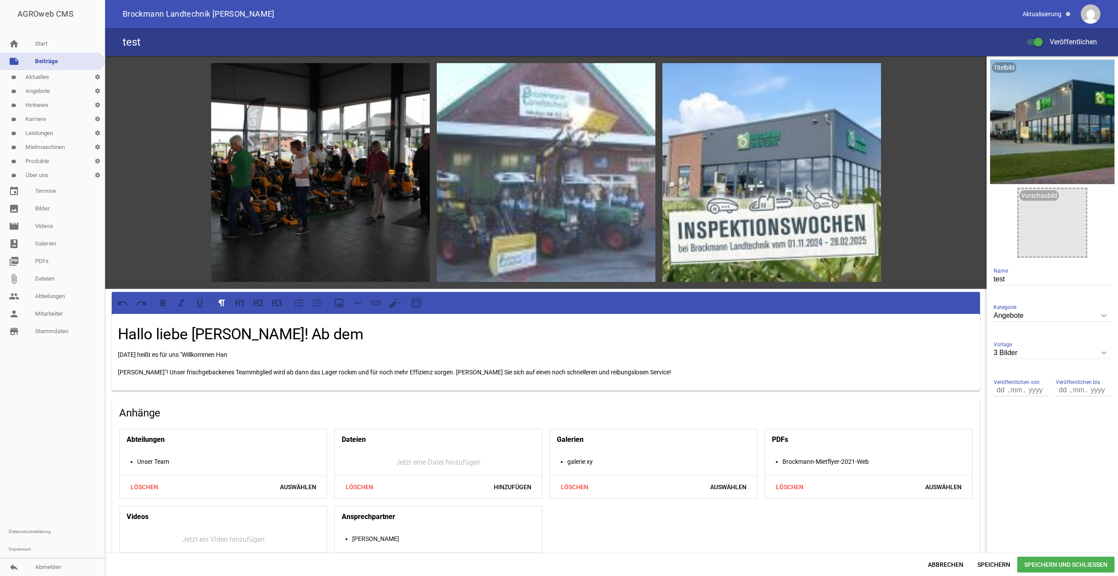
click at [49, 76] on link "label Aktuelles settings" at bounding box center [52, 77] width 105 height 14
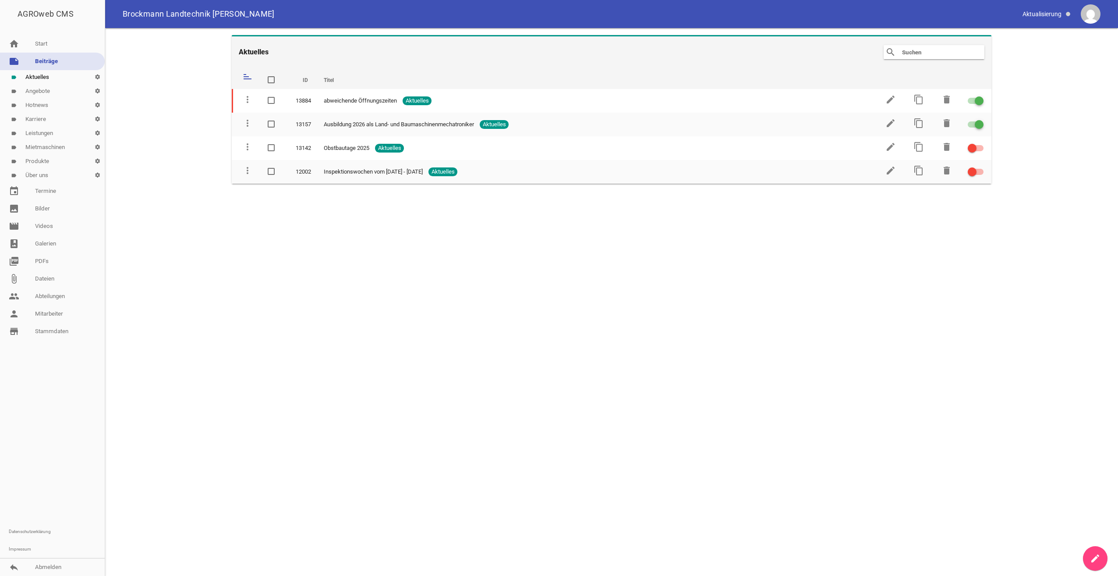
click at [48, 96] on link "label Angebote settings" at bounding box center [52, 91] width 105 height 14
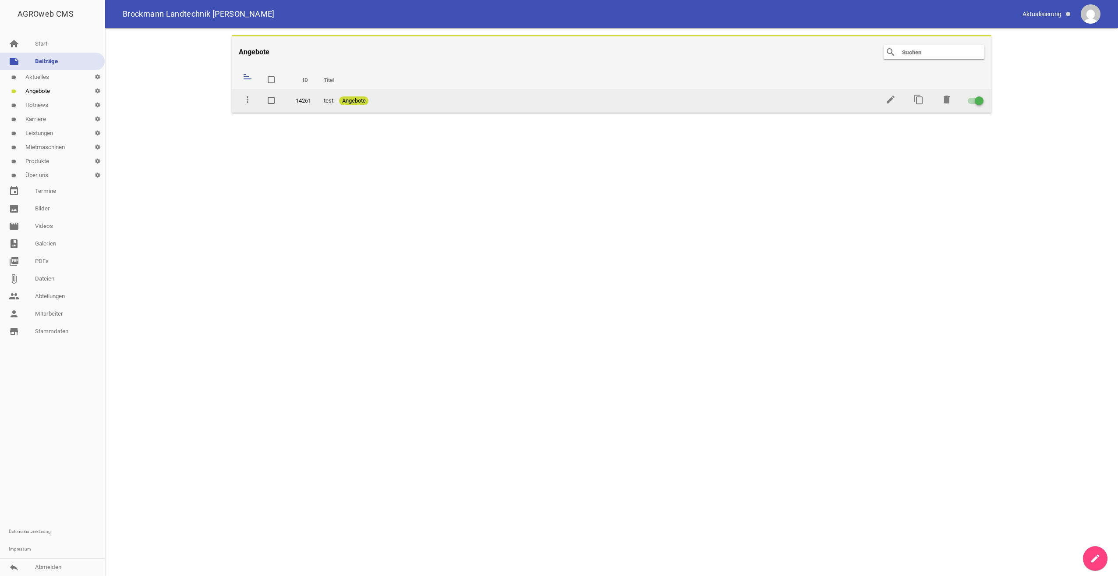
click at [970, 102] on div at bounding box center [976, 101] width 16 height 6
click at [981, 96] on input "checkbox" at bounding box center [981, 96] width 0 height 0
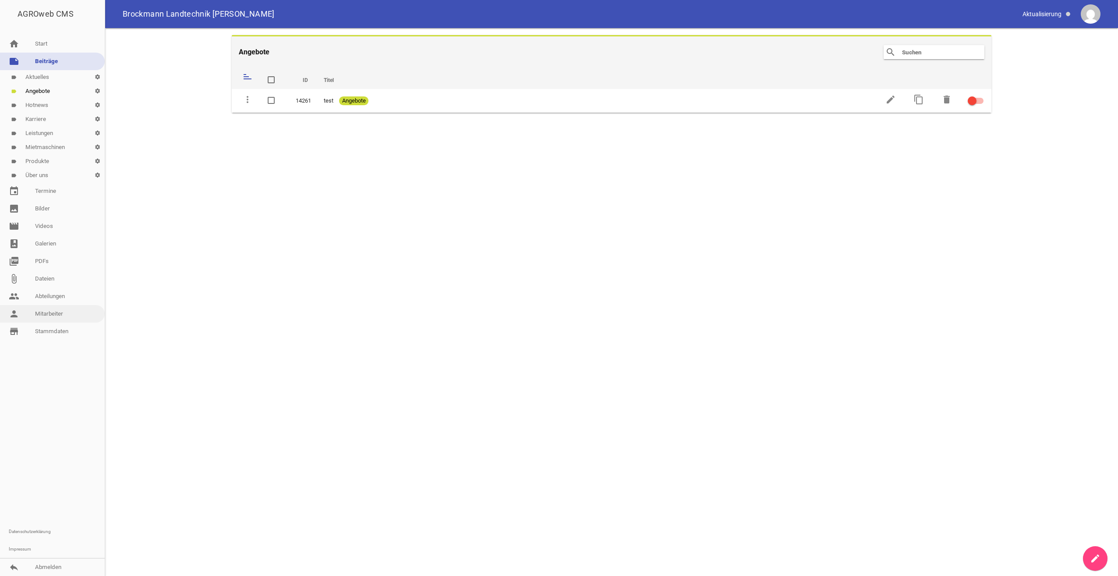
click at [39, 209] on link "image Bilder" at bounding box center [52, 209] width 105 height 18
